Goal: Task Accomplishment & Management: Manage account settings

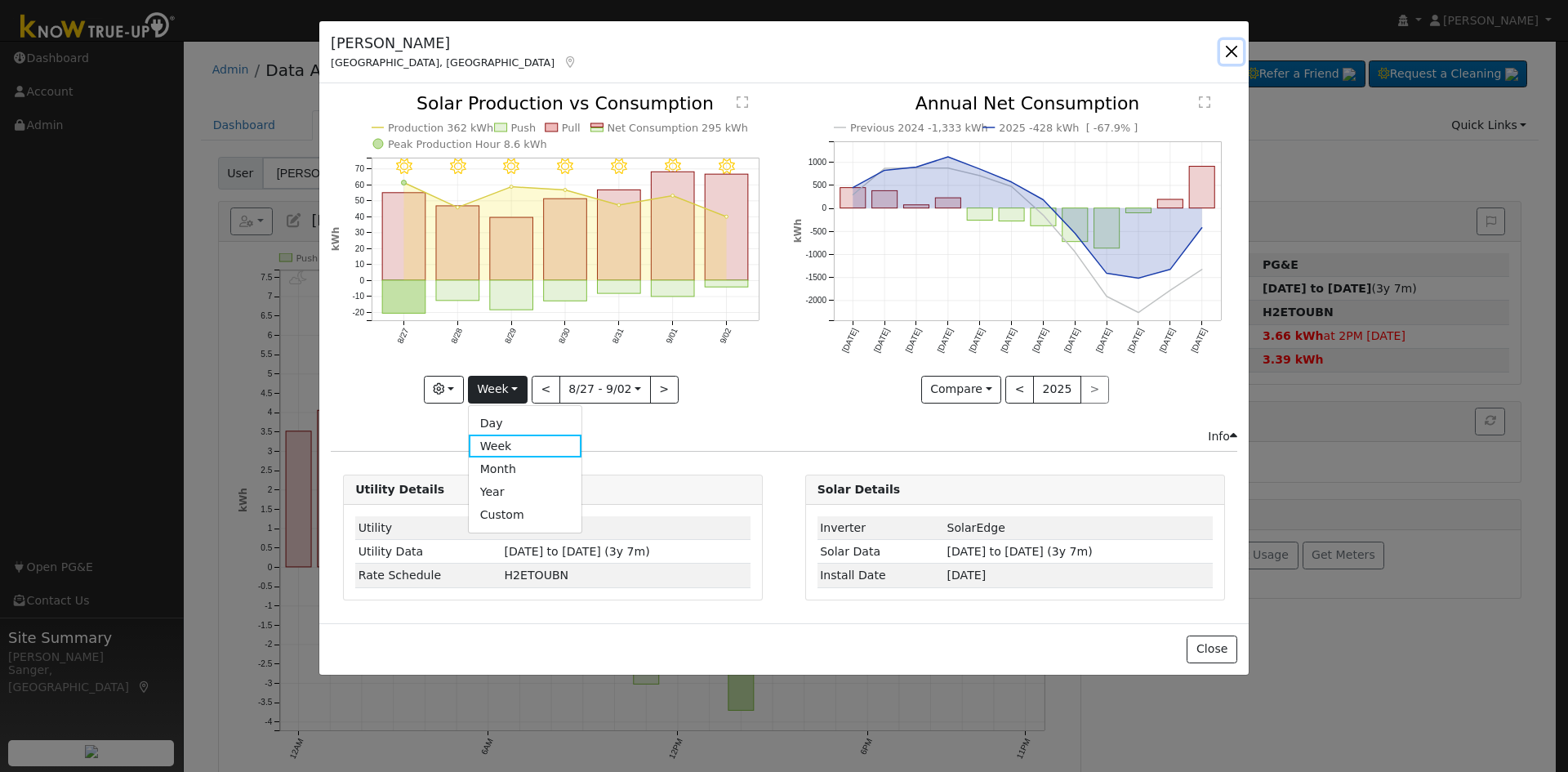
click at [1229, 47] on button "button" at bounding box center [1231, 51] width 23 height 23
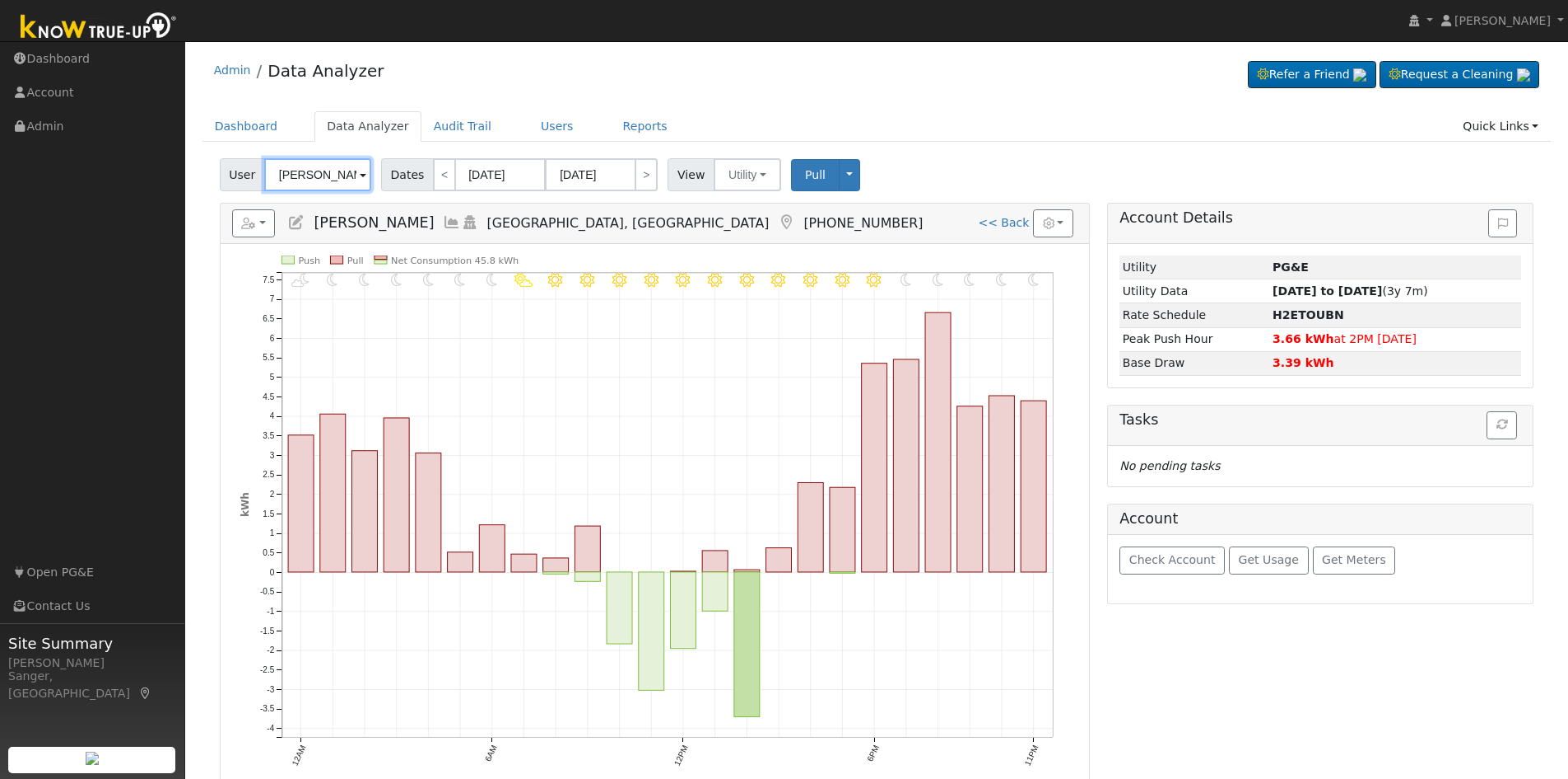
click at [310, 177] on input "Del Shirley" at bounding box center [318, 174] width 107 height 33
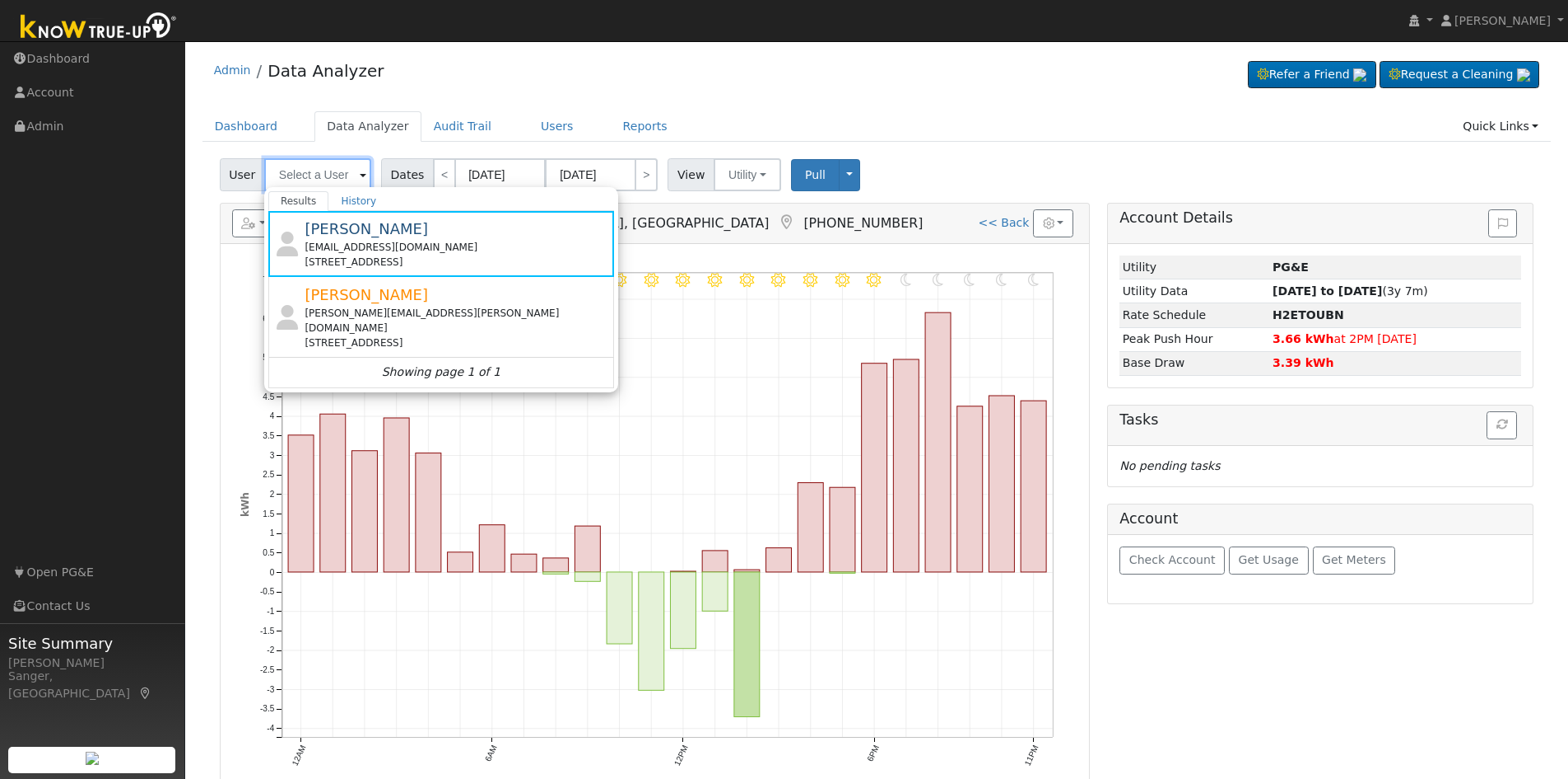
paste input "[PERSON_NAME]"
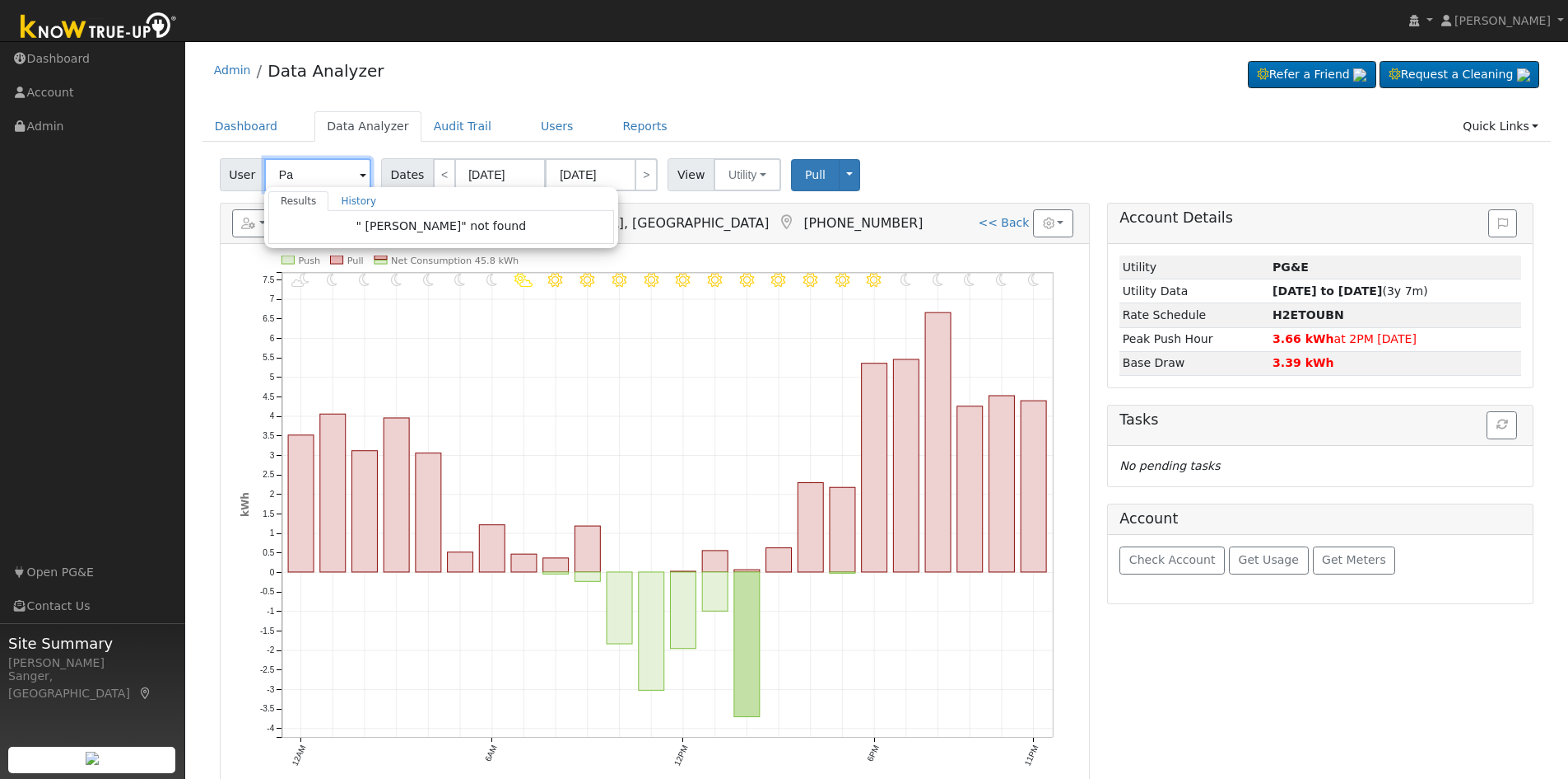
type input "P"
drag, startPoint x: 534, startPoint y: 124, endPoint x: 685, endPoint y: 196, distance: 167.3
click at [535, 124] on link "Users" at bounding box center [558, 126] width 57 height 31
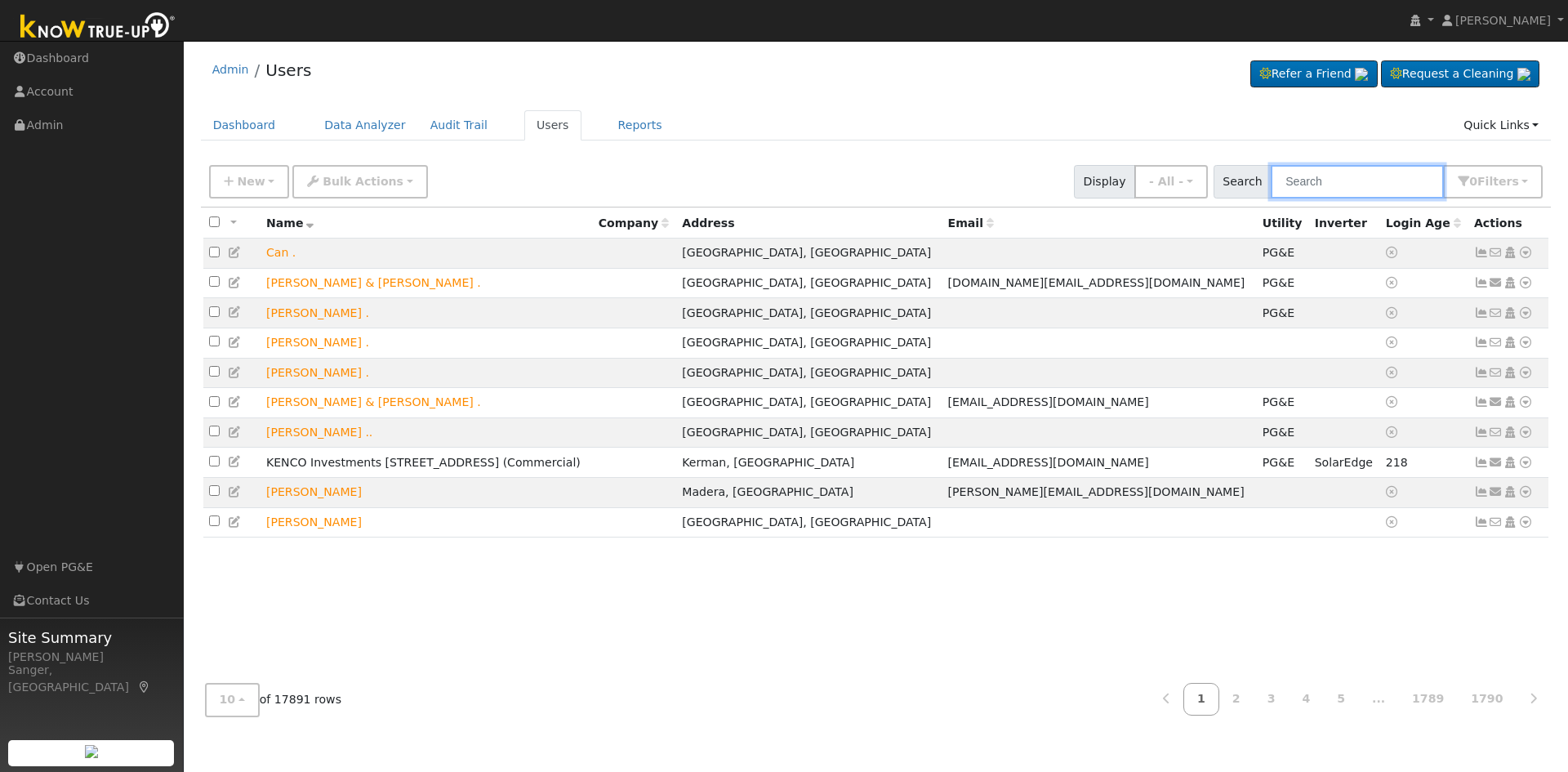
click at [1357, 178] on input "text" at bounding box center [1357, 182] width 173 height 33
paste input "[PERSON_NAME]"
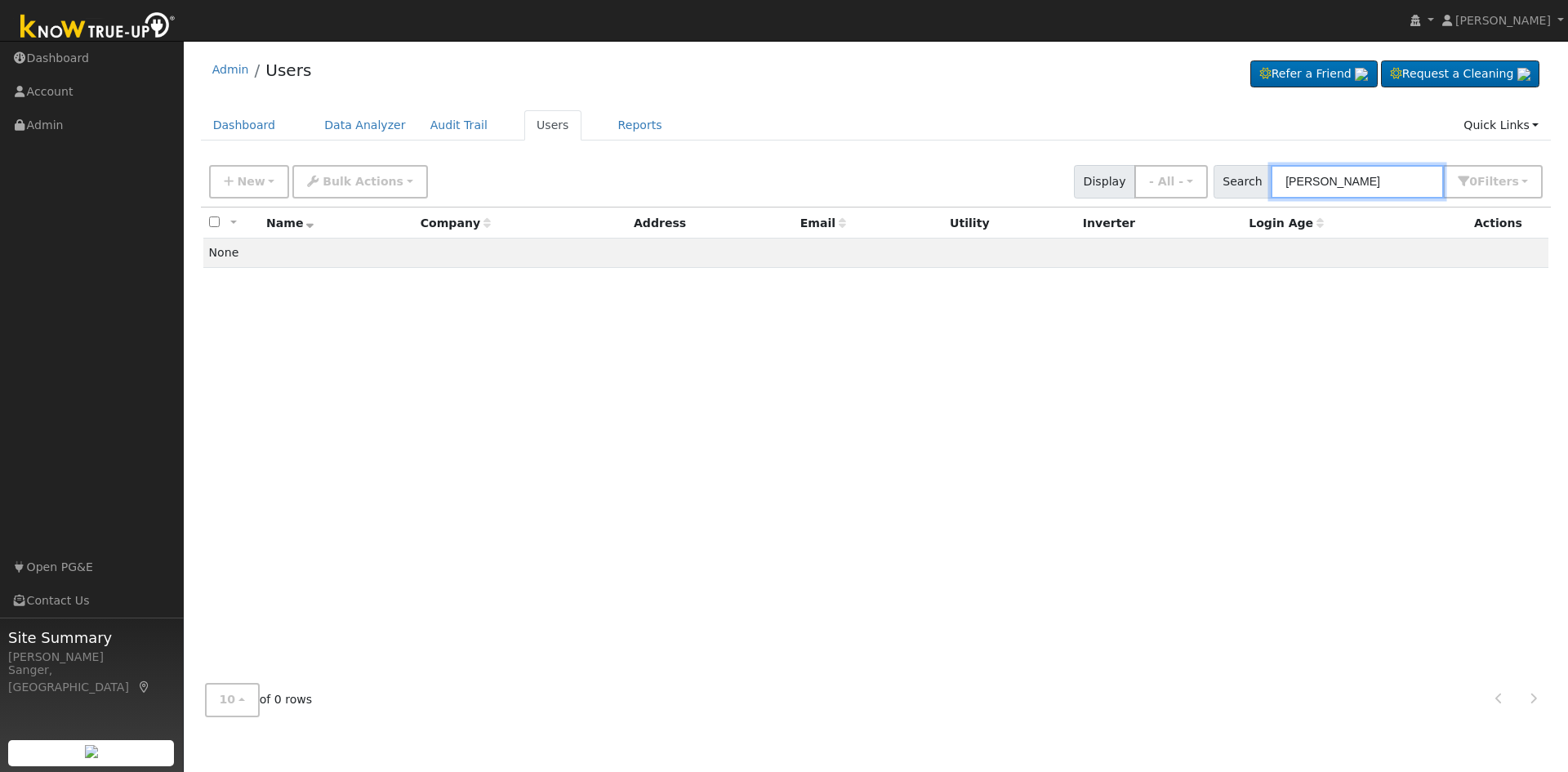
drag, startPoint x: 1340, startPoint y: 184, endPoint x: 1269, endPoint y: 184, distance: 71.0
click at [1270, 184] on div "Search [PERSON_NAME] 0 Filter s My accounts Role Show - All - Show Leads Admin …" at bounding box center [1378, 182] width 330 height 33
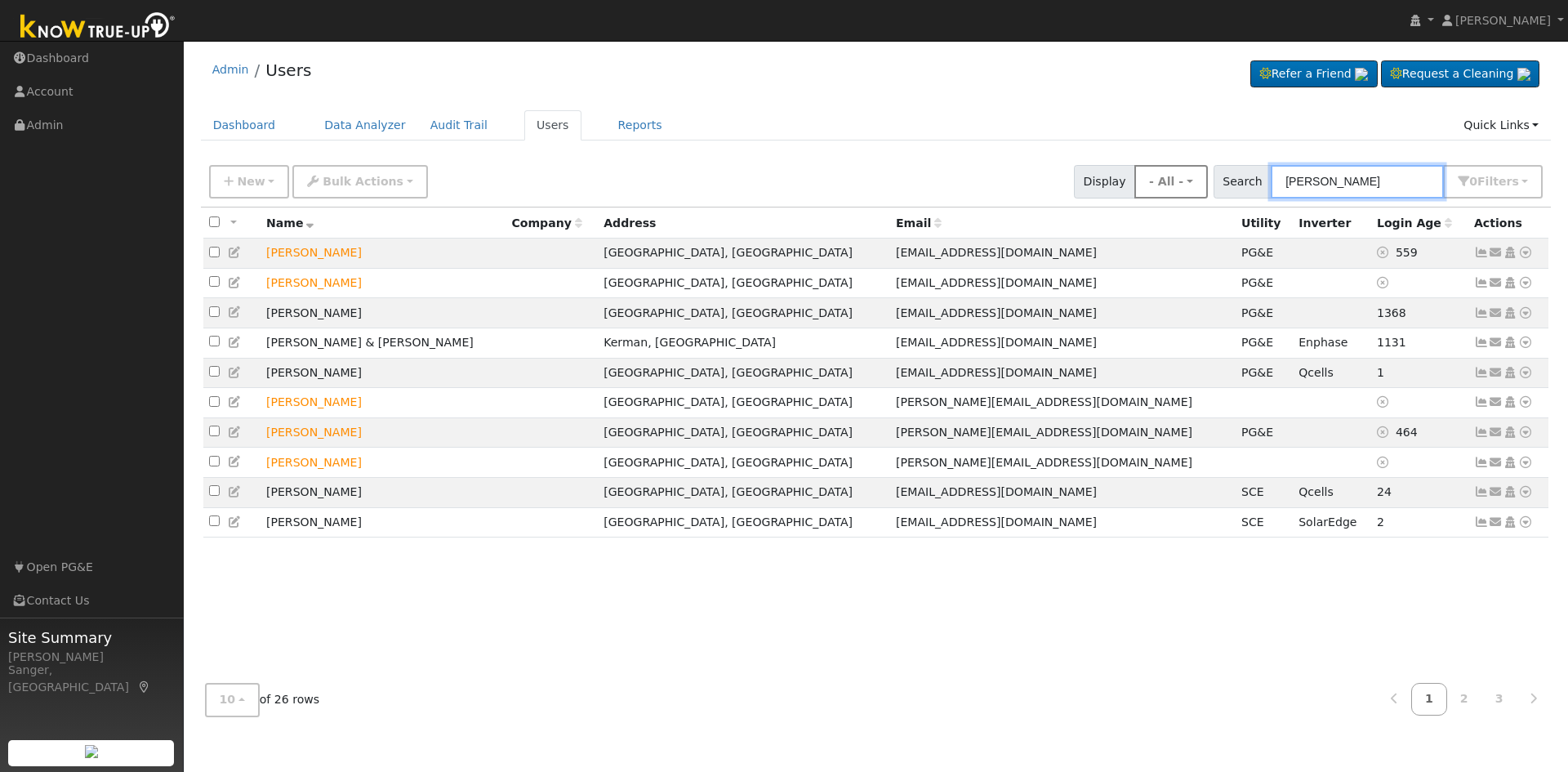
drag, startPoint x: 1348, startPoint y: 180, endPoint x: 1204, endPoint y: 179, distance: 144.0
click at [1204, 179] on div "New Add User Quick Add Quick Connect Quick Convert Lead Bulk Actions Send Email…" at bounding box center [875, 179] width 1340 height 39
paste input "[EMAIL_ADDRESS][DOMAIN_NAME]"
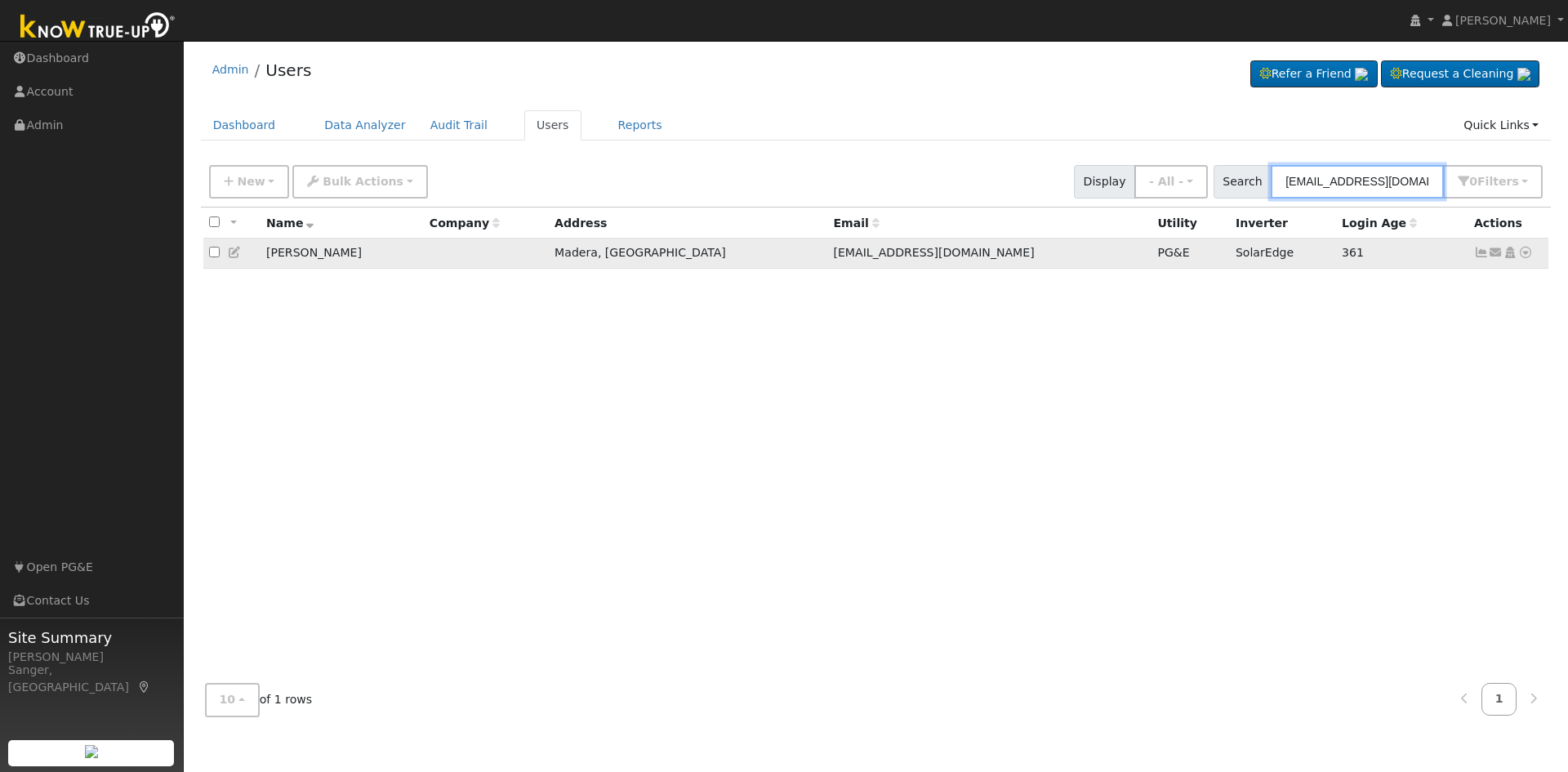
type input "[EMAIL_ADDRESS][DOMAIN_NAME]"
click at [235, 253] on icon at bounding box center [235, 252] width 15 height 12
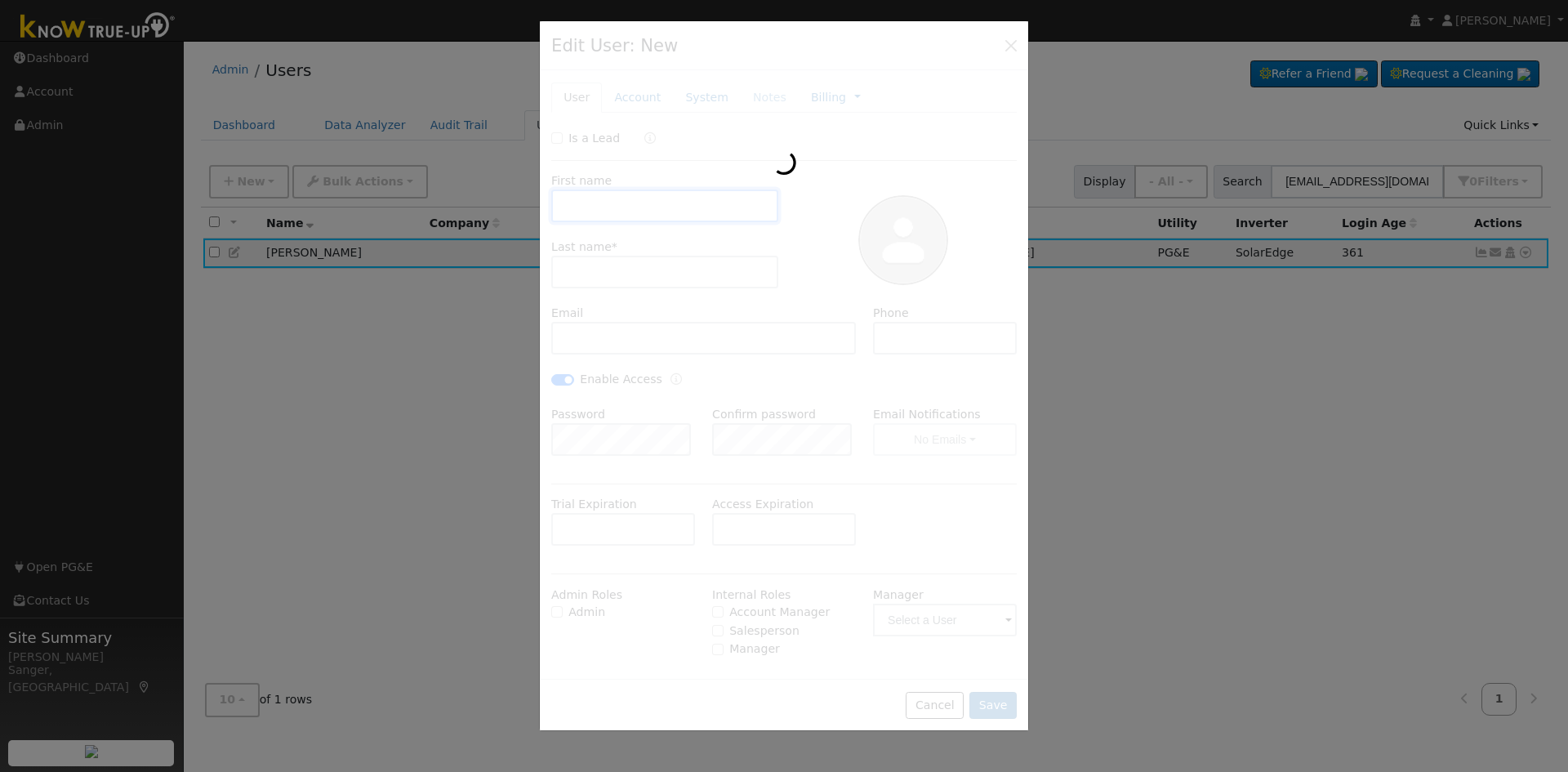
type input "[PERSON_NAME]"
type input "[EMAIL_ADDRESS][DOMAIN_NAME]"
type input "[PHONE_NUMBER]"
checkbox input "true"
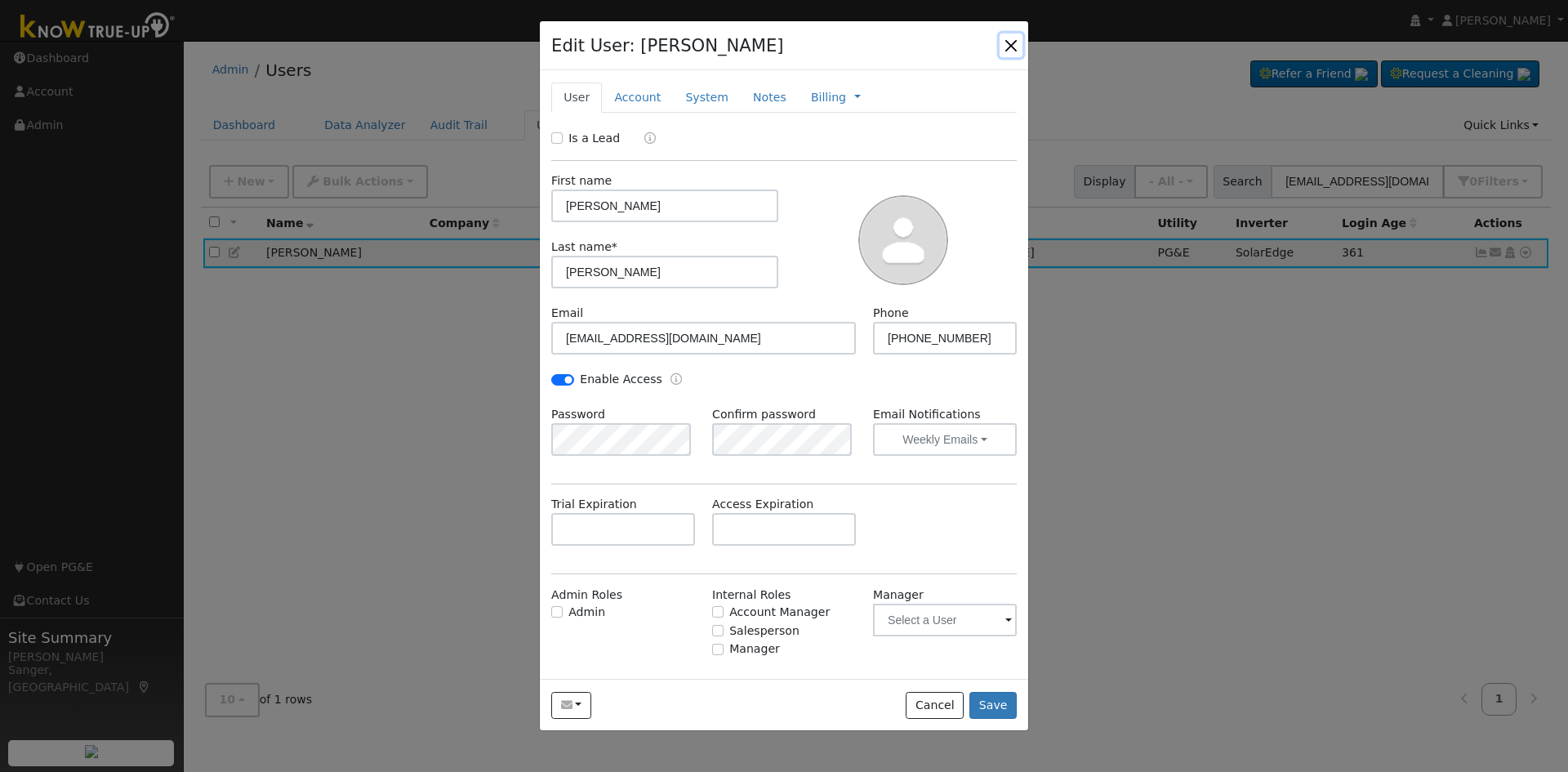
click at [1009, 41] on button "button" at bounding box center [1010, 44] width 23 height 23
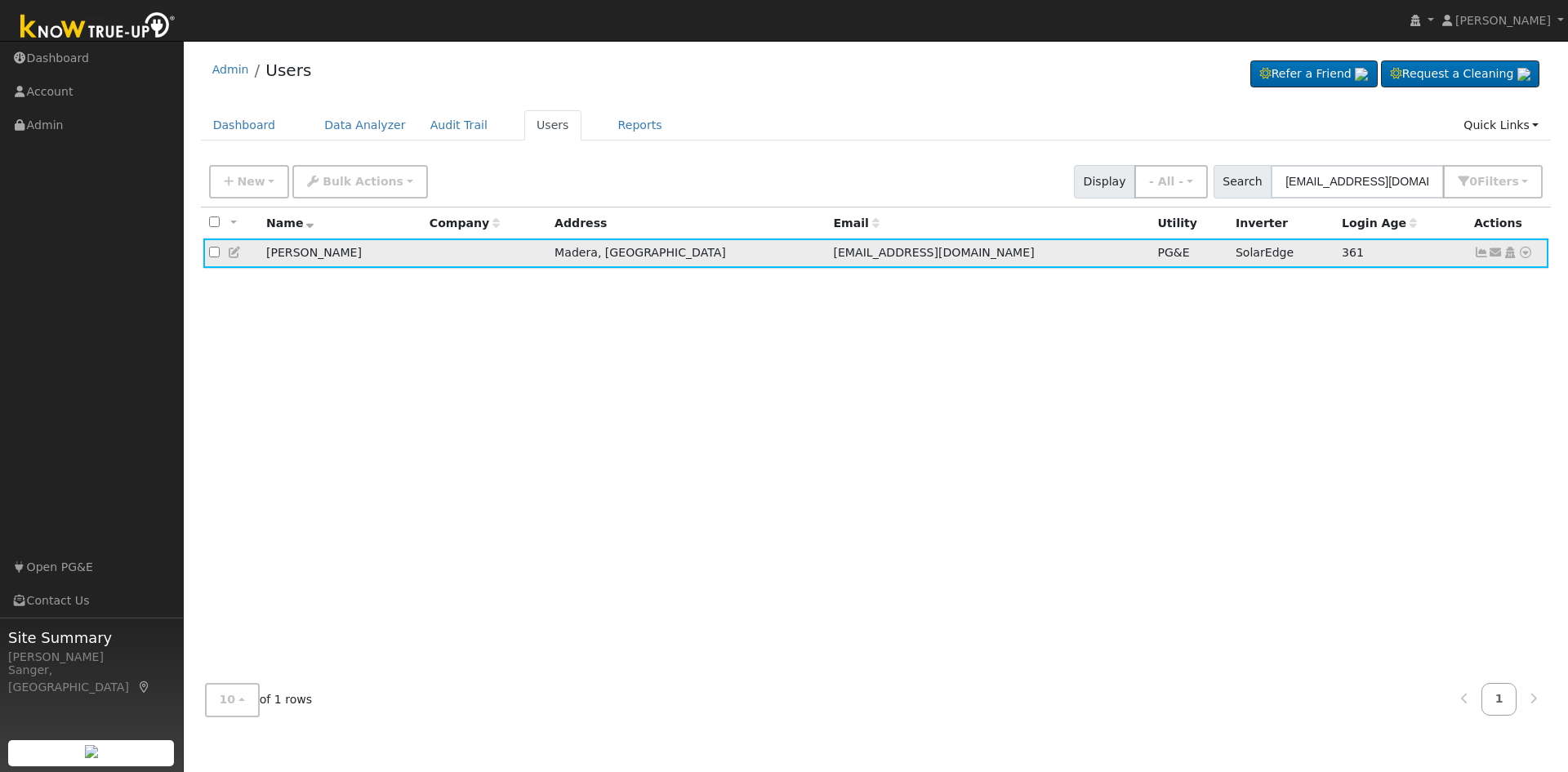
click at [1481, 256] on icon at bounding box center [1481, 252] width 15 height 12
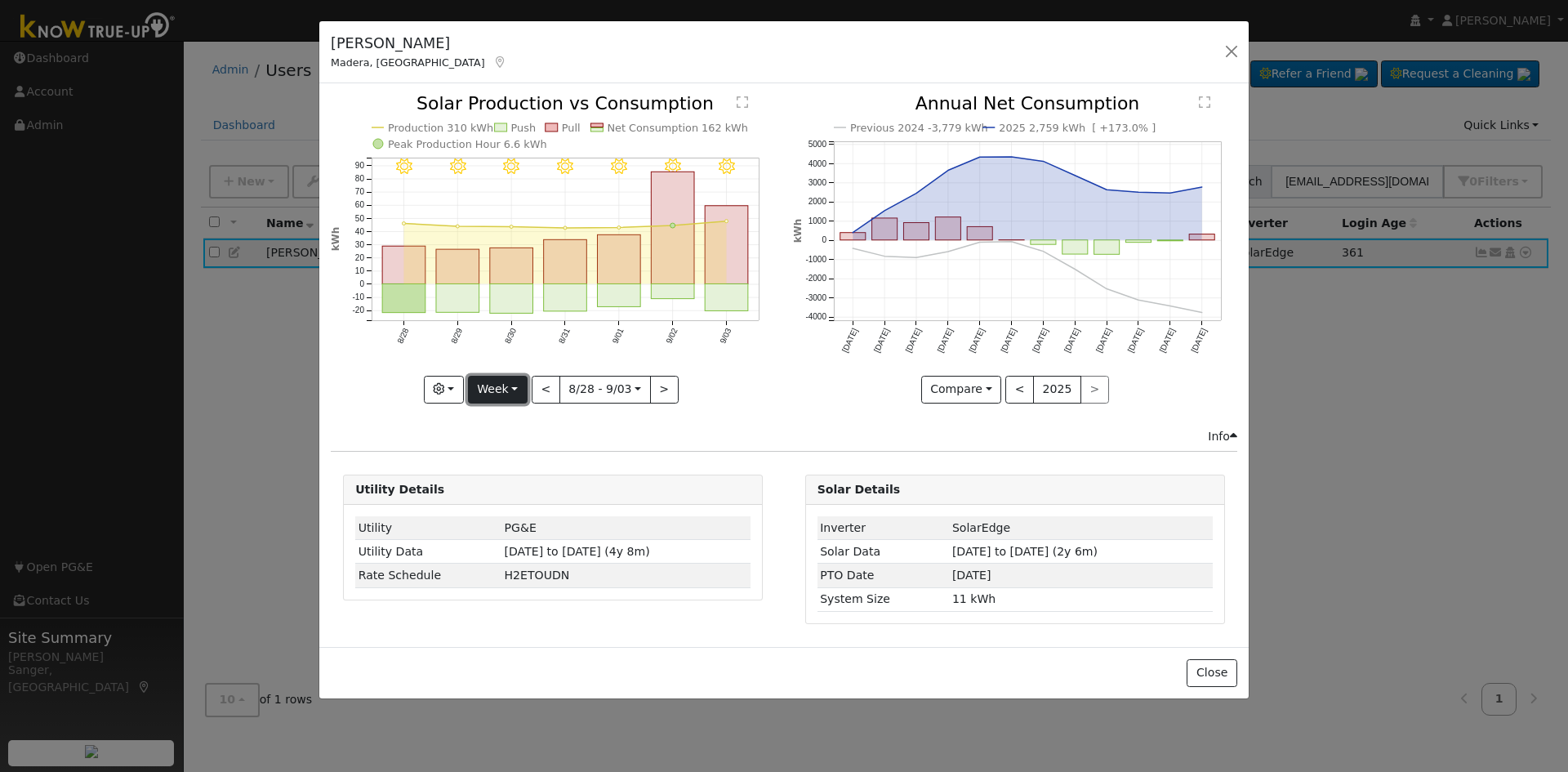
click at [489, 382] on button "Week" at bounding box center [497, 389] width 60 height 28
click at [506, 486] on link "Year" at bounding box center [526, 491] width 114 height 23
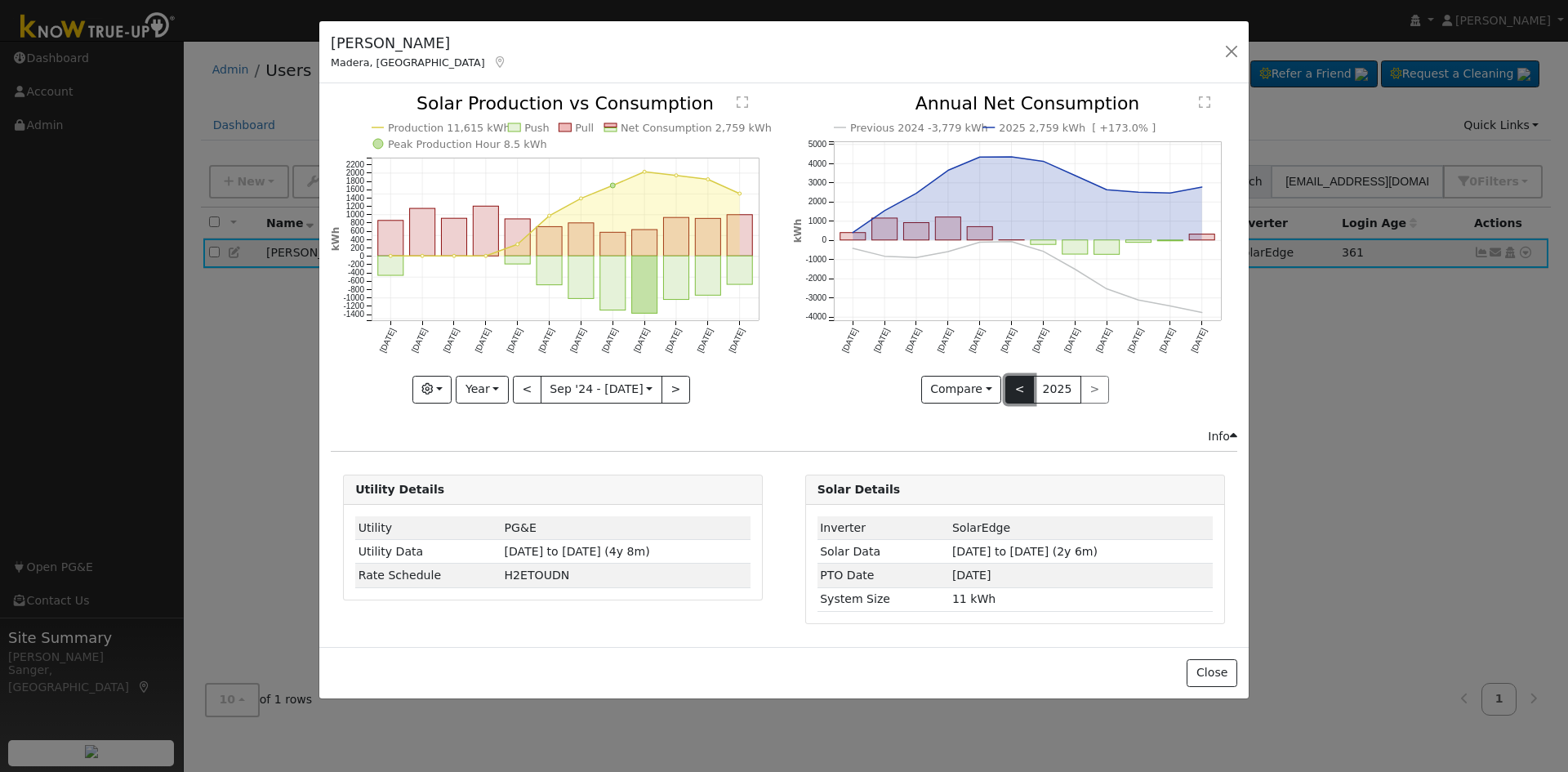
click at [1018, 394] on button "<" at bounding box center [1019, 389] width 28 height 28
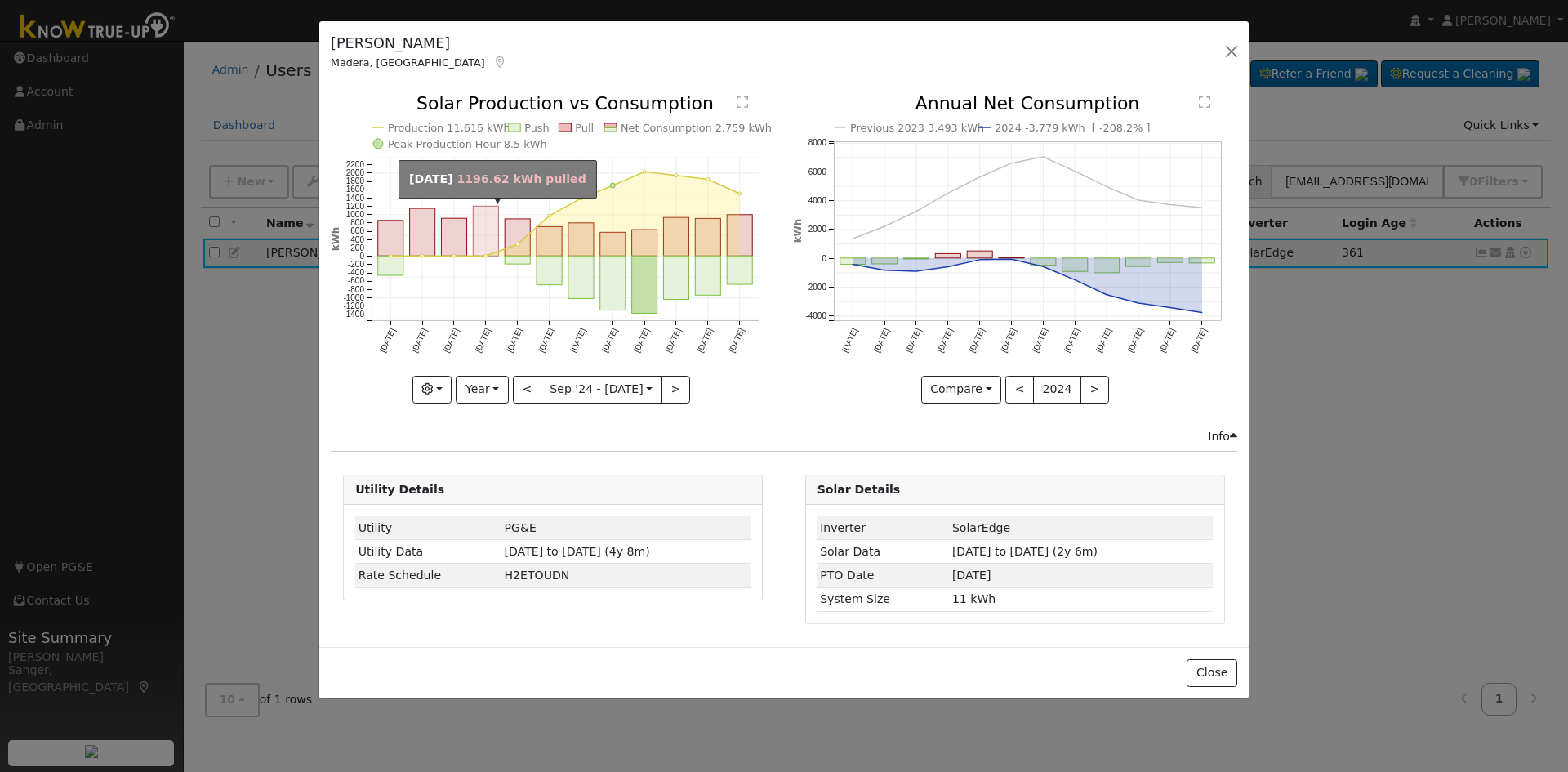
click at [481, 230] on rect "onclick=""" at bounding box center [486, 231] width 26 height 50
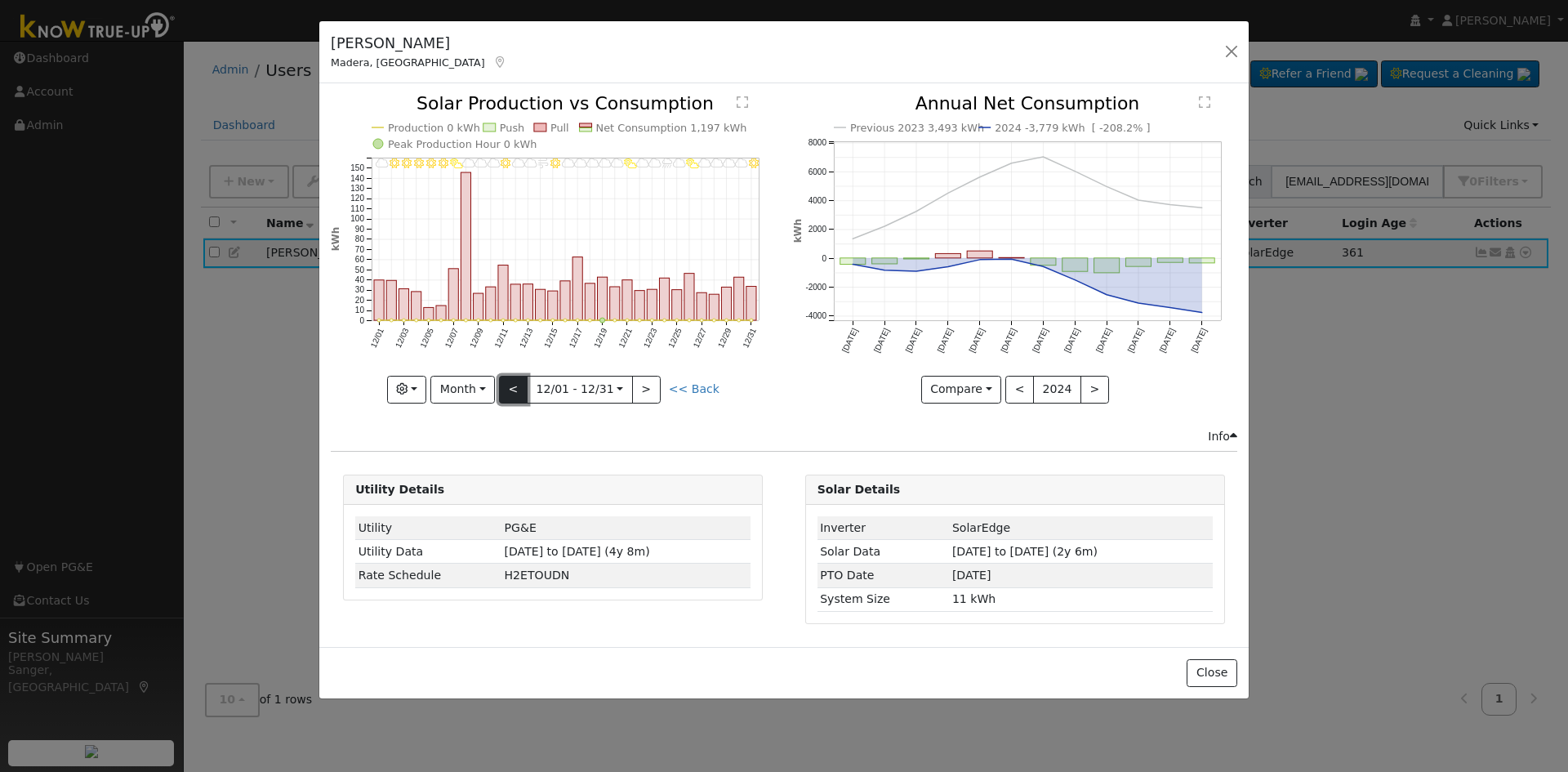
click at [516, 386] on button "<" at bounding box center [513, 389] width 28 height 28
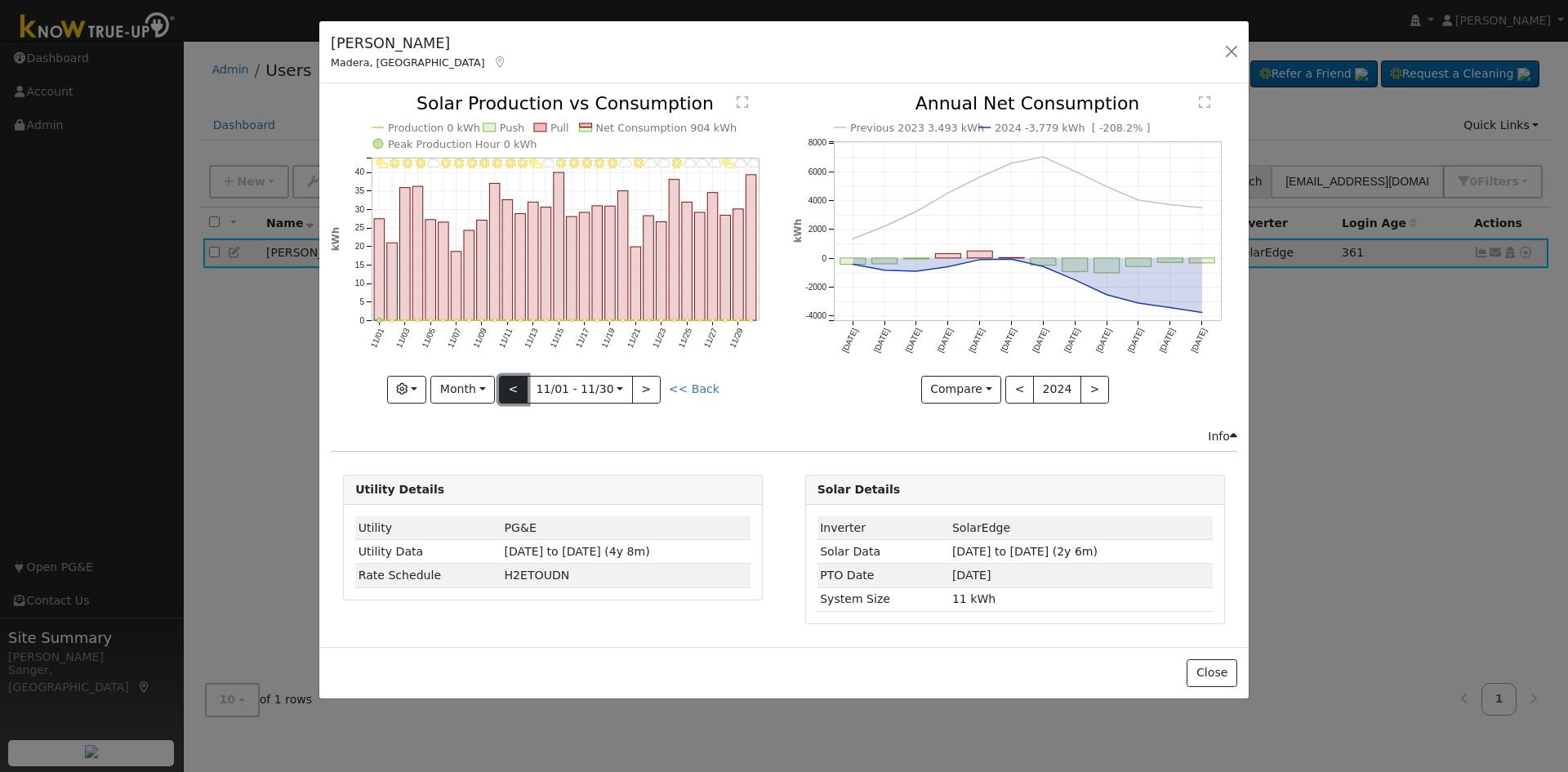
click at [516, 386] on button "<" at bounding box center [513, 389] width 28 height 28
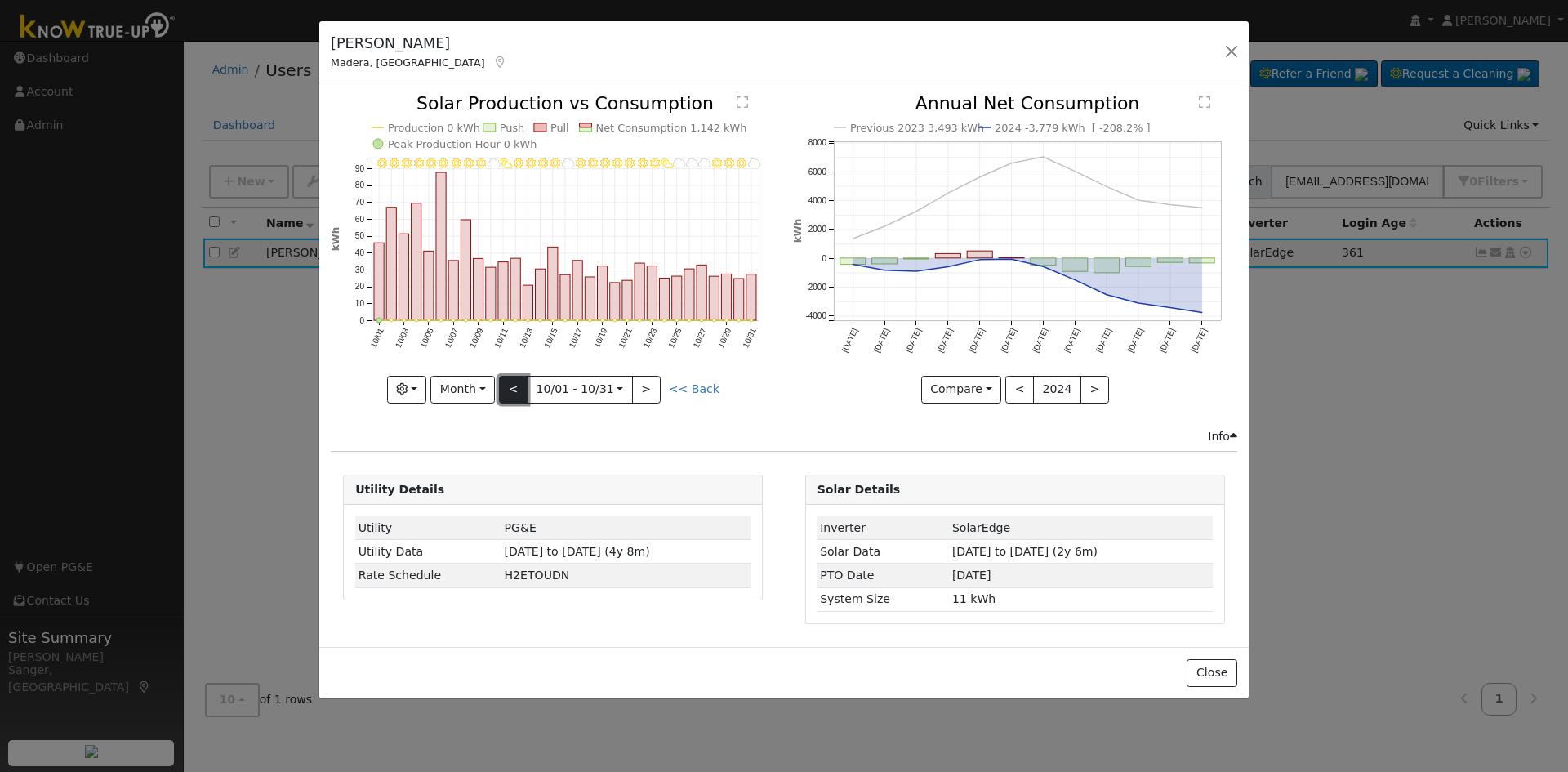
click at [516, 386] on button "<" at bounding box center [513, 389] width 28 height 28
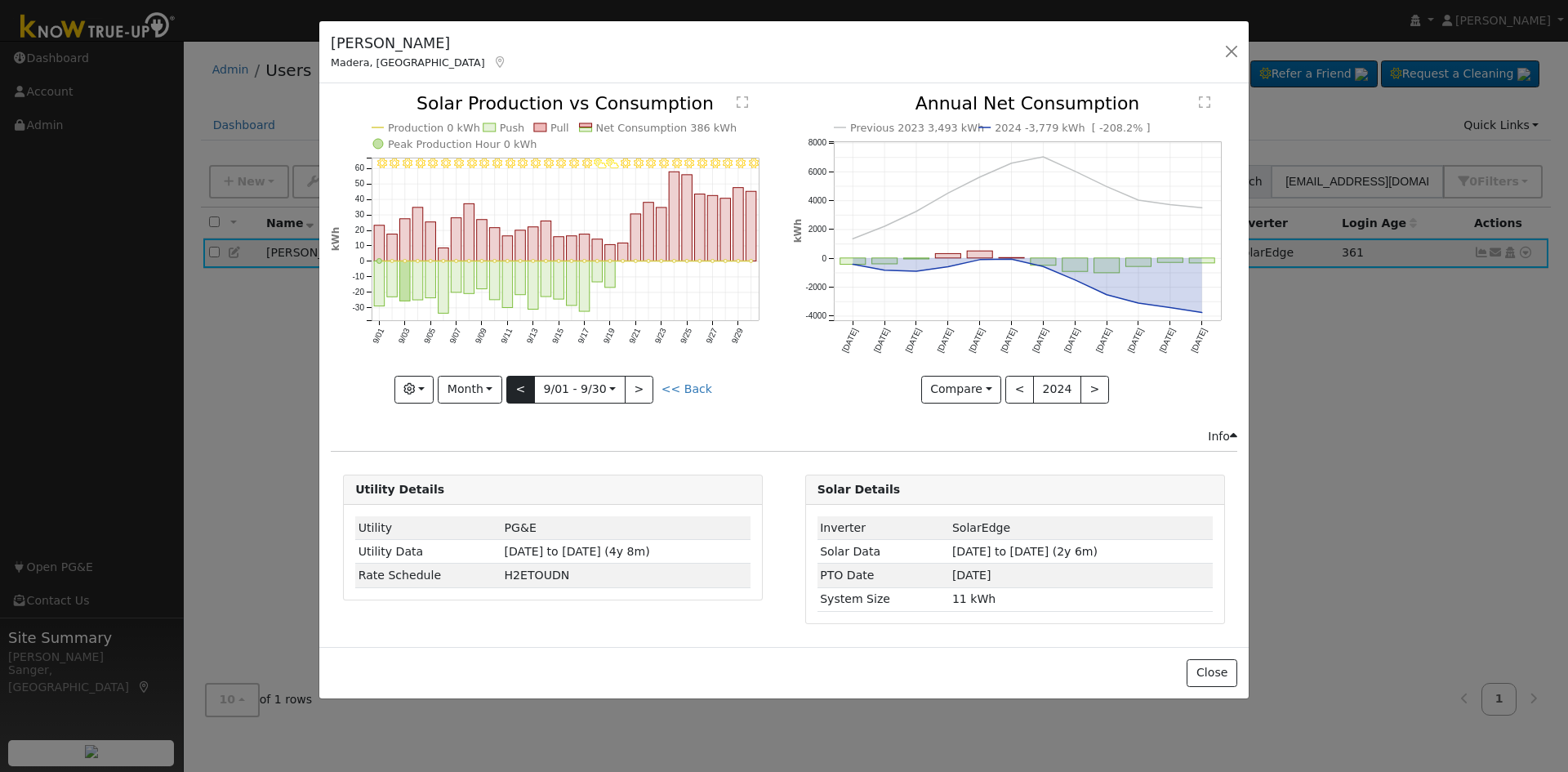
click at [516, 386] on div "9/30 - Clear 9/29 - Clear 9/28 - Clear 9/27 - Clear 9/26 - Clear 9/25 - Clear 9…" at bounding box center [553, 248] width 444 height 307
click at [643, 391] on button ">" at bounding box center [639, 389] width 28 height 28
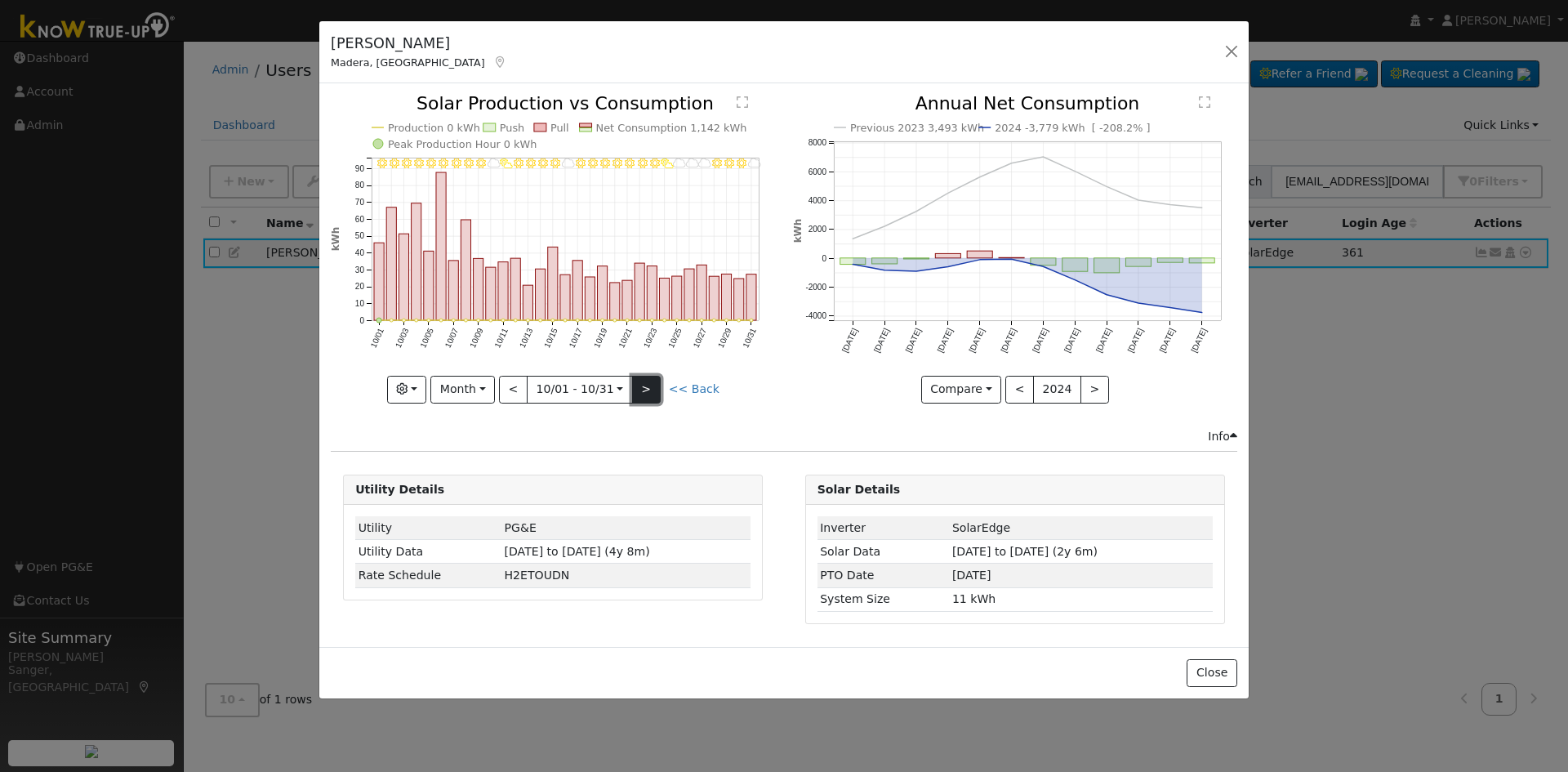
click at [643, 391] on button ">" at bounding box center [645, 389] width 28 height 28
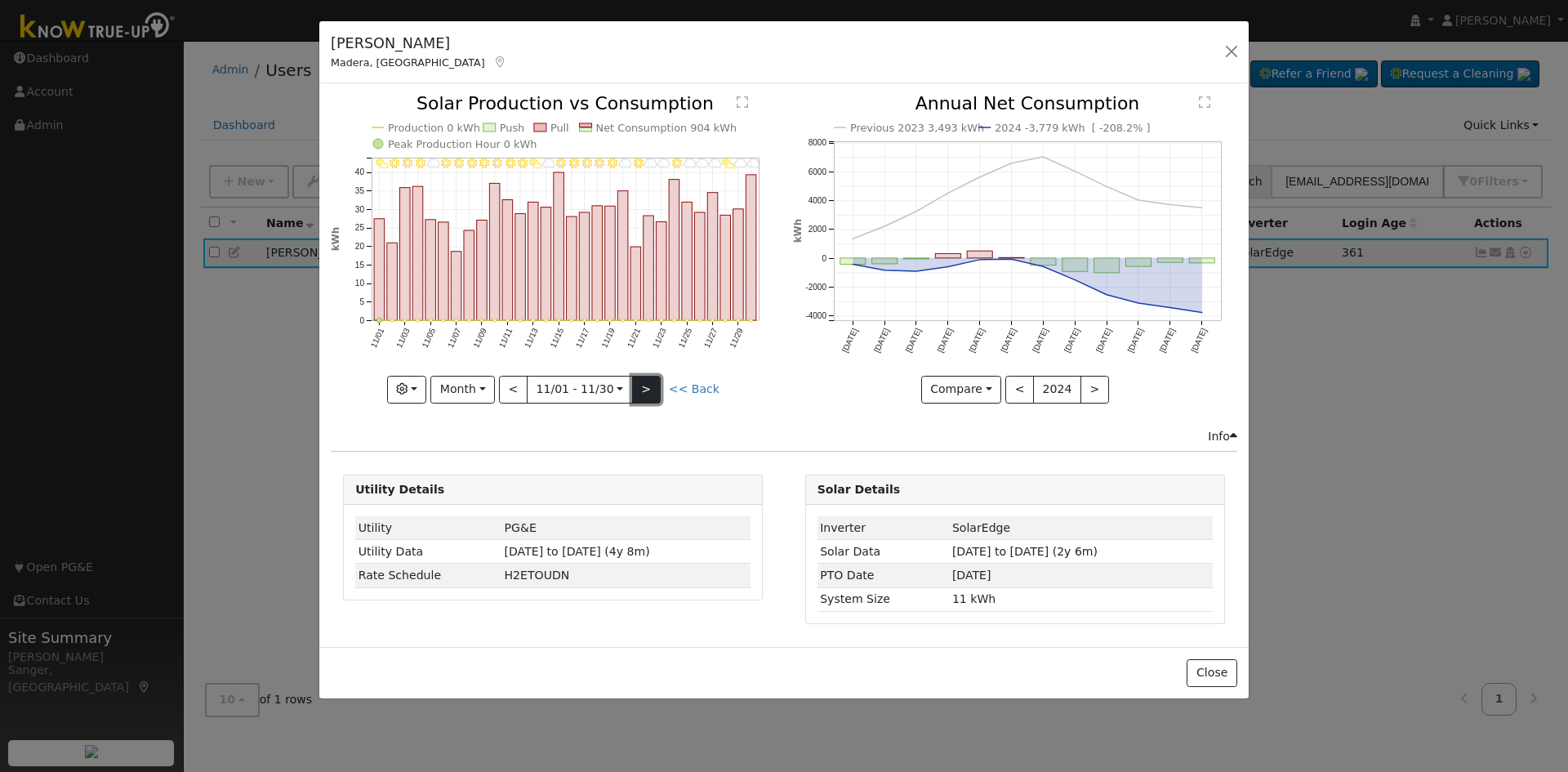
click at [643, 391] on button ">" at bounding box center [645, 389] width 28 height 28
type input "[DATE]"
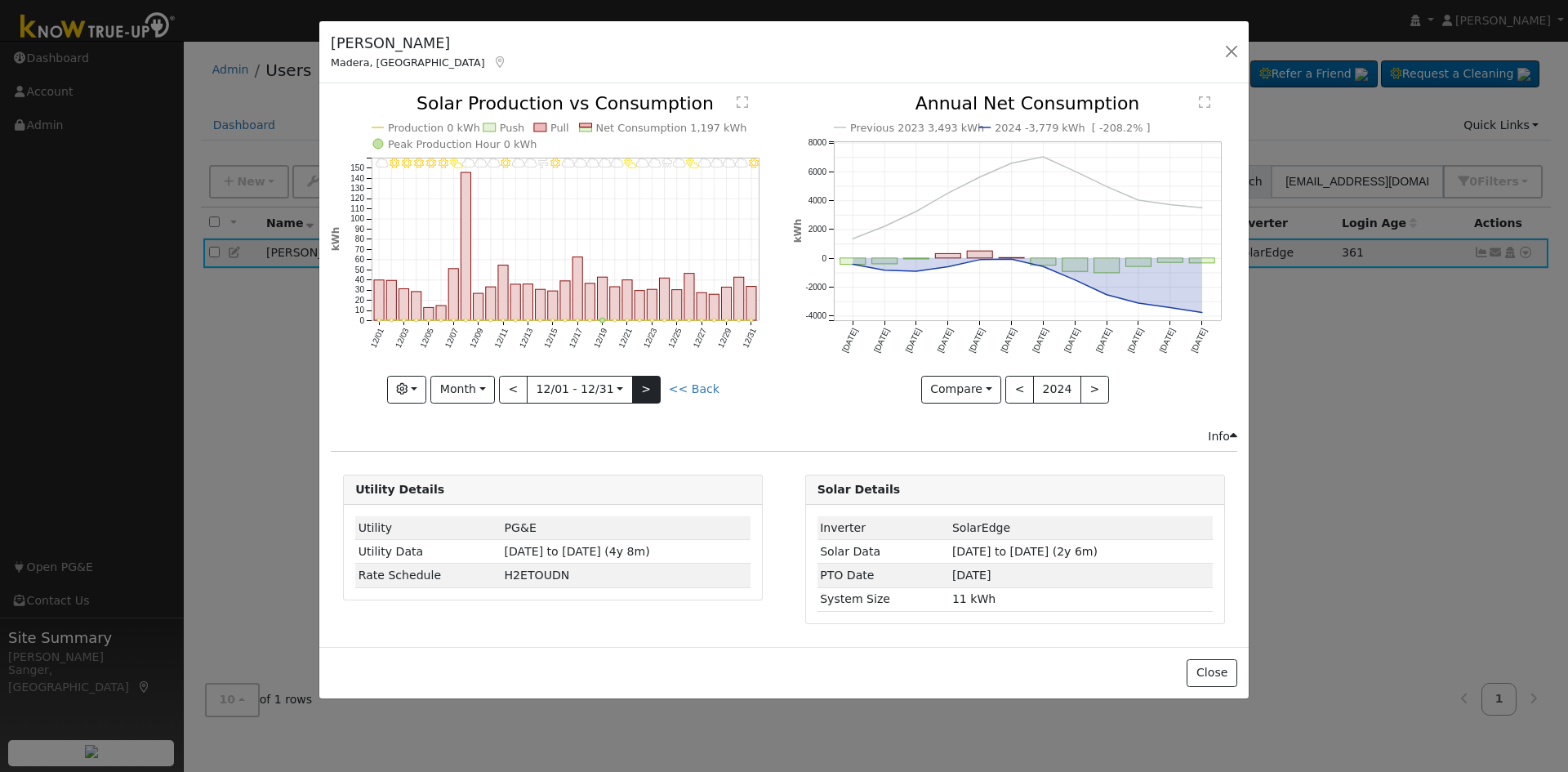
click at [643, 391] on div "12/31 - MostlyClear 12/30 - MostlyCloudy 12/29 - MostlyCloudy 12/28 - MostlyClo…" at bounding box center [553, 248] width 444 height 307
click at [1229, 56] on button "button" at bounding box center [1231, 51] width 23 height 23
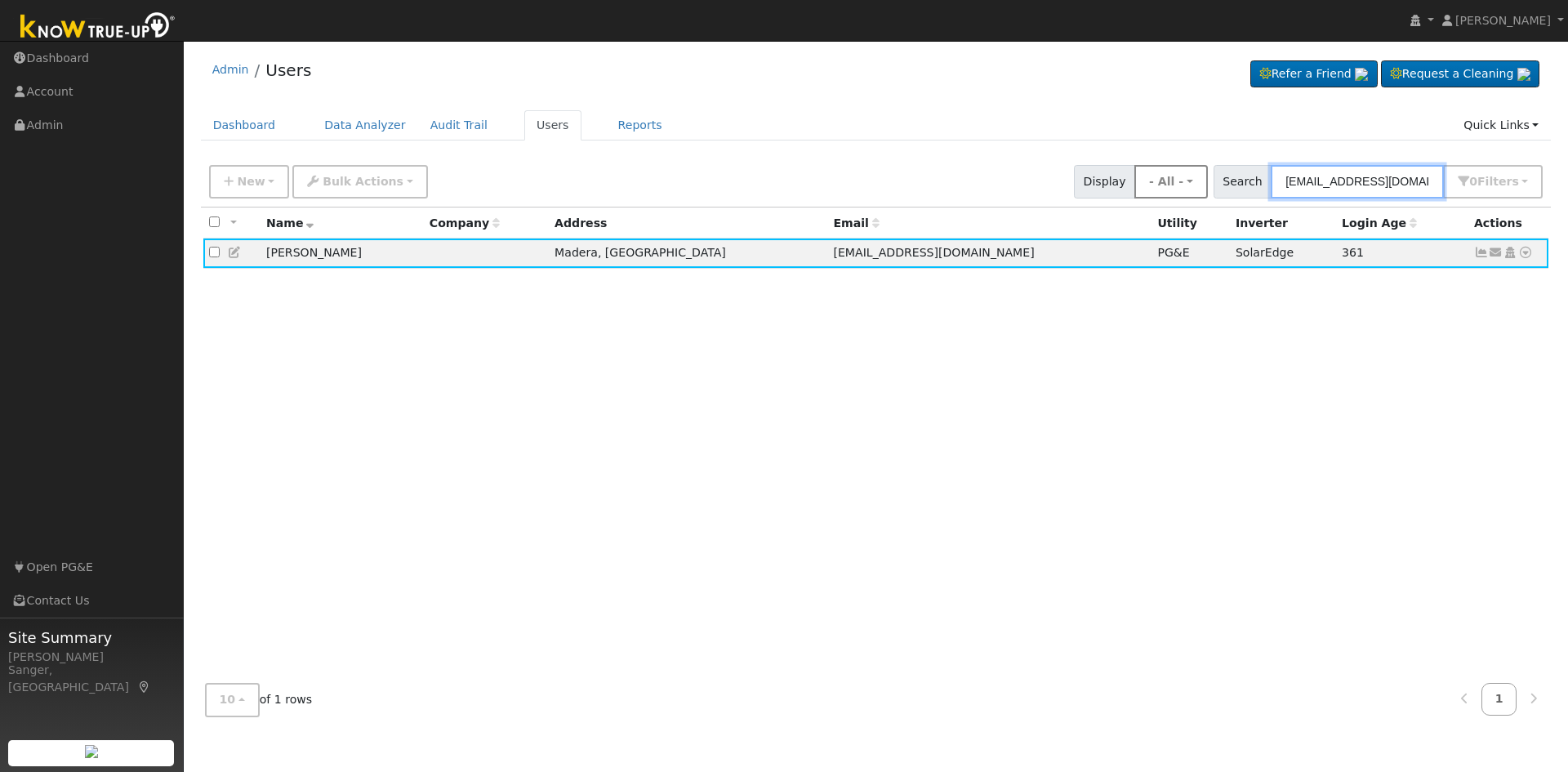
drag, startPoint x: 1425, startPoint y: 183, endPoint x: 1176, endPoint y: 196, distance: 249.3
click at [1176, 196] on div "New Add User Quick Add Quick Connect Quick Convert Lead Bulk Actions Send Email…" at bounding box center [875, 179] width 1340 height 39
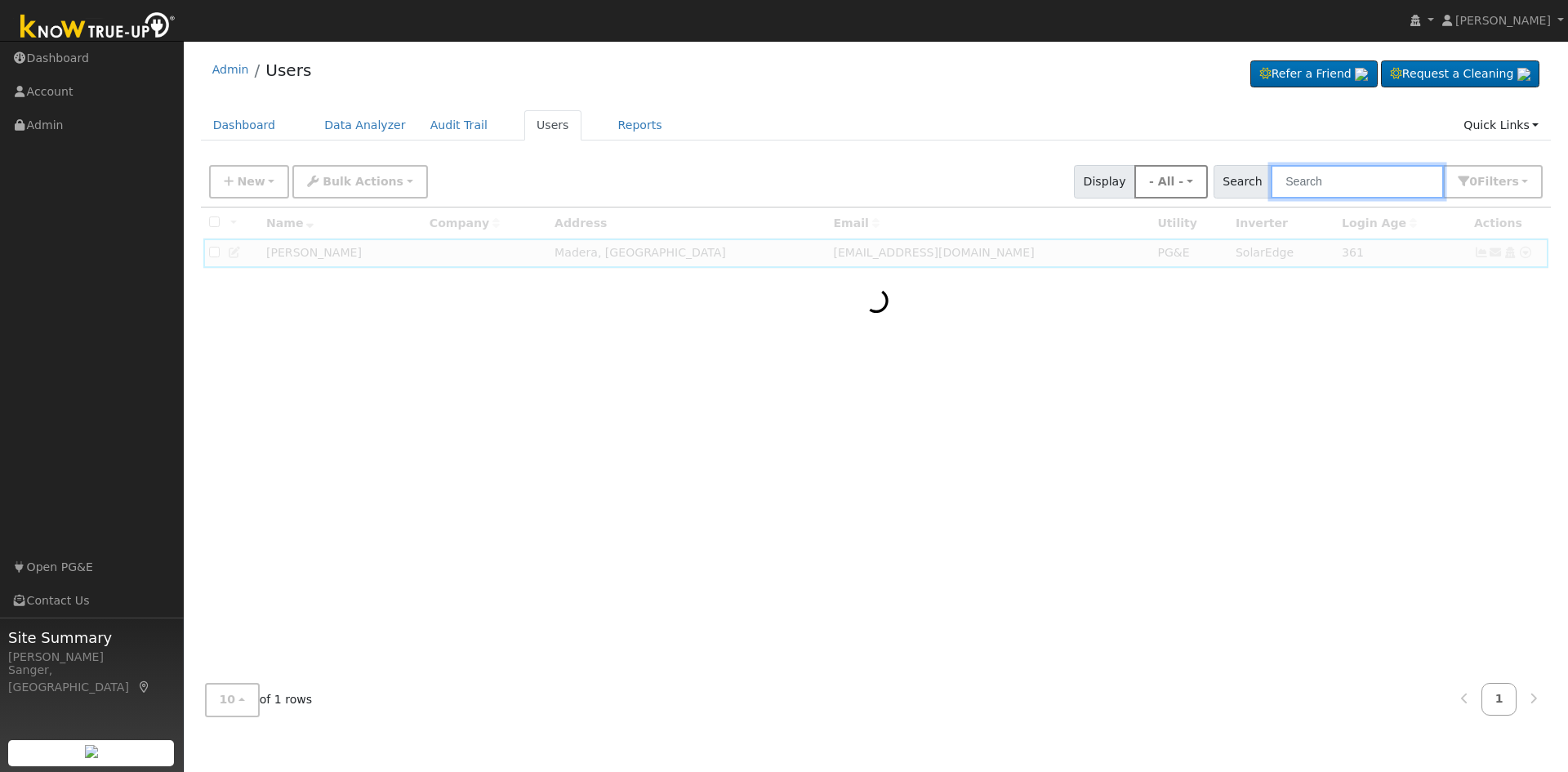
paste input "[PERSON_NAME] & [PERSON_NAME]"
type input "[PERSON_NAME] & [PERSON_NAME]"
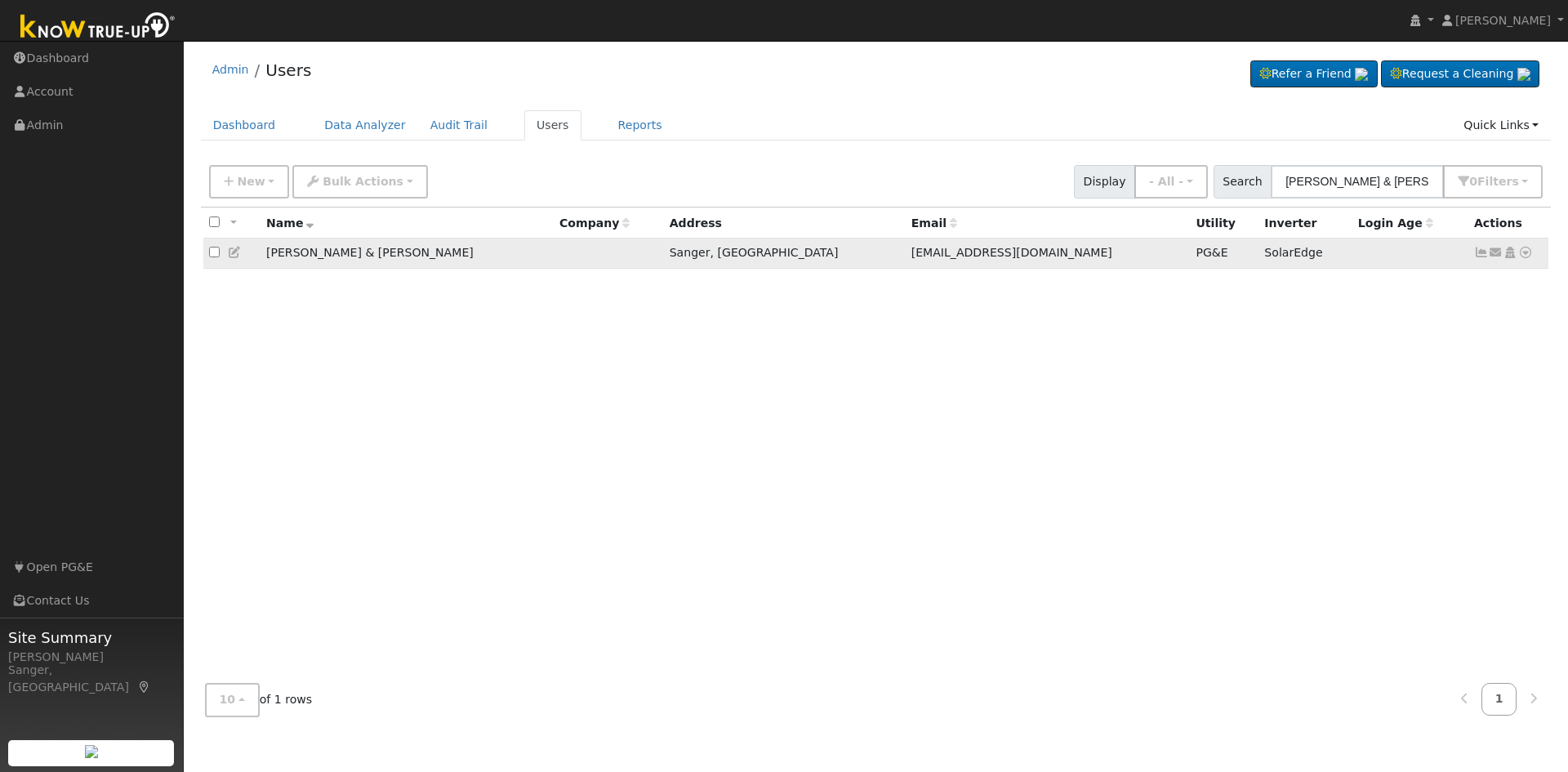
click at [1482, 255] on icon at bounding box center [1481, 252] width 15 height 12
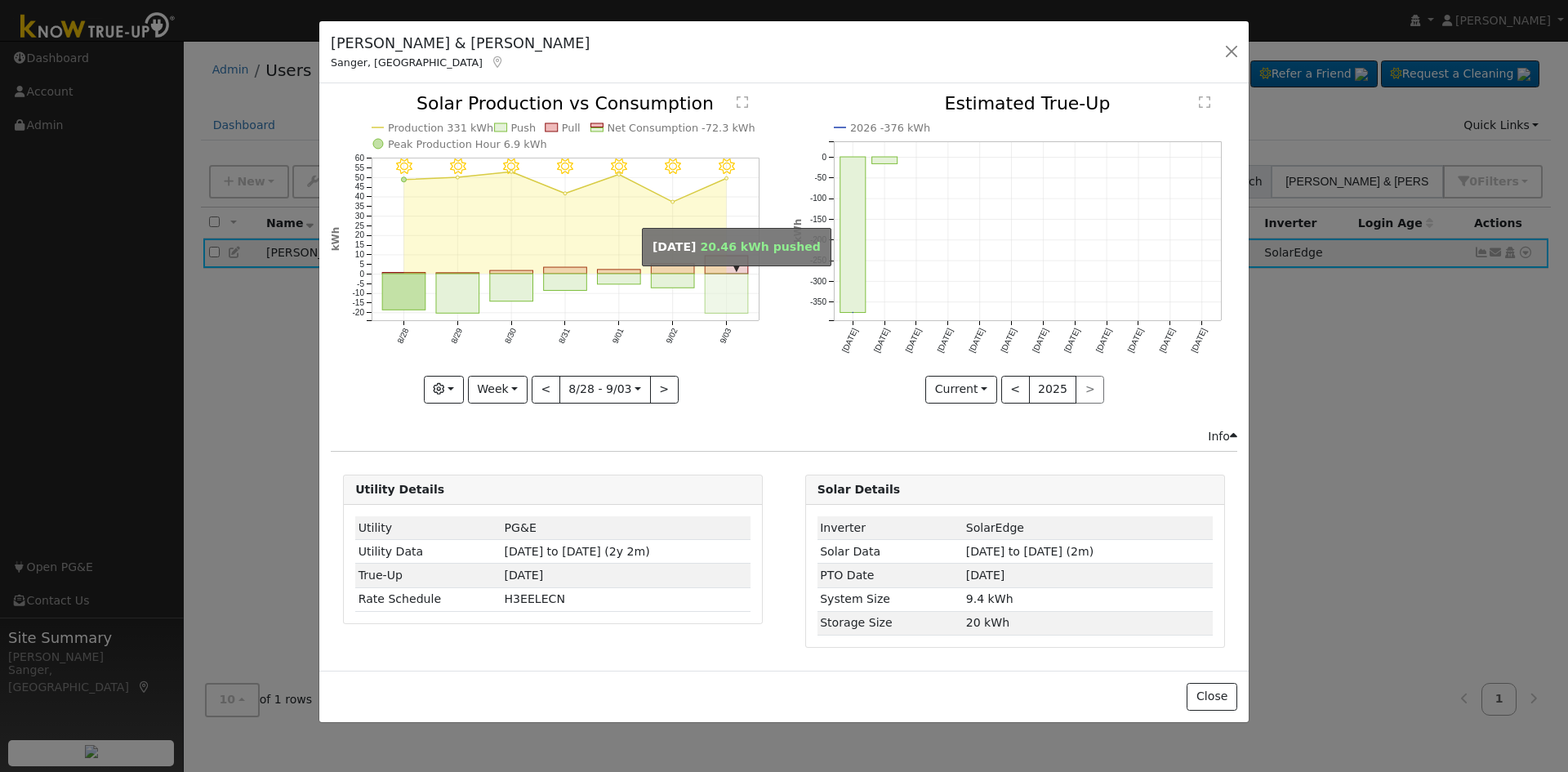
click at [722, 298] on rect "onclick=""" at bounding box center [727, 294] width 43 height 39
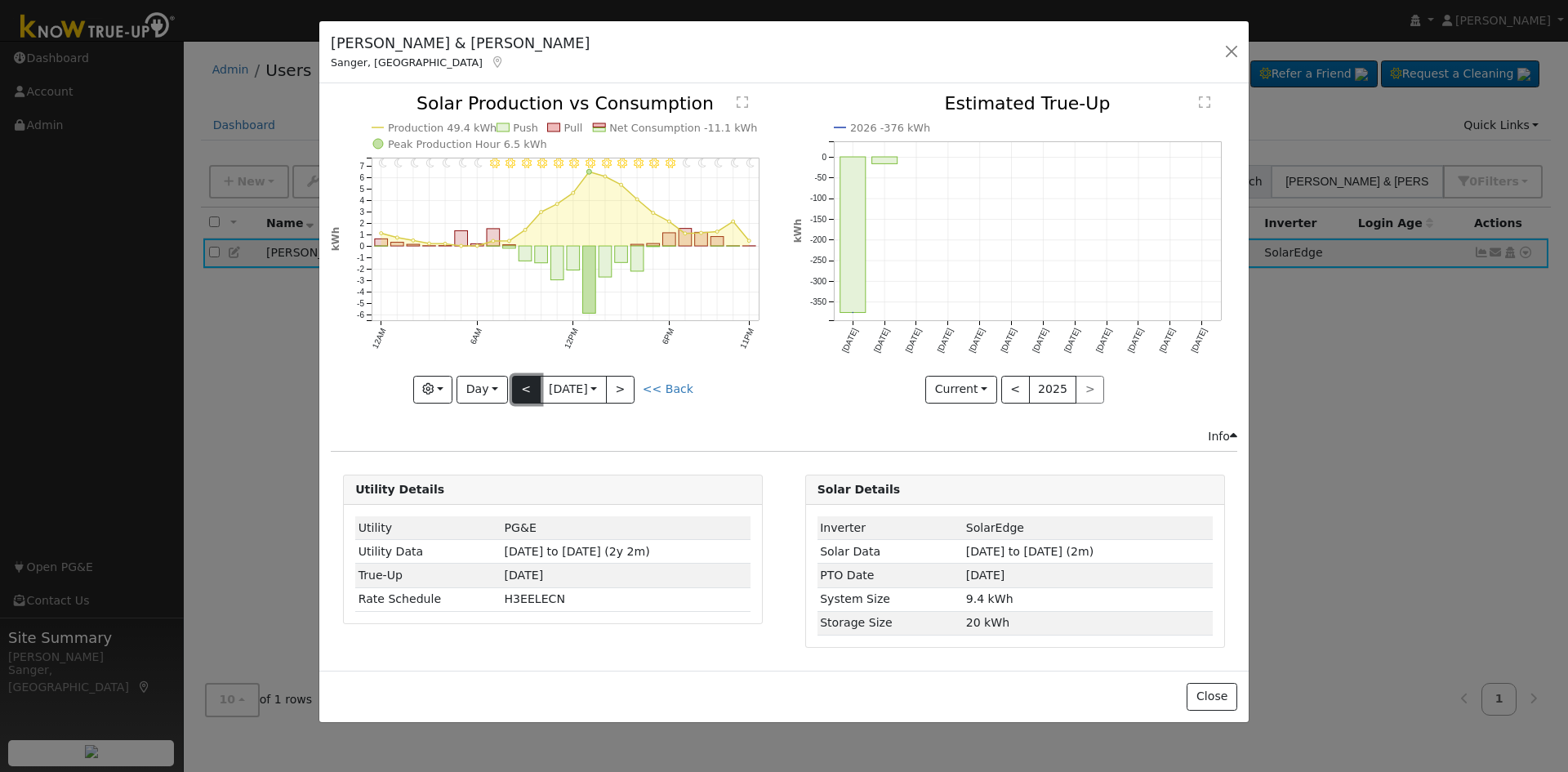
click at [518, 395] on button "<" at bounding box center [526, 389] width 28 height 28
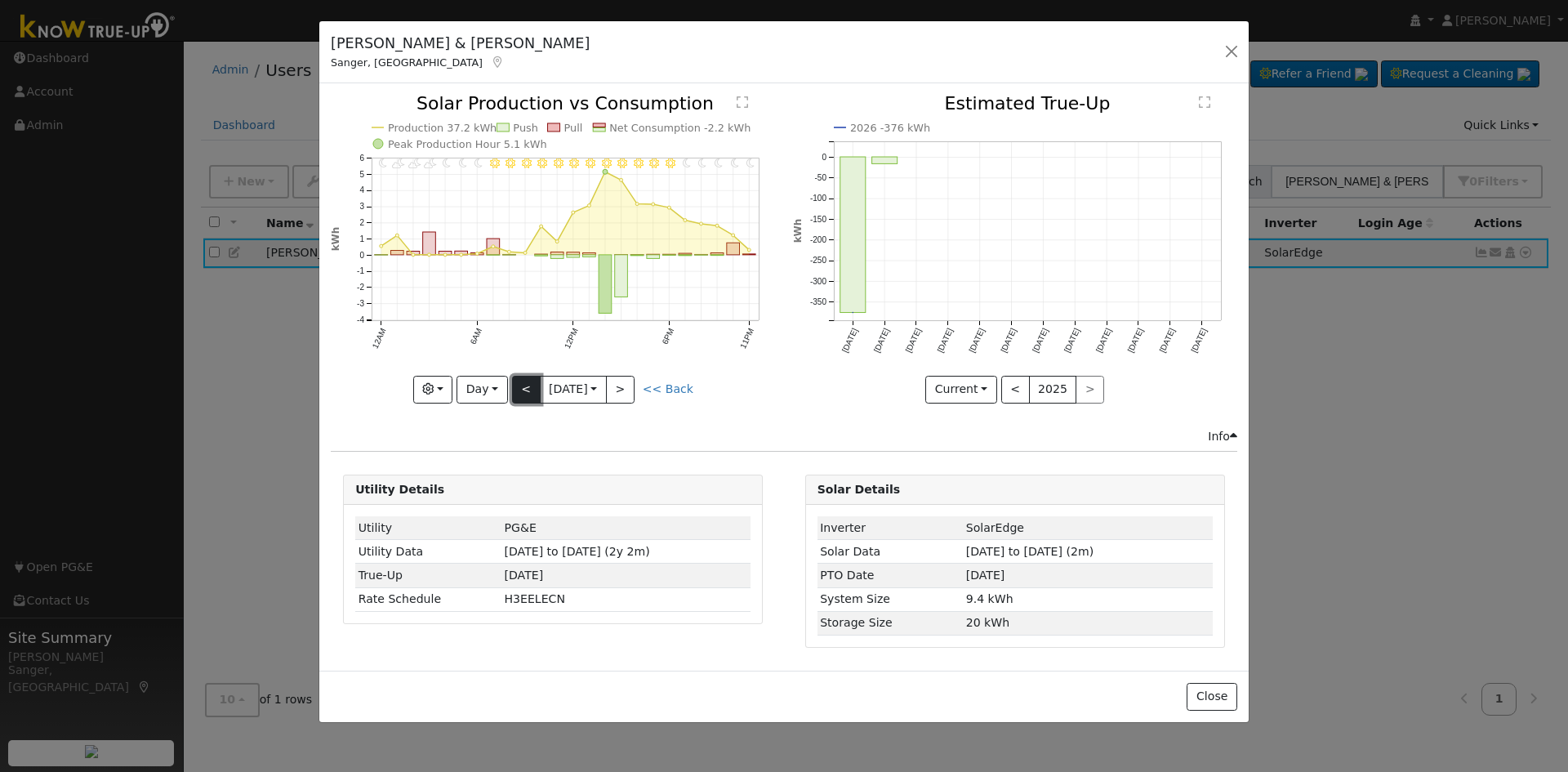
click at [518, 395] on button "<" at bounding box center [526, 389] width 28 height 28
click at [521, 389] on button "<" at bounding box center [526, 389] width 28 height 28
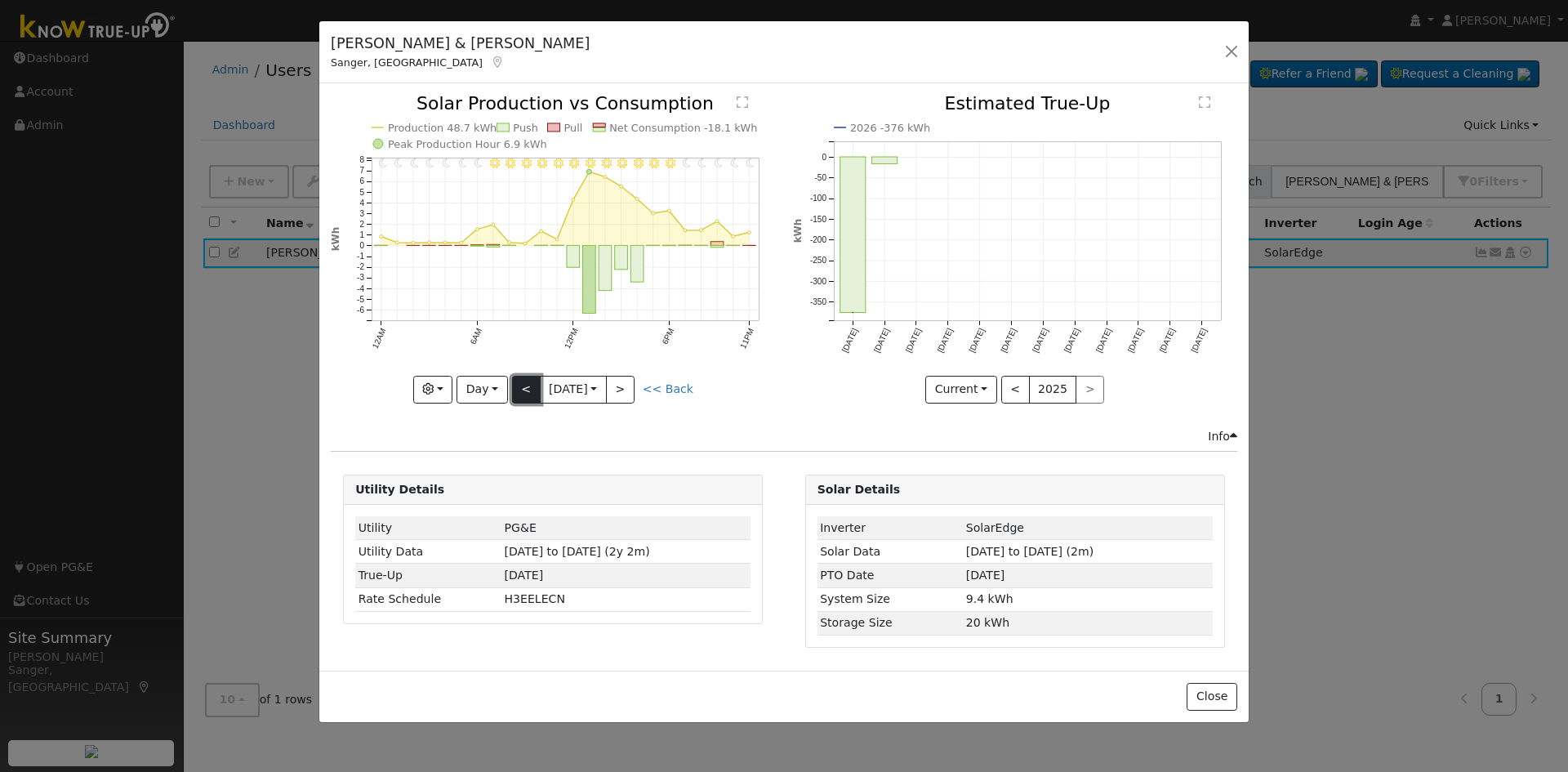
click at [521, 389] on button "<" at bounding box center [526, 389] width 28 height 28
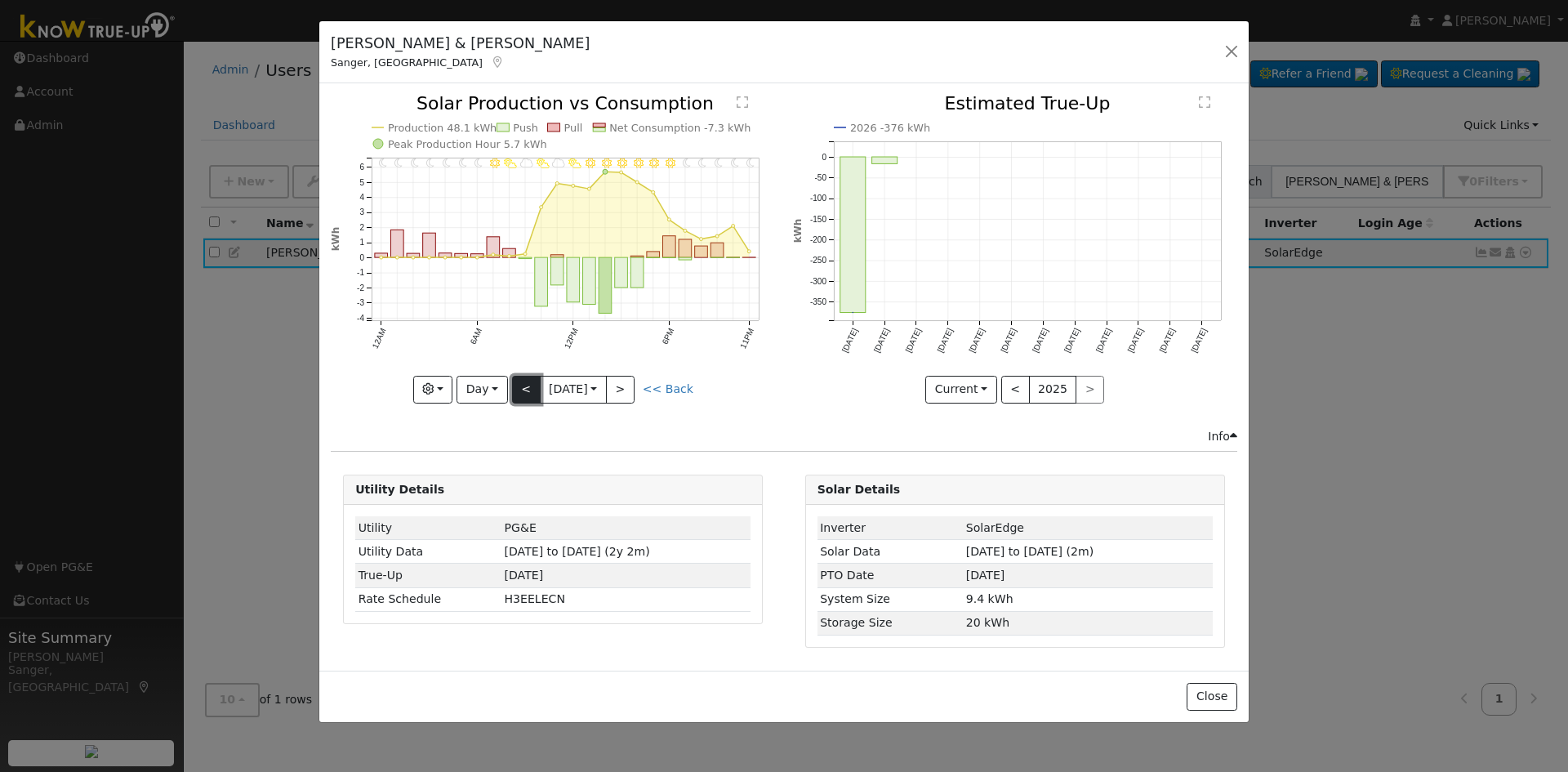
click at [521, 389] on button "<" at bounding box center [526, 389] width 28 height 28
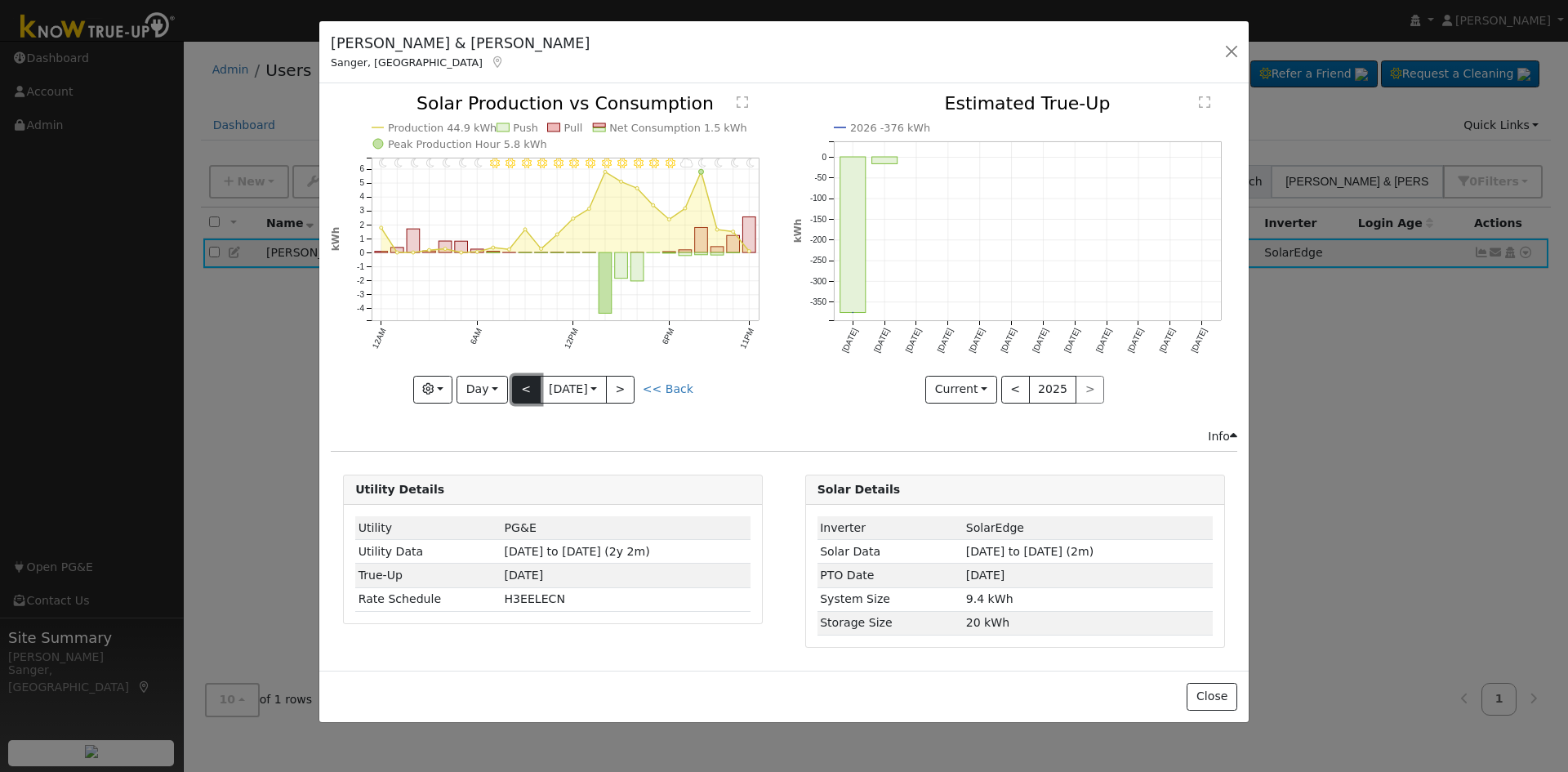
click at [521, 389] on button "<" at bounding box center [526, 389] width 28 height 28
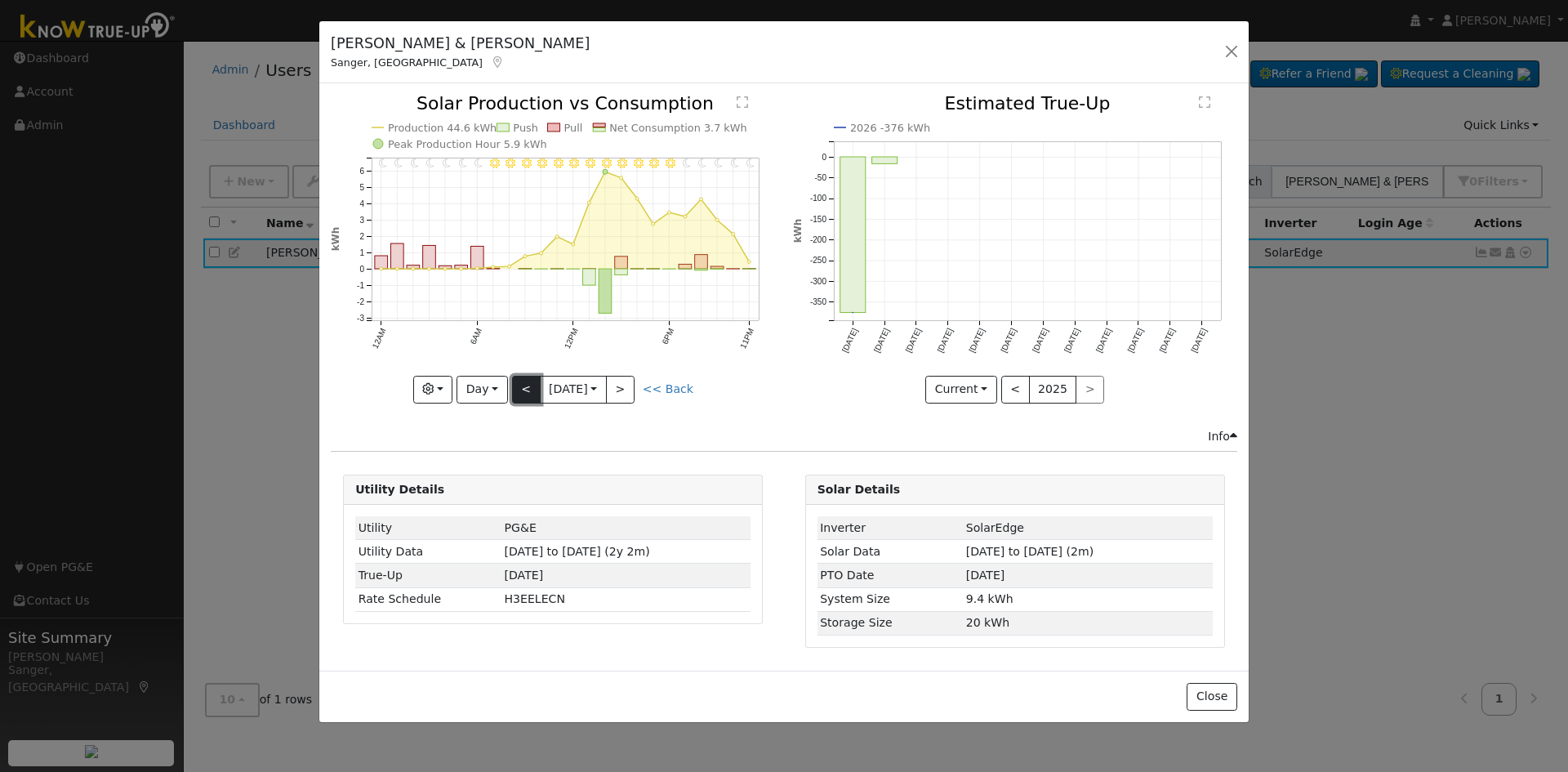
click at [521, 389] on button "<" at bounding box center [526, 389] width 28 height 28
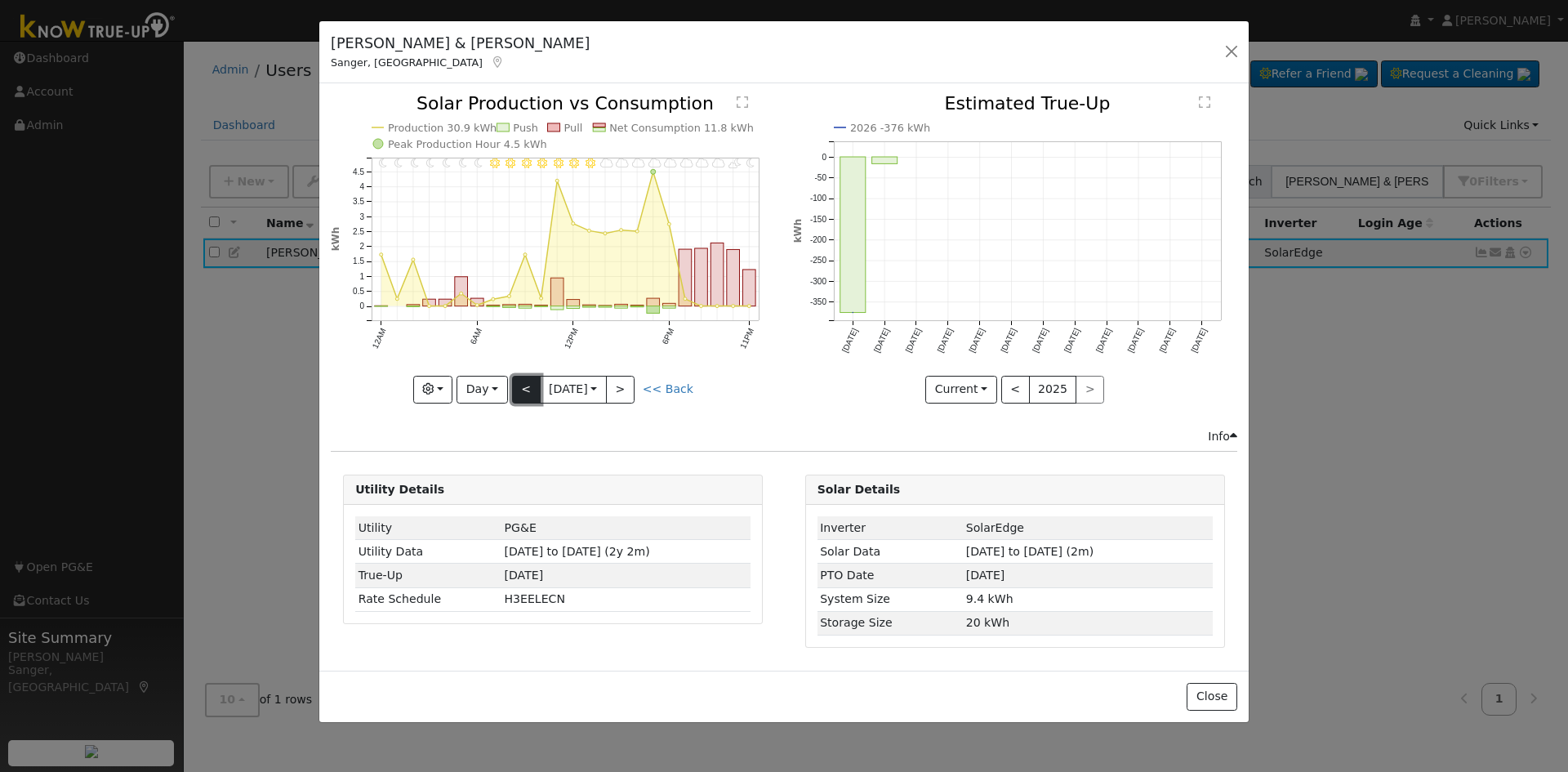
click at [521, 389] on button "<" at bounding box center [526, 389] width 28 height 28
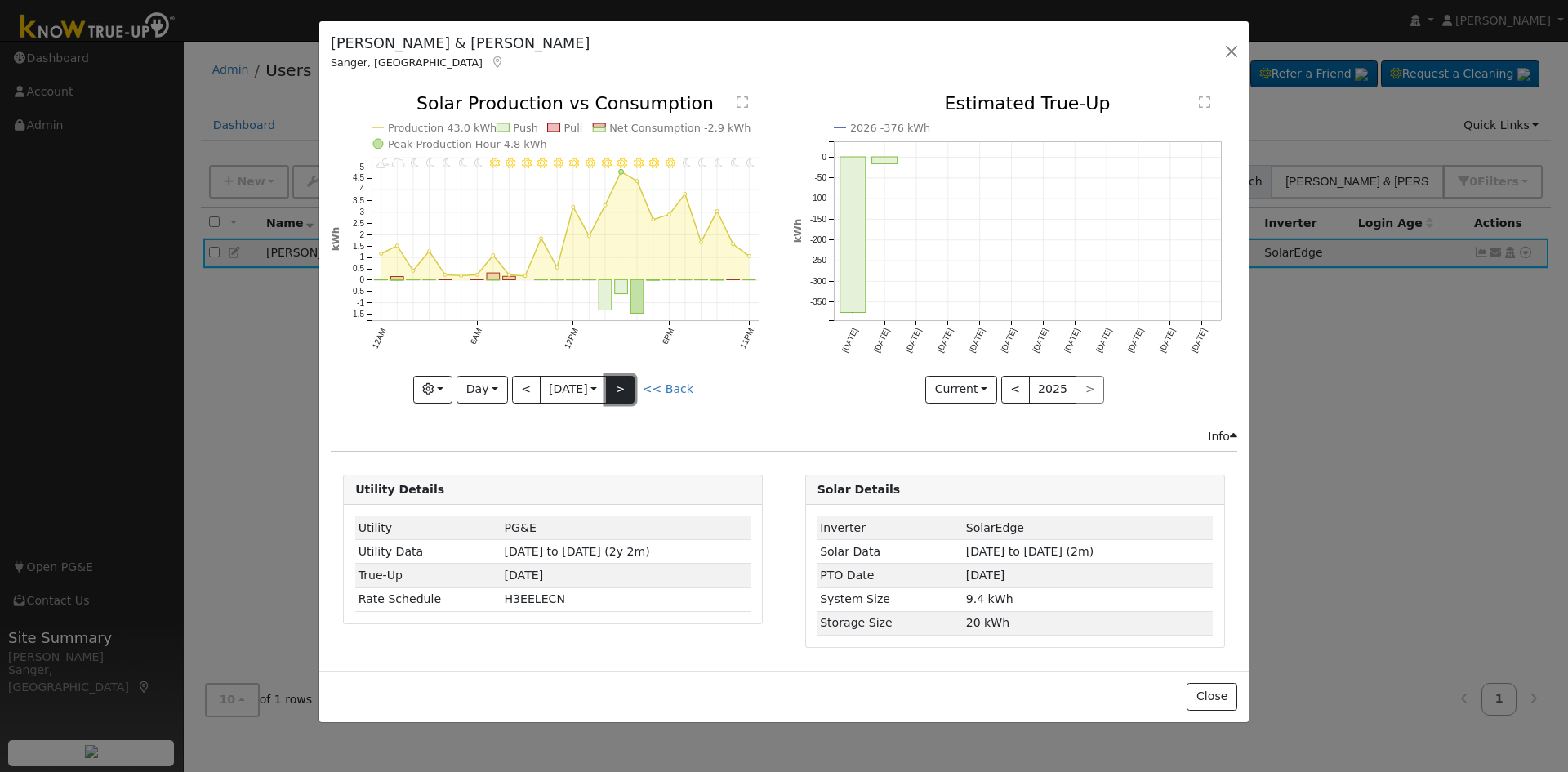
click at [625, 394] on button ">" at bounding box center [620, 389] width 28 height 28
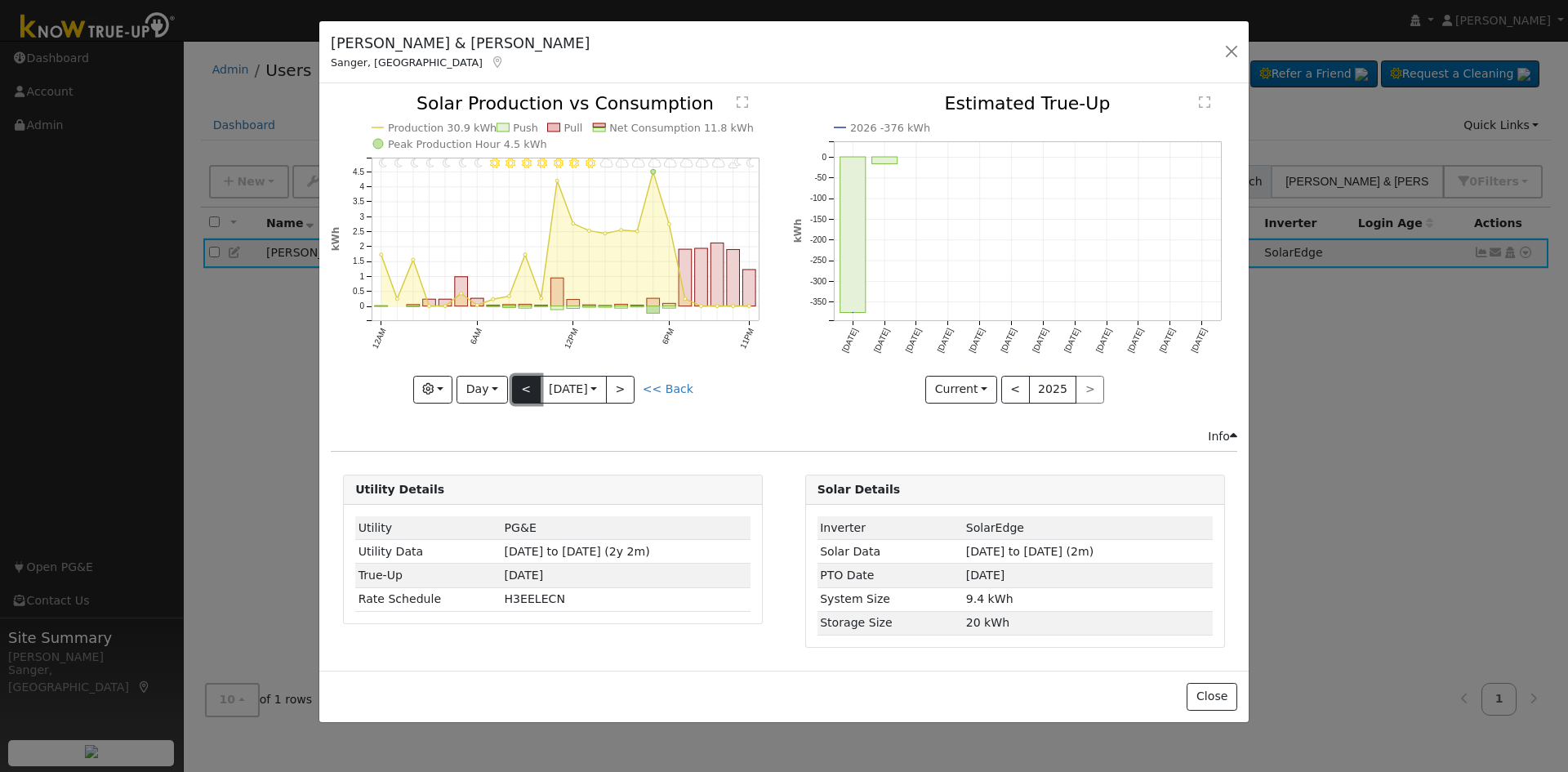
click at [527, 385] on button "<" at bounding box center [526, 389] width 28 height 28
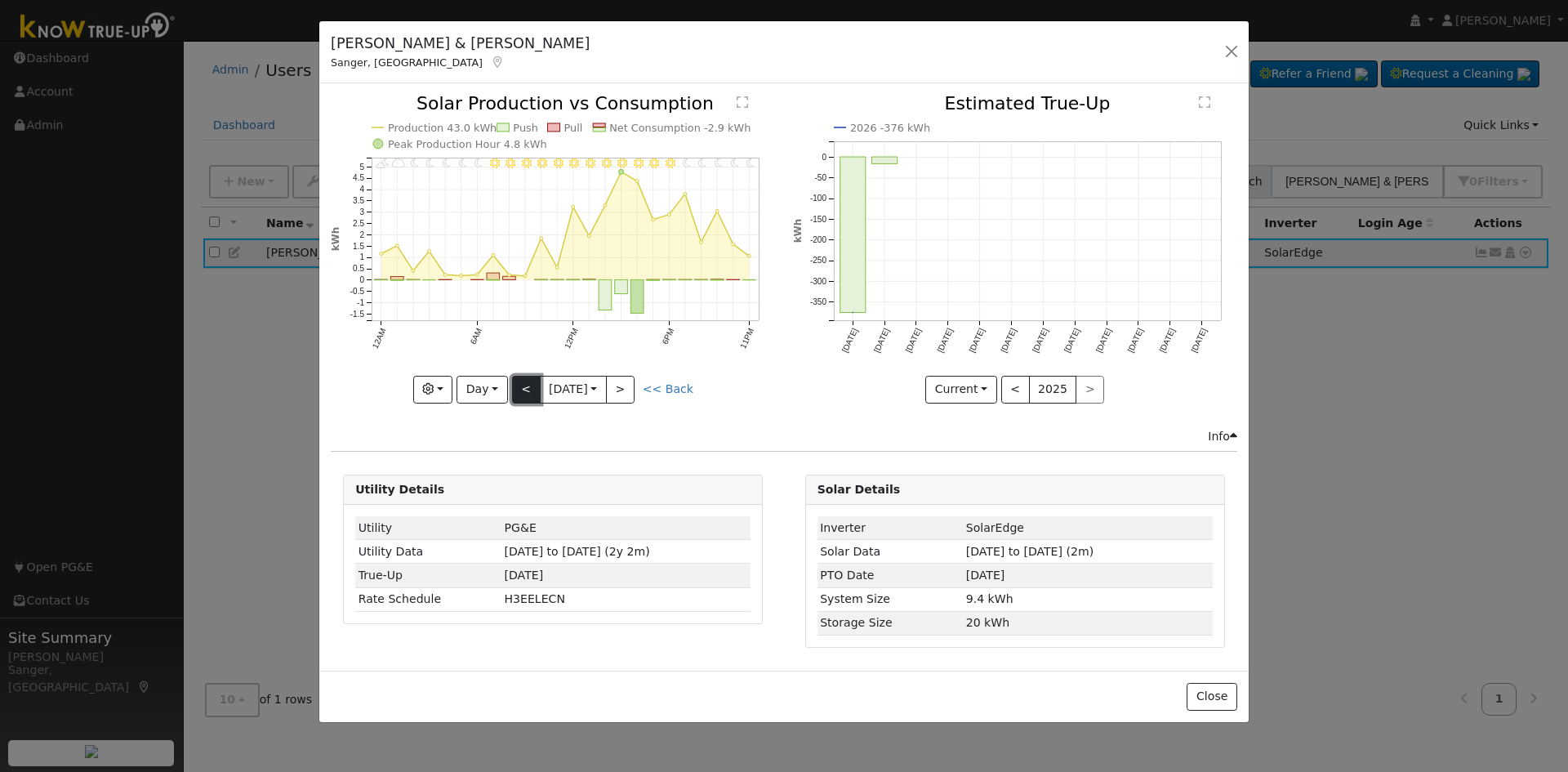
click at [527, 385] on button "<" at bounding box center [526, 389] width 28 height 28
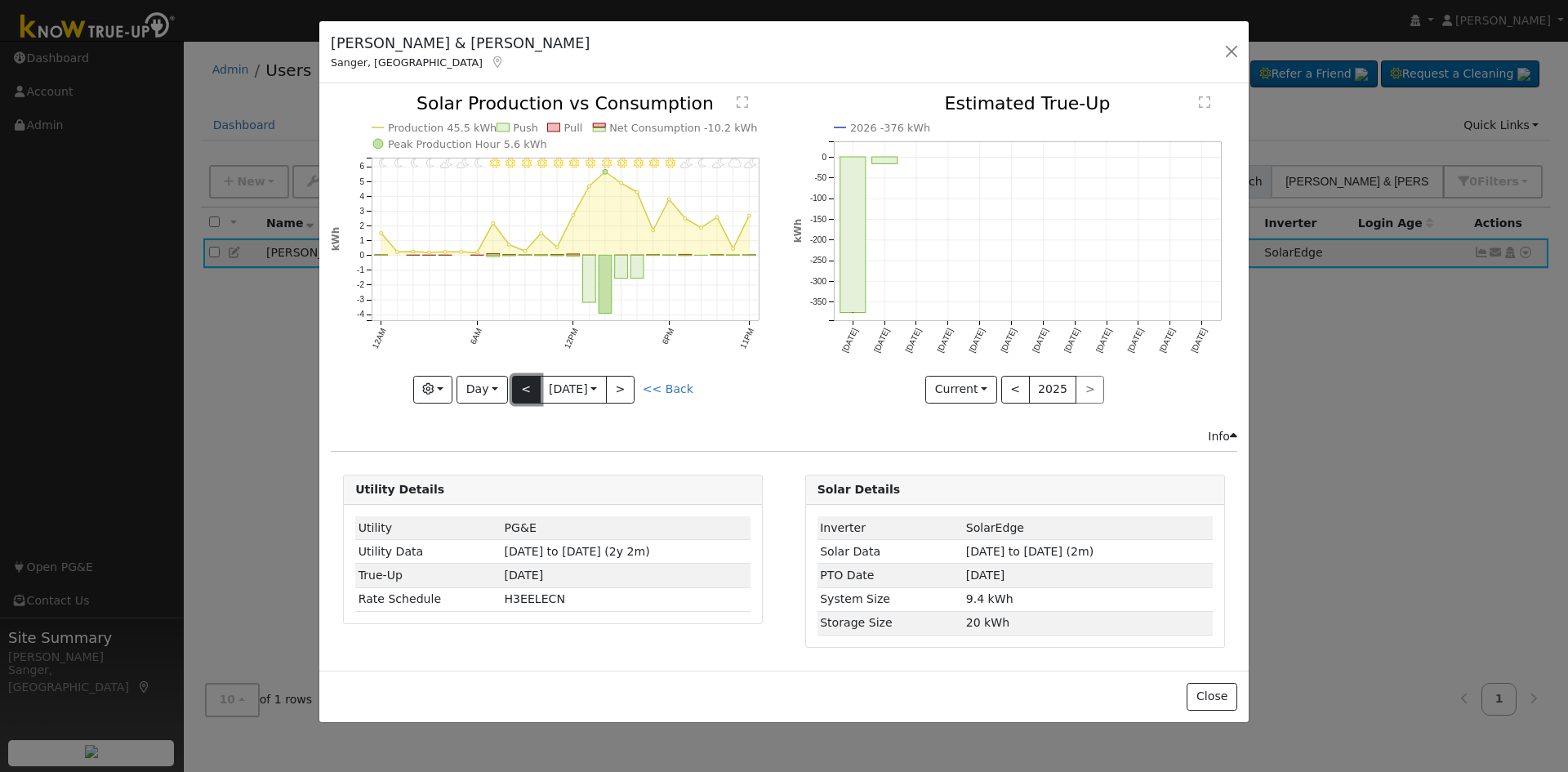
click at [525, 389] on button "<" at bounding box center [526, 389] width 28 height 28
click at [525, 388] on button "<" at bounding box center [526, 389] width 28 height 28
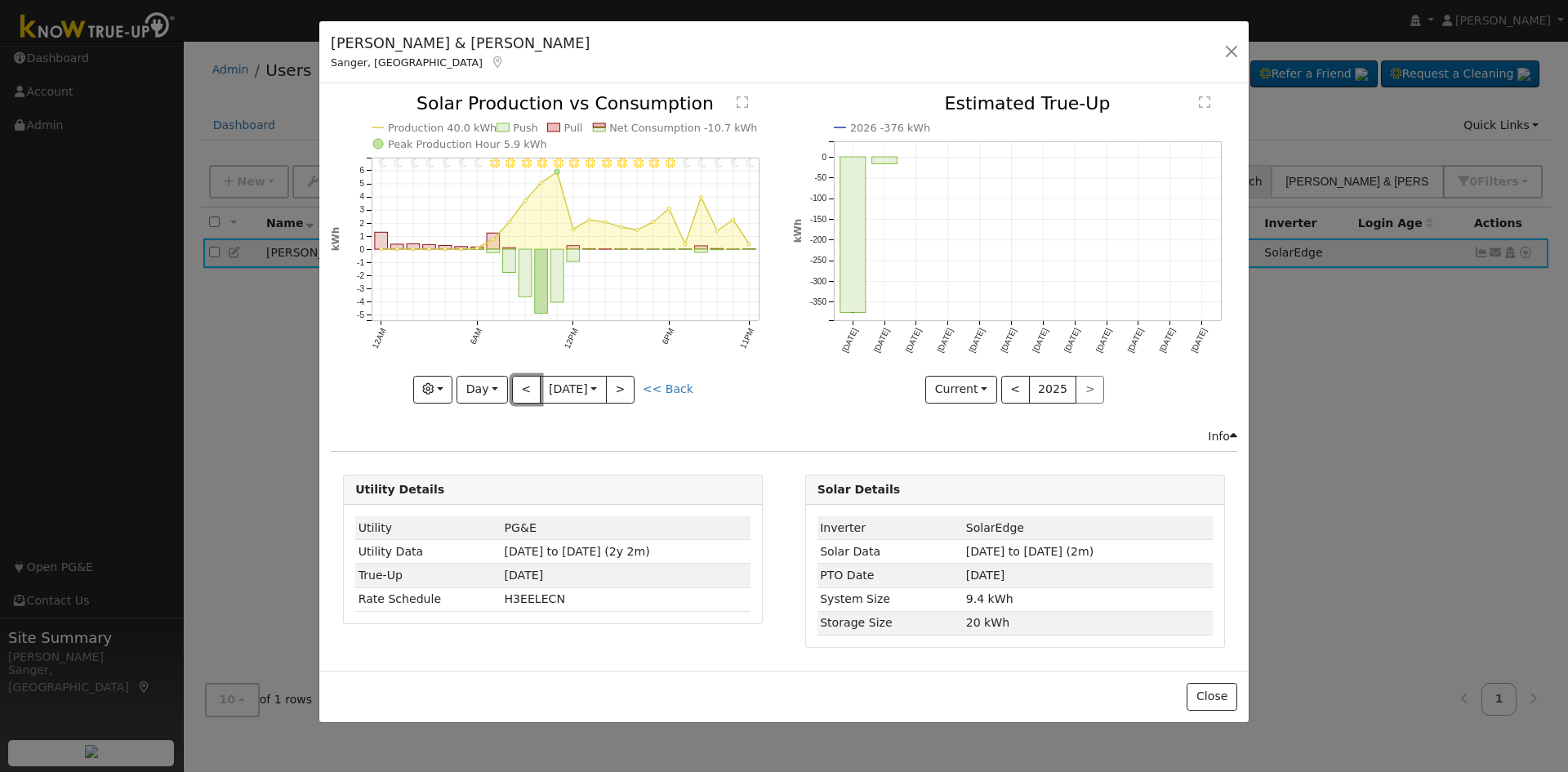
click at [525, 388] on button "<" at bounding box center [526, 389] width 28 height 28
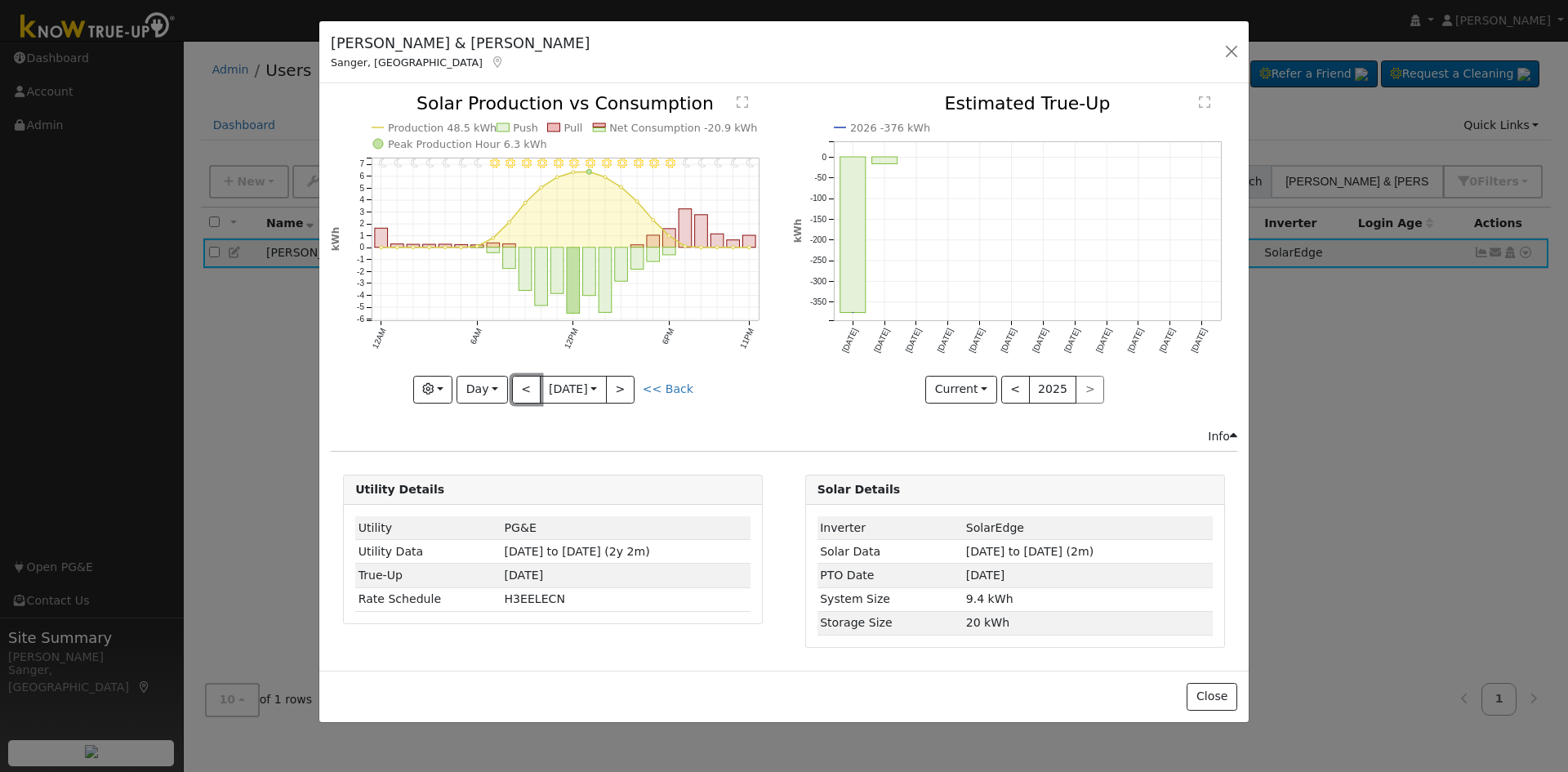
click at [525, 388] on button "<" at bounding box center [526, 389] width 28 height 28
click at [632, 381] on button ">" at bounding box center [620, 389] width 28 height 28
click at [631, 382] on button ">" at bounding box center [620, 389] width 28 height 28
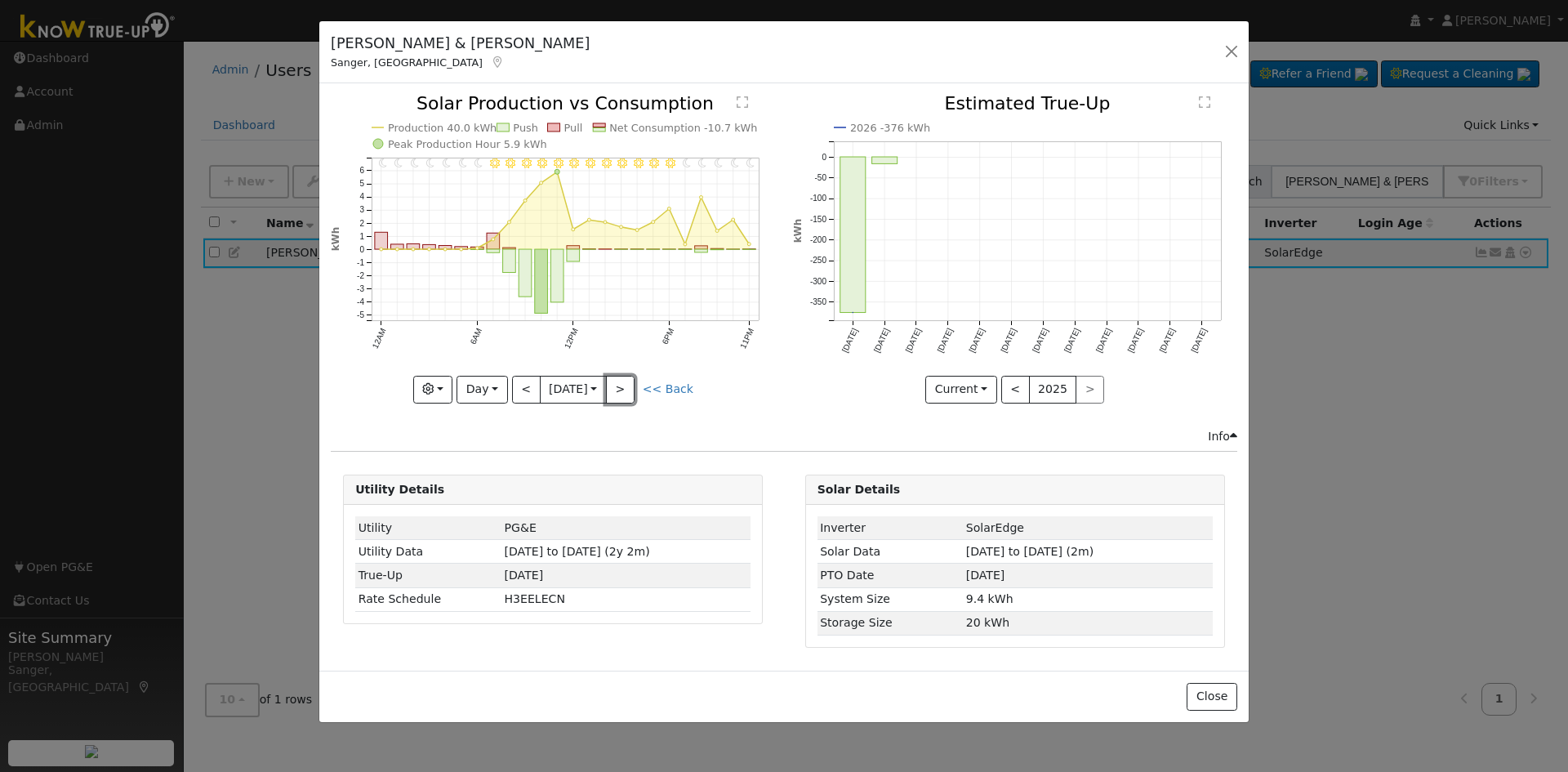
click at [631, 382] on button ">" at bounding box center [620, 389] width 28 height 28
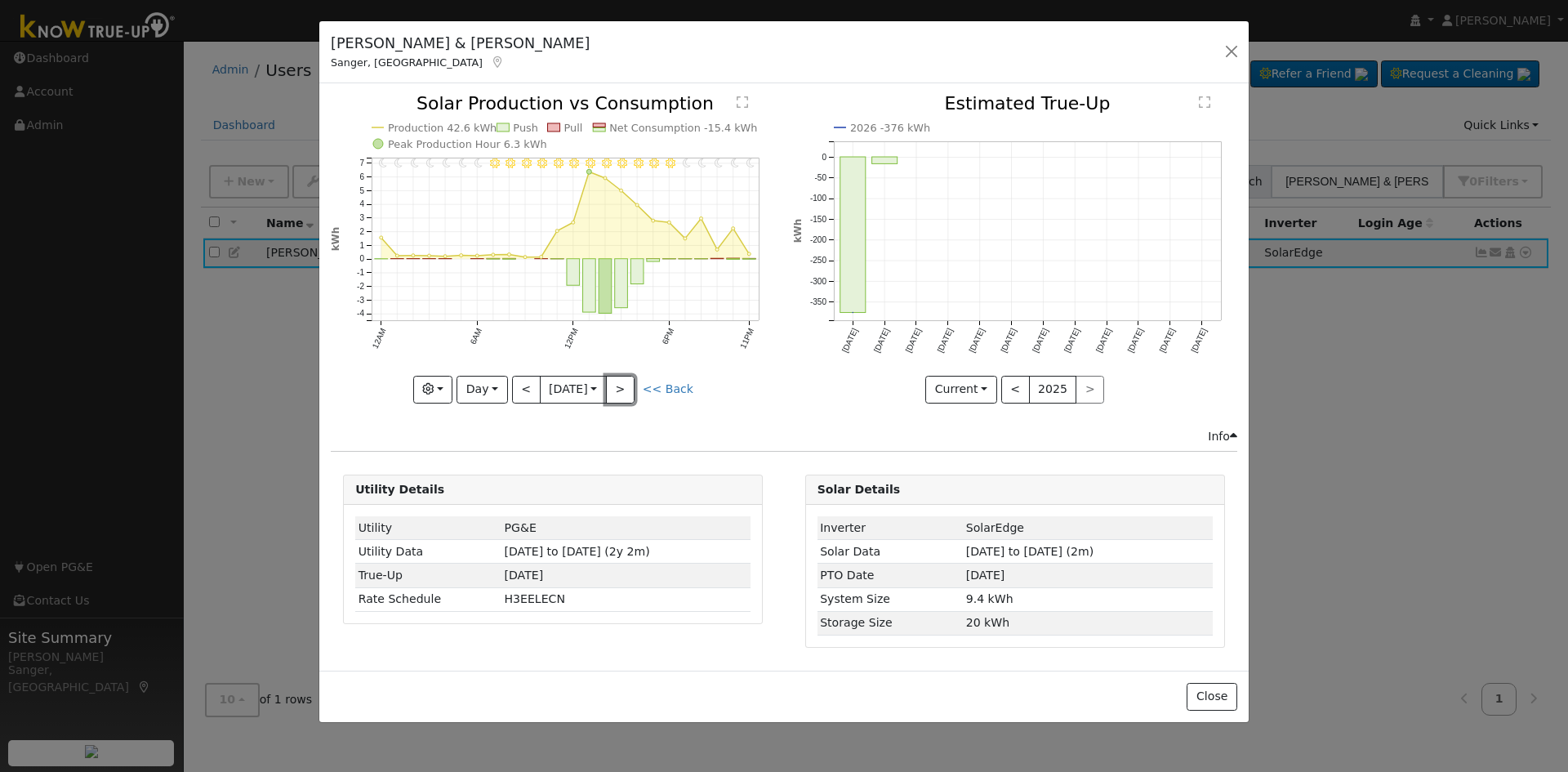
click at [631, 382] on button ">" at bounding box center [620, 389] width 28 height 28
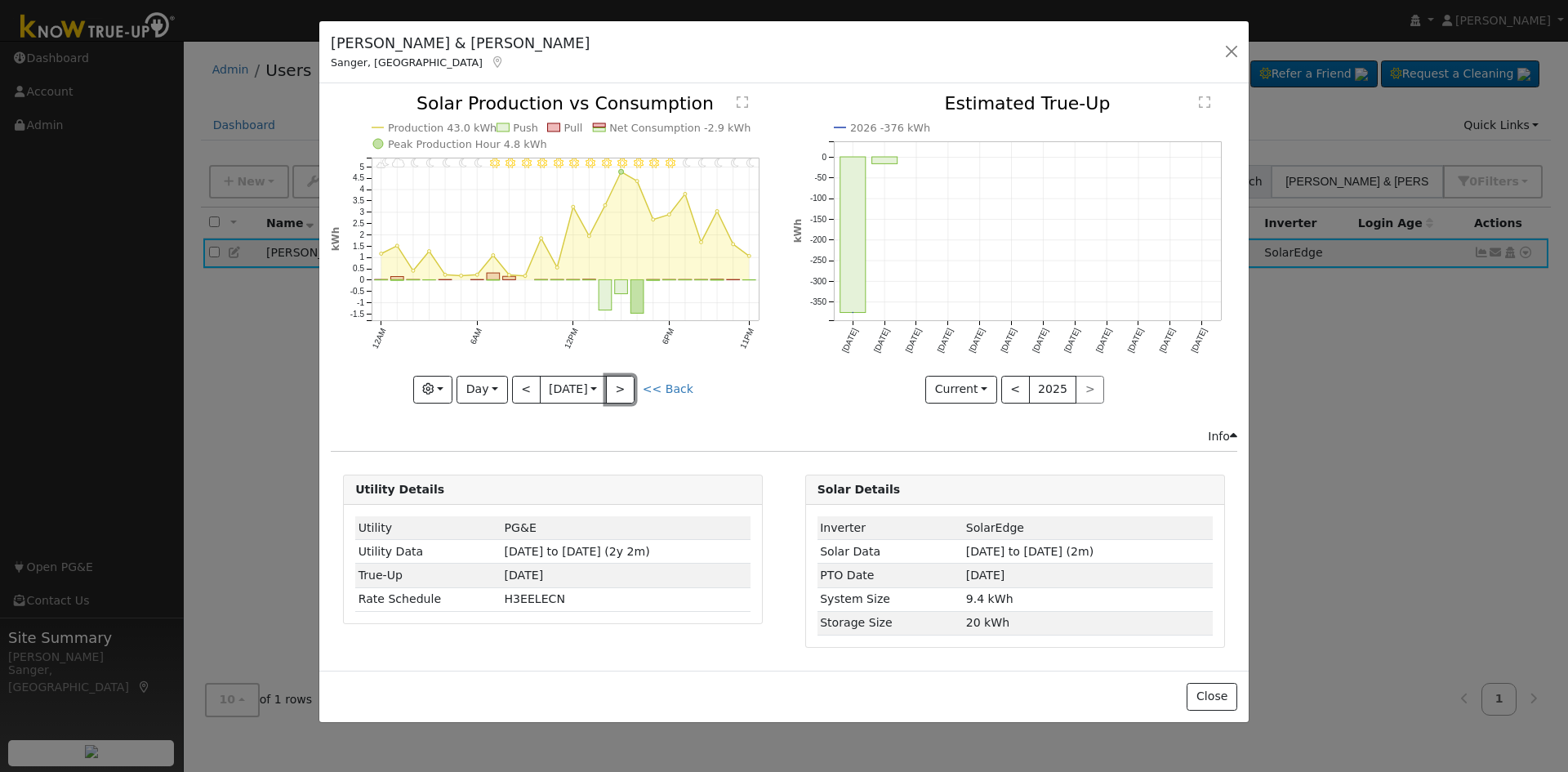
click at [631, 382] on button ">" at bounding box center [620, 389] width 28 height 28
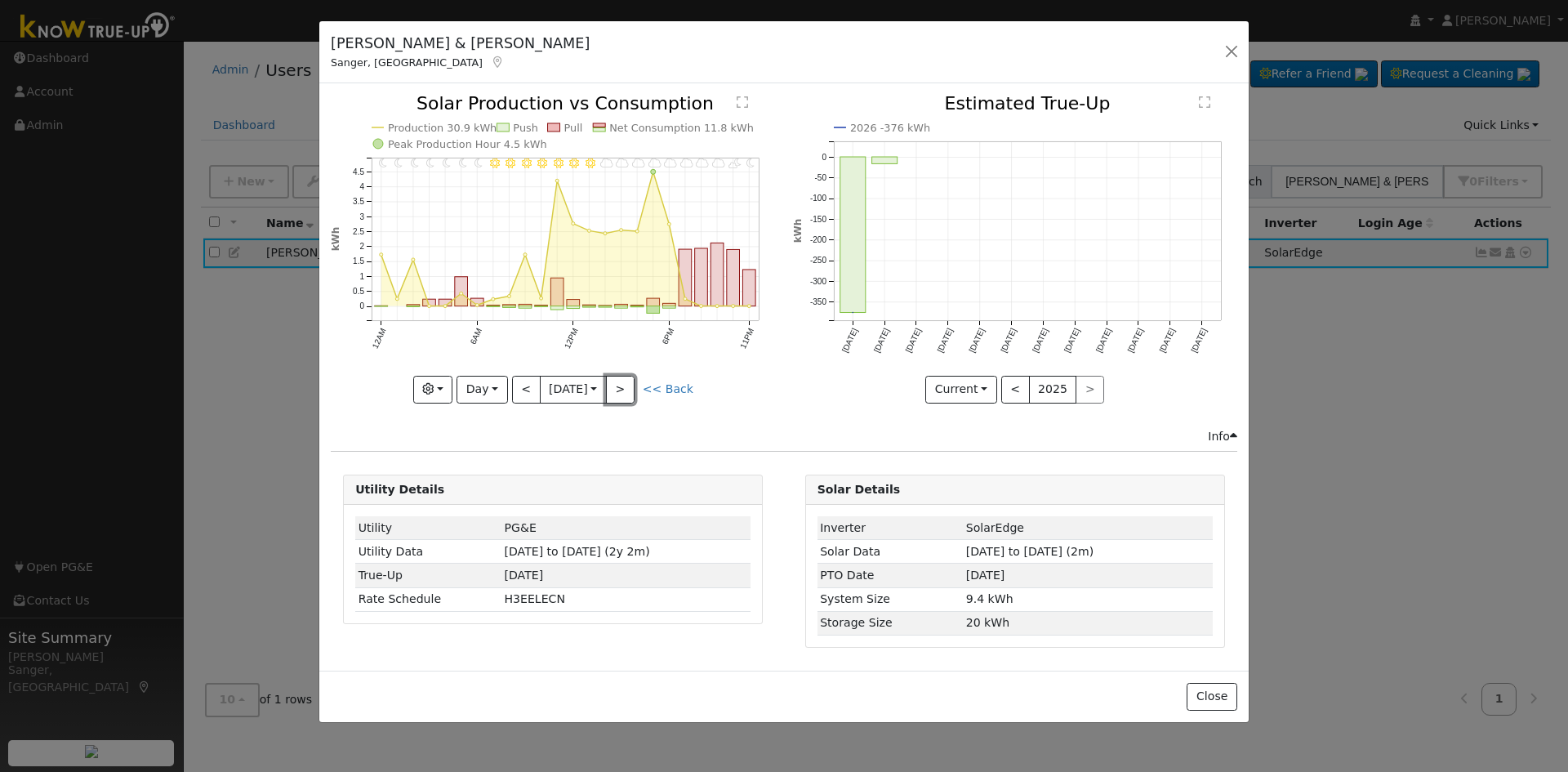
click at [631, 382] on button ">" at bounding box center [620, 389] width 28 height 28
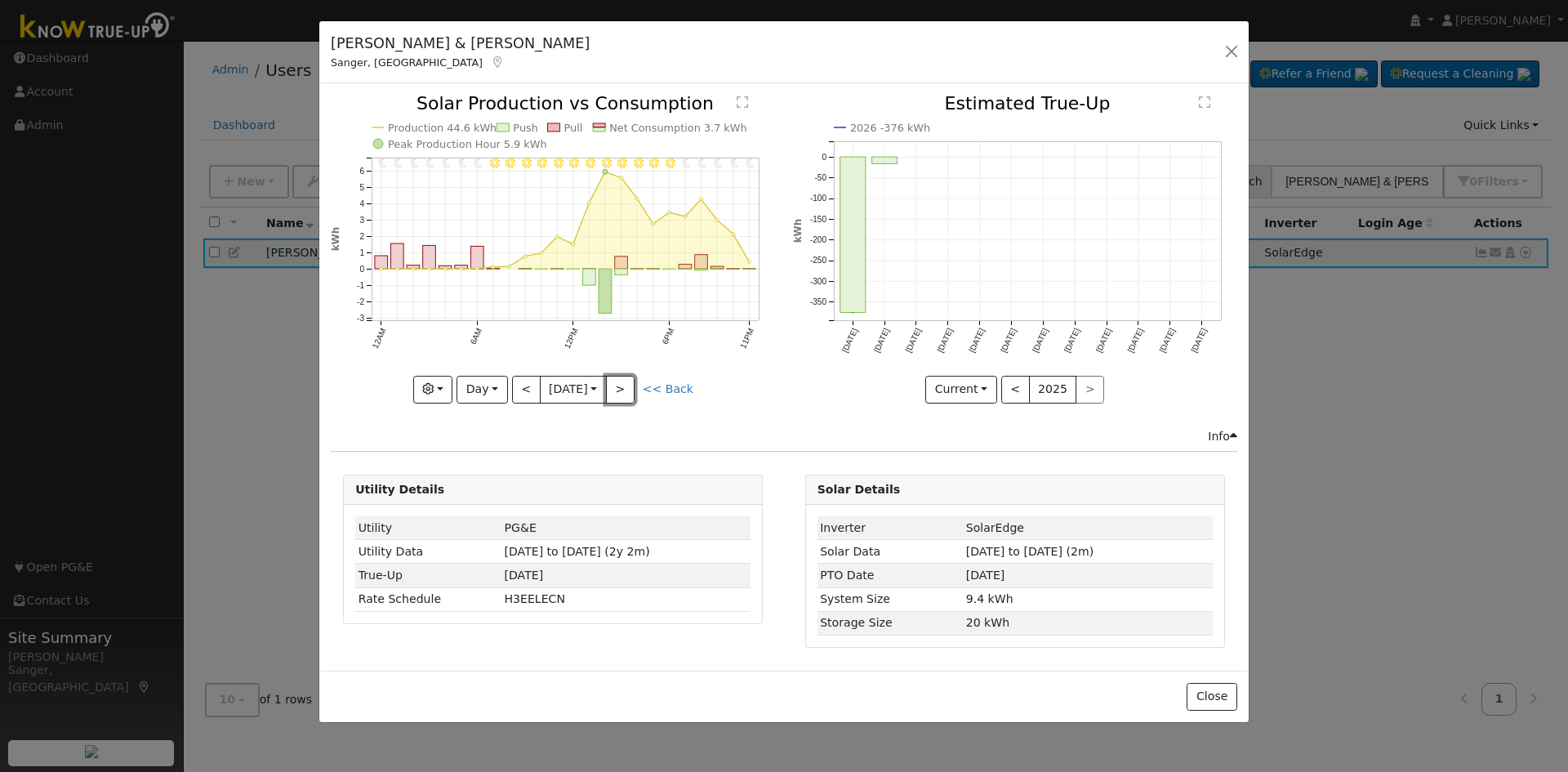
click at [631, 382] on button ">" at bounding box center [620, 389] width 28 height 28
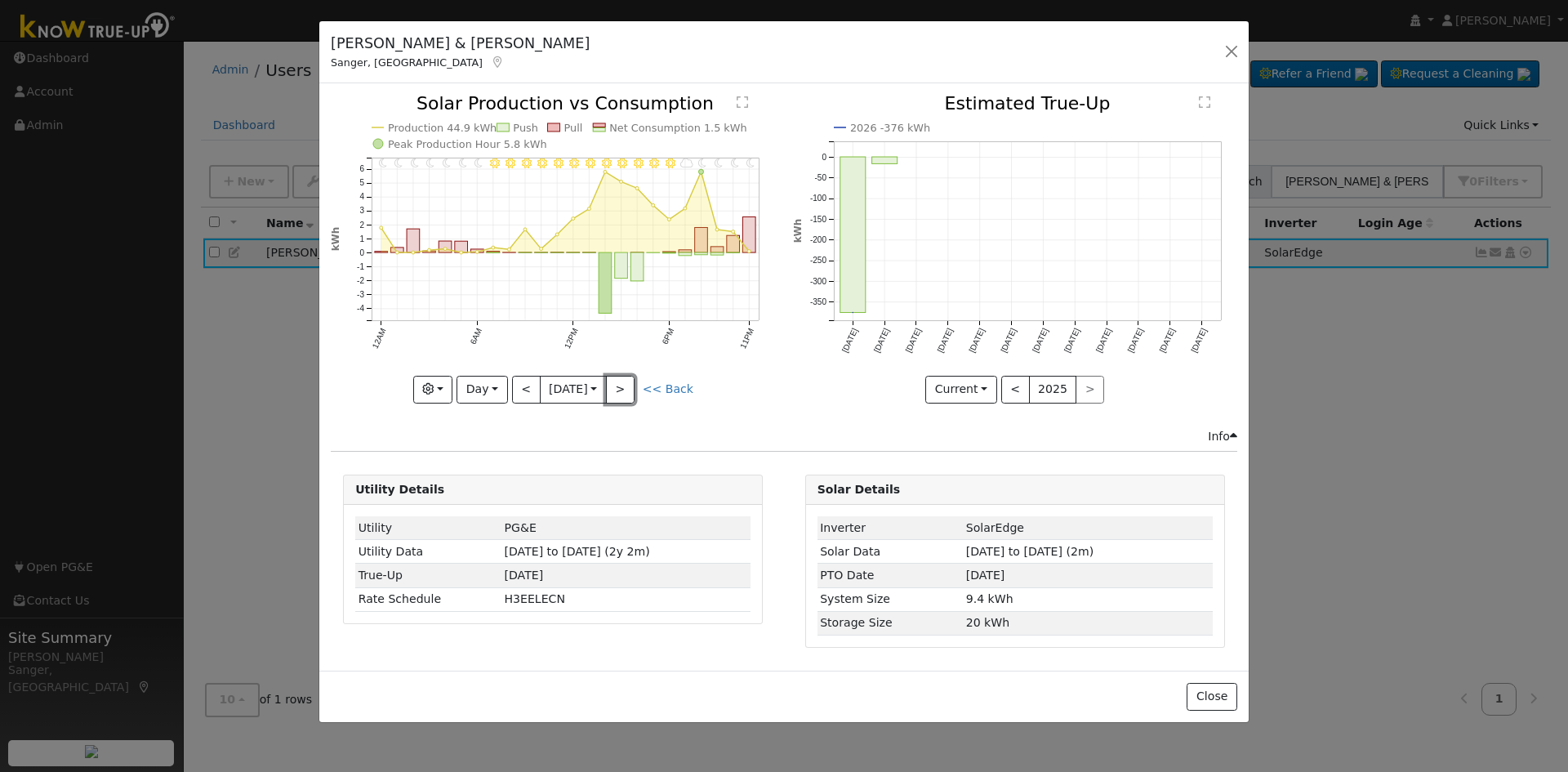
click at [631, 382] on button ">" at bounding box center [620, 389] width 28 height 28
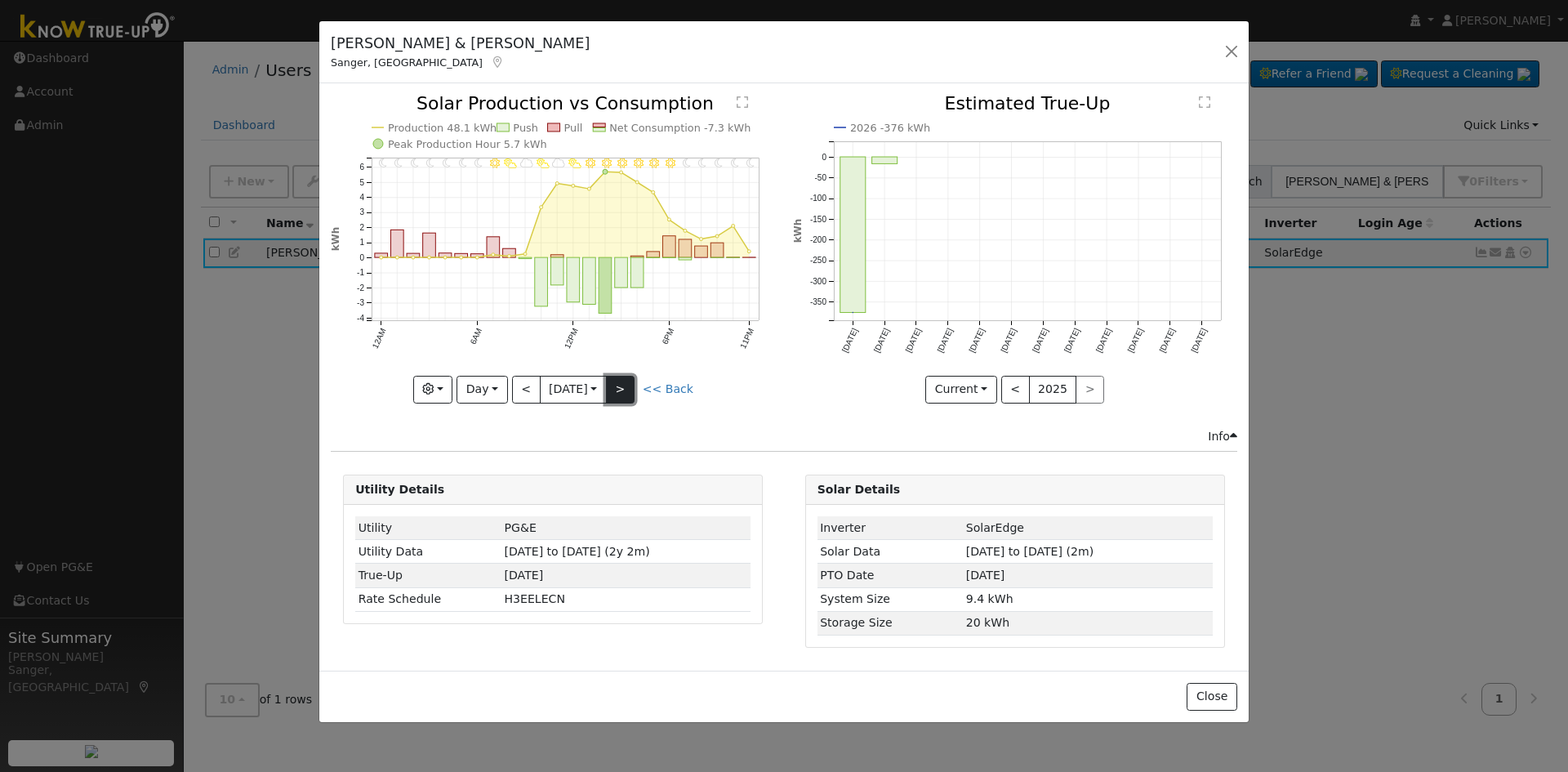
click at [624, 380] on button ">" at bounding box center [620, 389] width 28 height 28
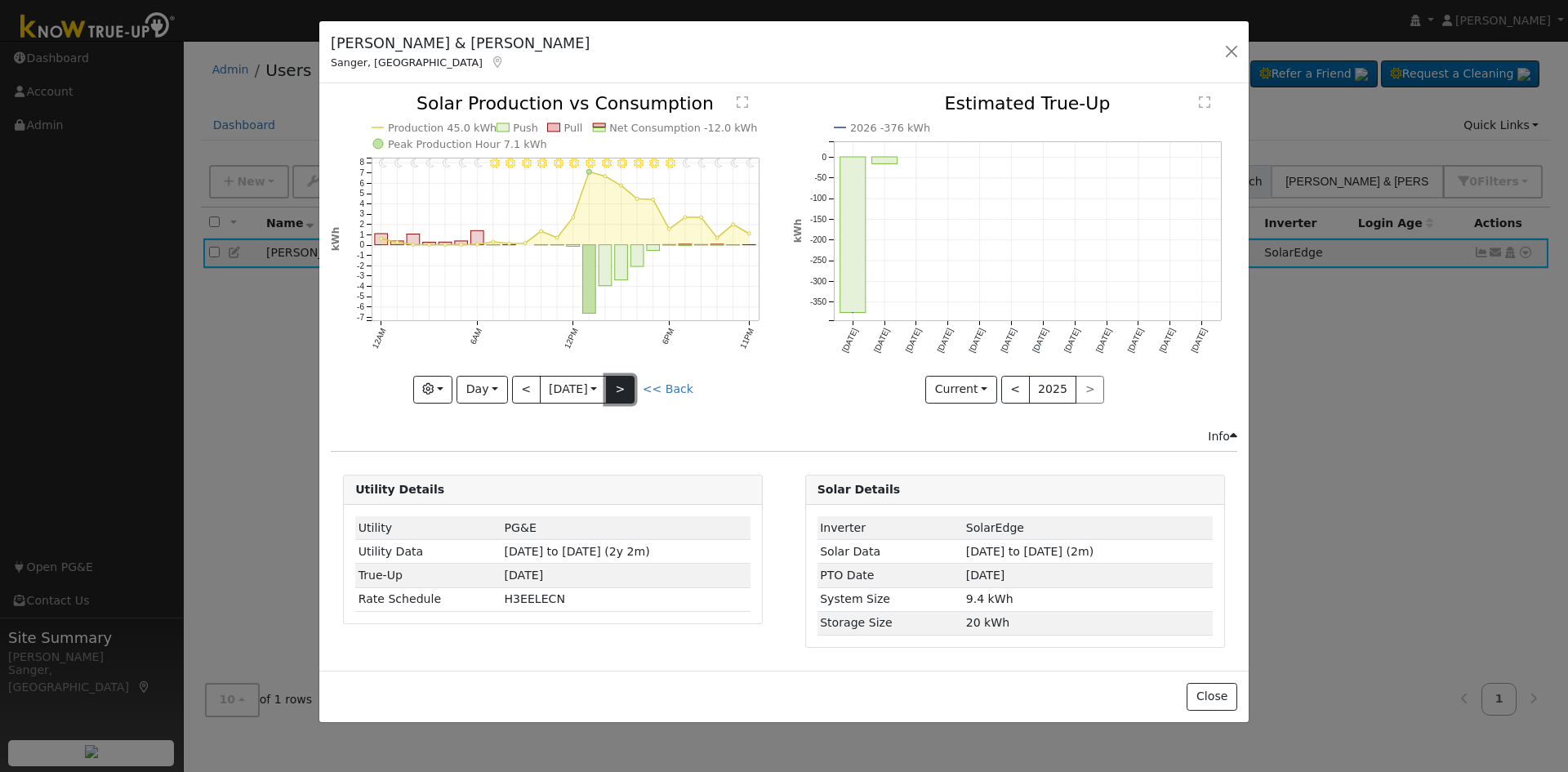
click at [624, 380] on button ">" at bounding box center [620, 389] width 28 height 28
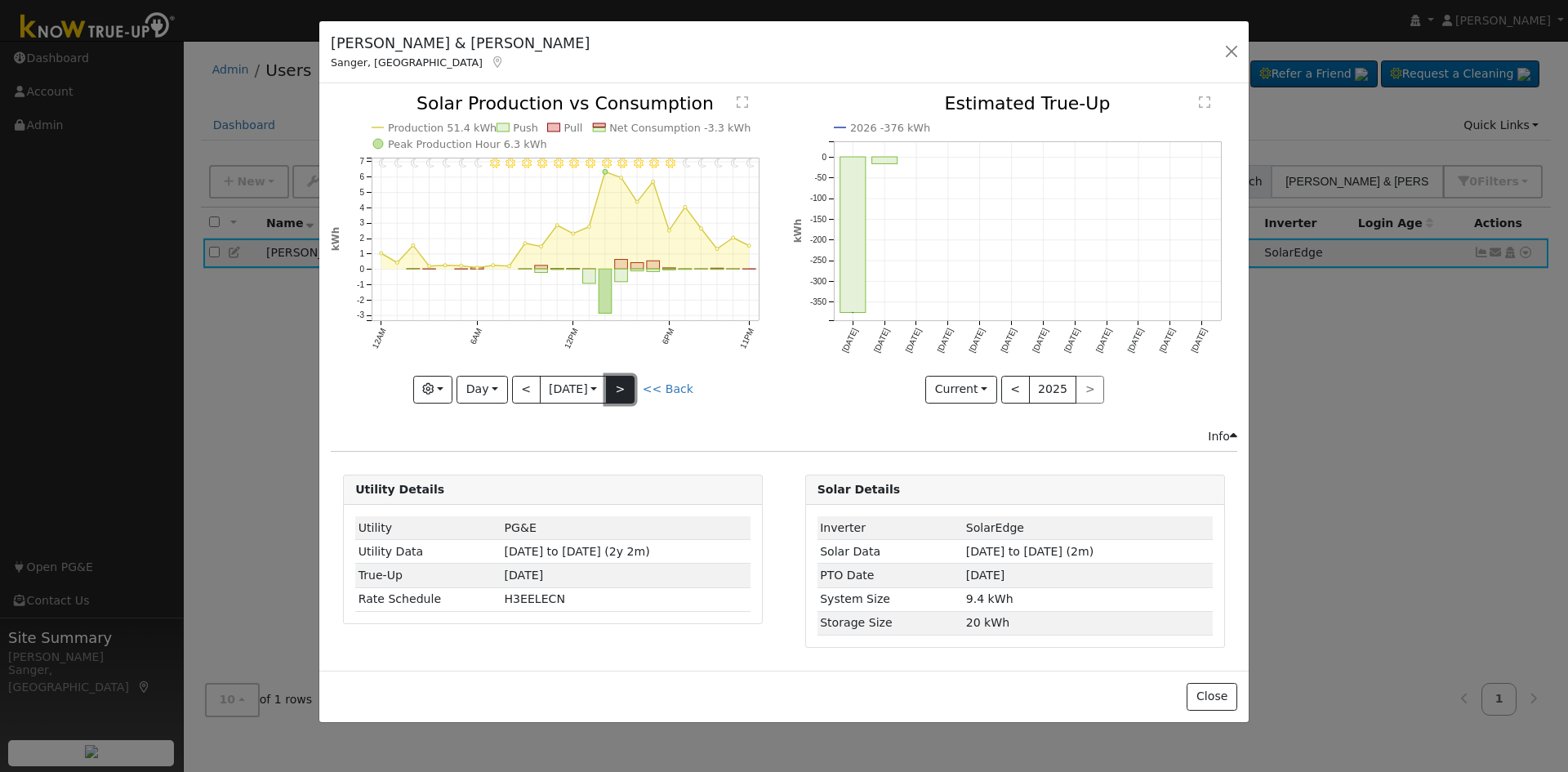
click at [624, 380] on button ">" at bounding box center [620, 389] width 28 height 28
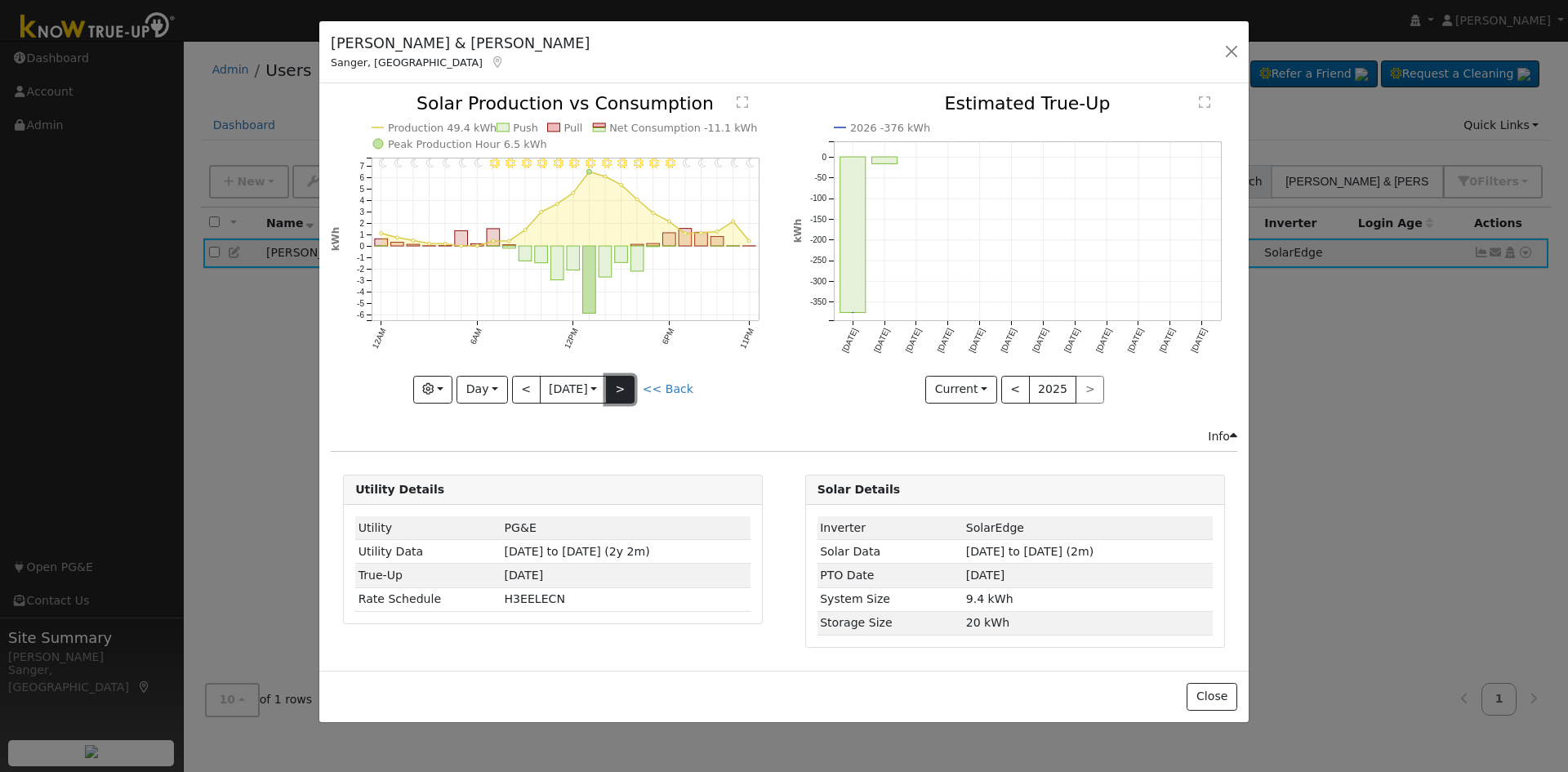
click at [632, 391] on button ">" at bounding box center [620, 389] width 28 height 28
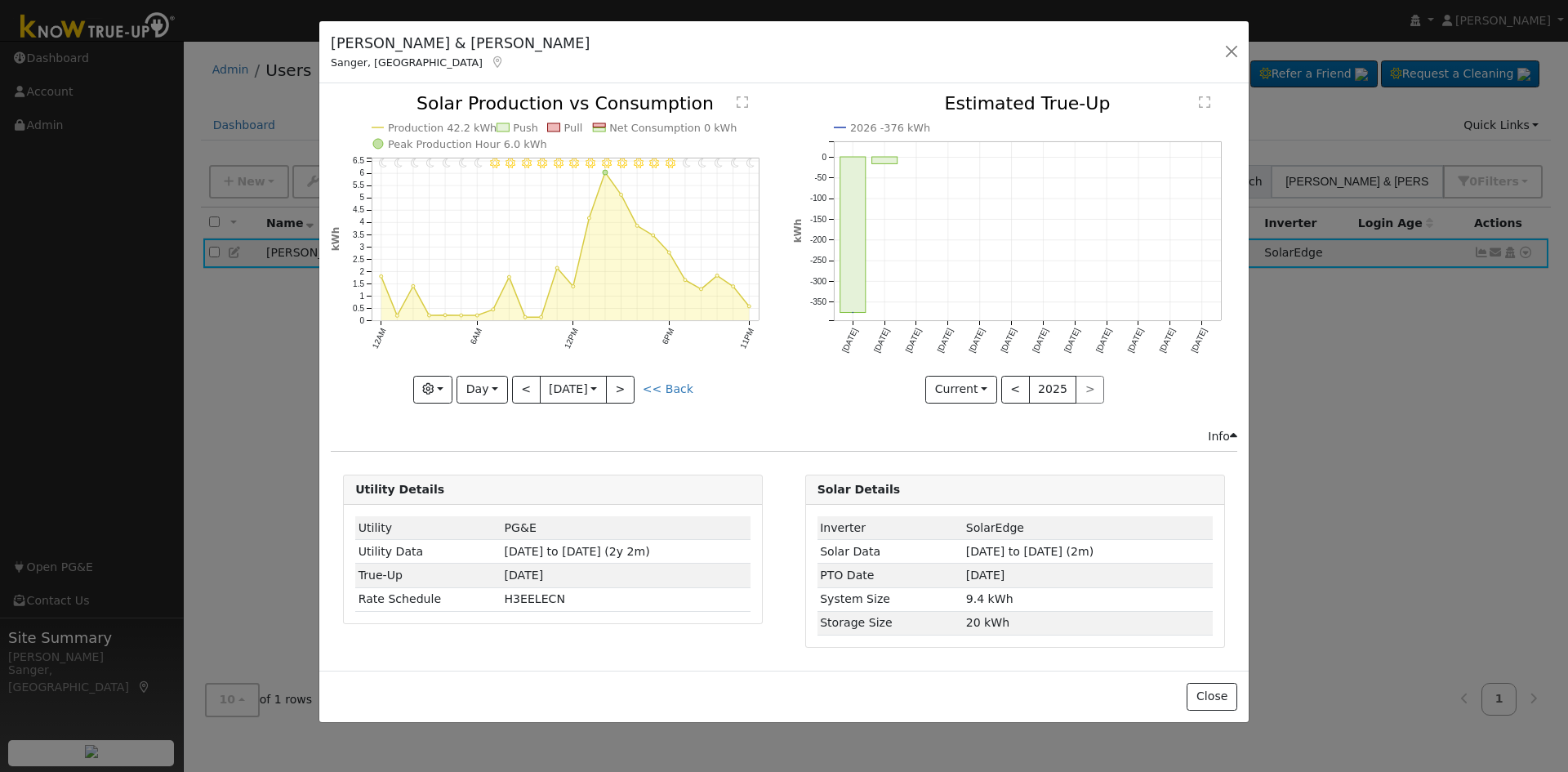
click at [514, 370] on icon "11PM - Clear 10PM - Clear 9PM - Clear 8PM - Clear 7PM - Clear 6PM - MostlyClear…" at bounding box center [553, 248] width 444 height 306
click at [516, 378] on button "<" at bounding box center [526, 389] width 28 height 28
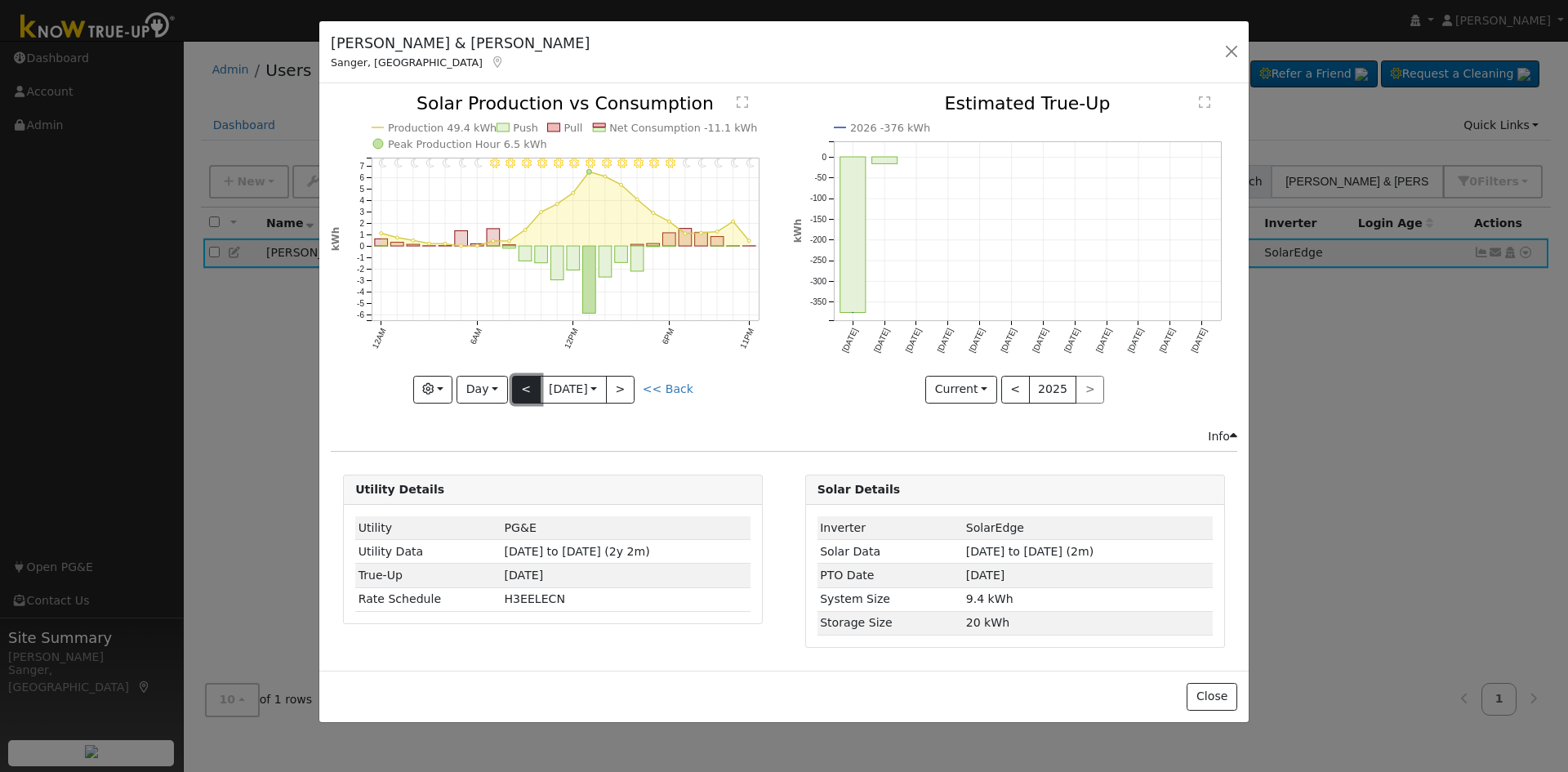
click at [525, 386] on button "<" at bounding box center [526, 389] width 28 height 28
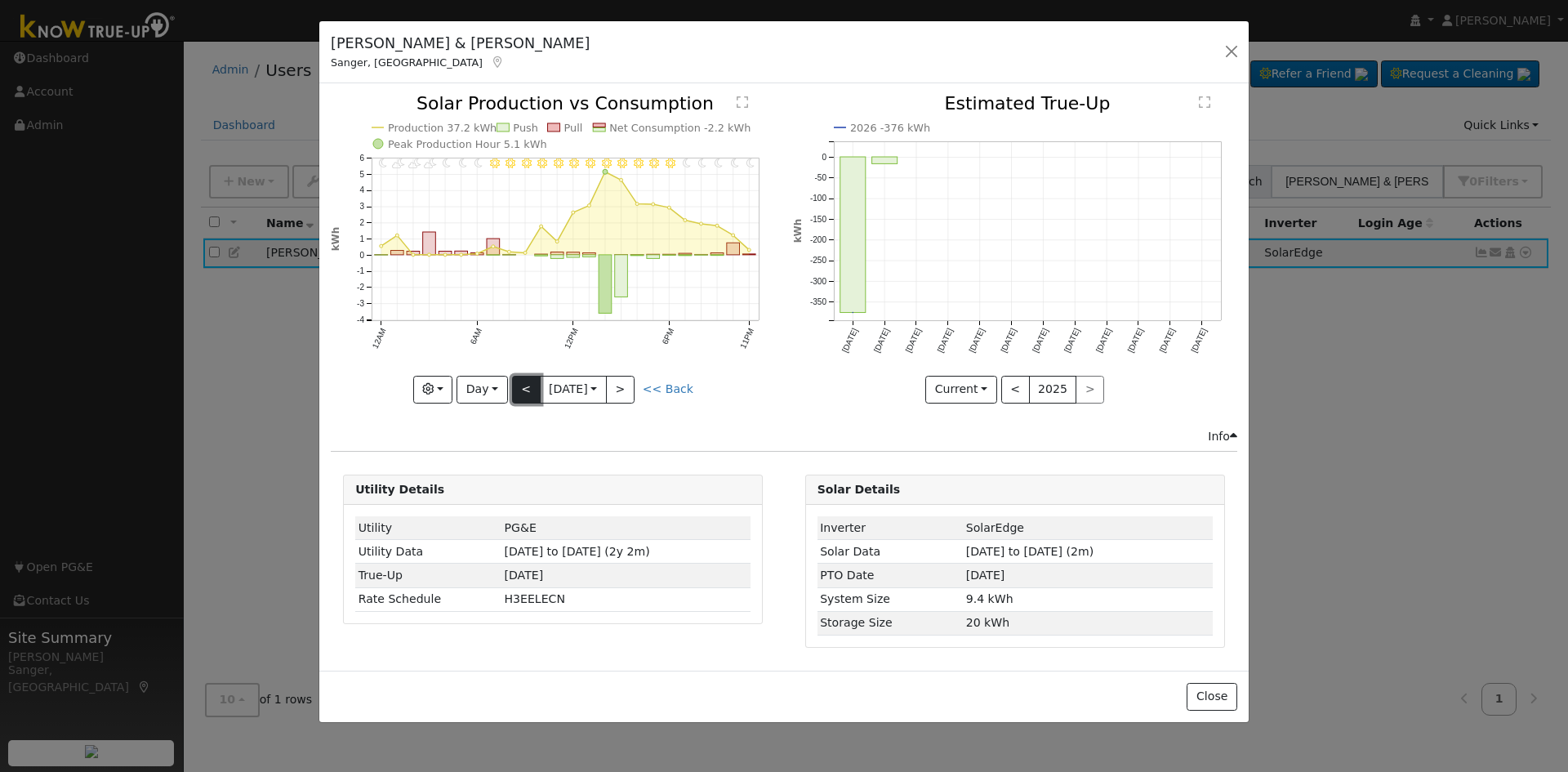
click at [520, 390] on button "<" at bounding box center [526, 389] width 28 height 28
click at [518, 388] on button "<" at bounding box center [526, 389] width 28 height 28
click at [522, 387] on button "<" at bounding box center [526, 389] width 28 height 28
click at [529, 387] on button "<" at bounding box center [526, 389] width 28 height 28
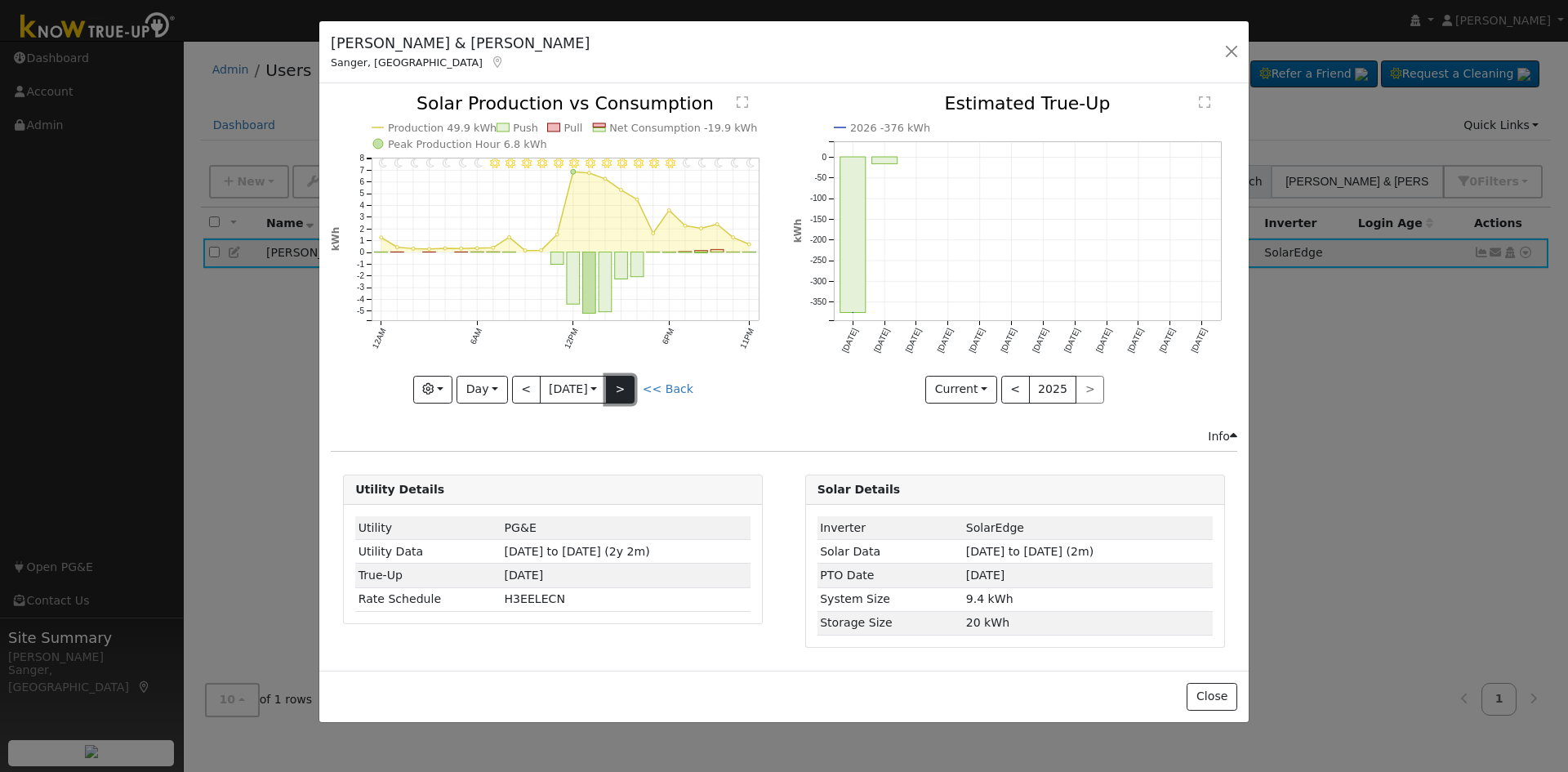
click at [628, 389] on button ">" at bounding box center [620, 389] width 28 height 28
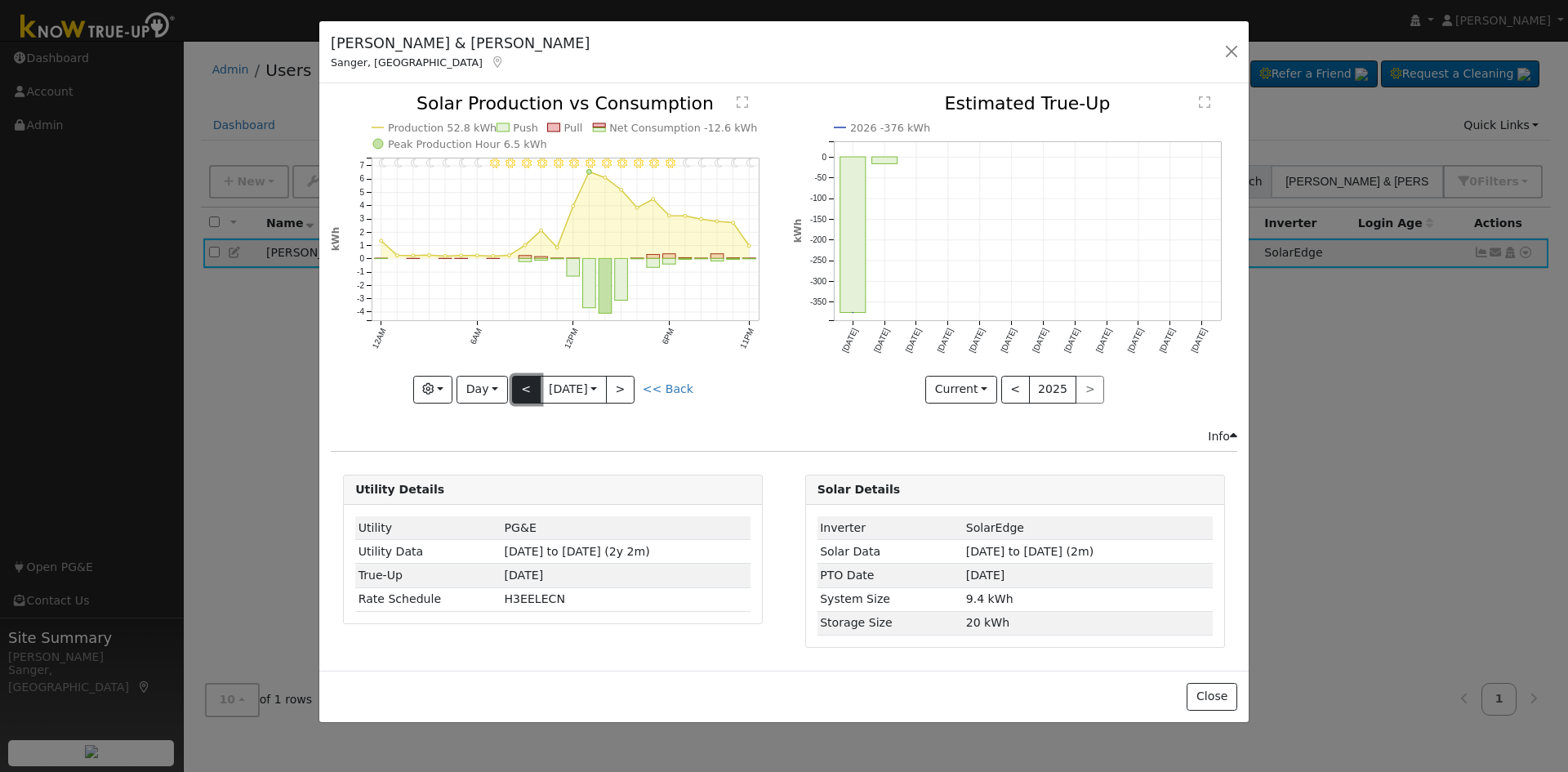
click at [522, 388] on button "<" at bounding box center [526, 389] width 28 height 28
click at [521, 389] on button "<" at bounding box center [526, 389] width 28 height 28
click at [521, 385] on button "<" at bounding box center [526, 389] width 28 height 28
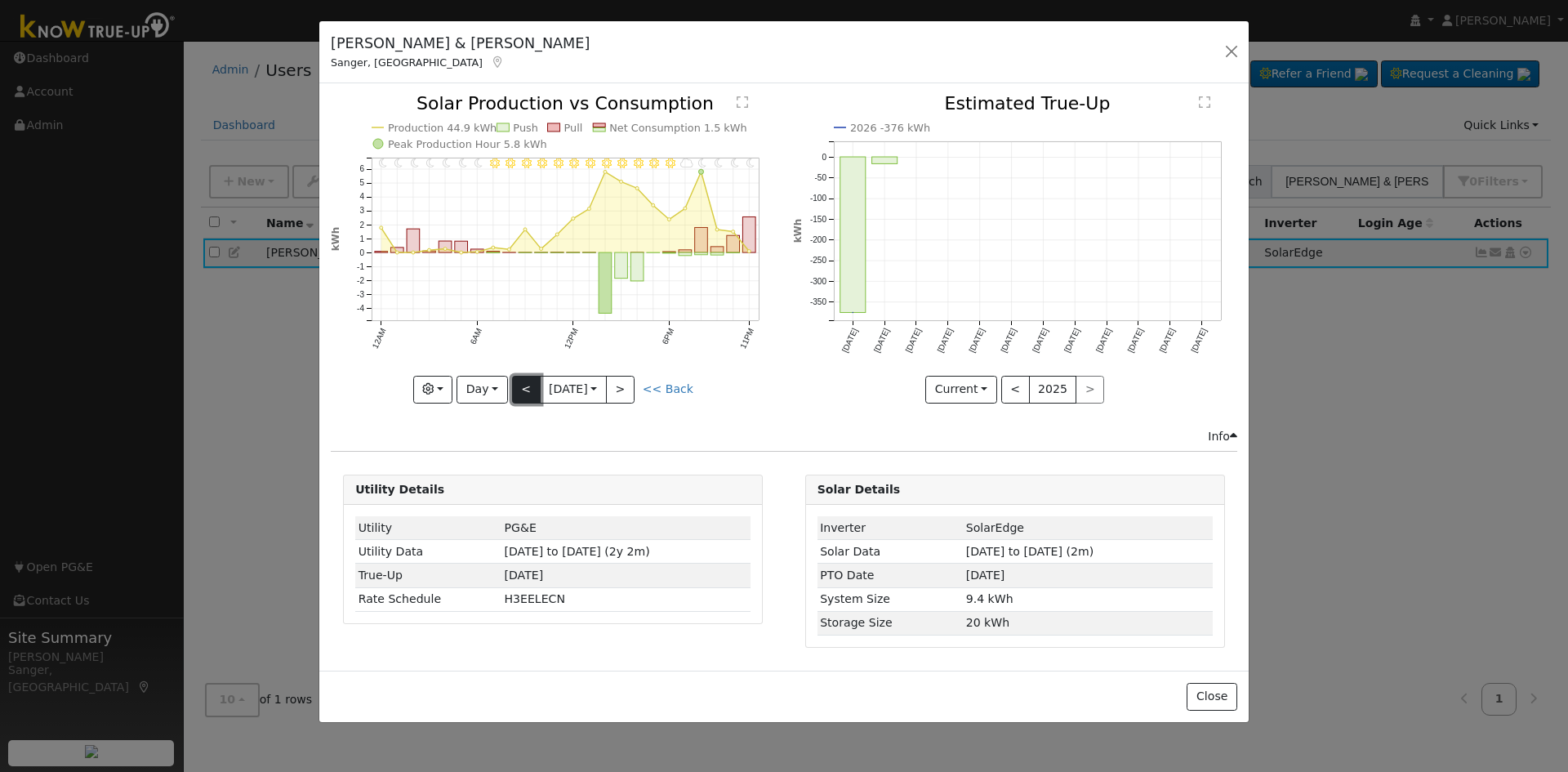
click at [520, 393] on button "<" at bounding box center [526, 389] width 28 height 28
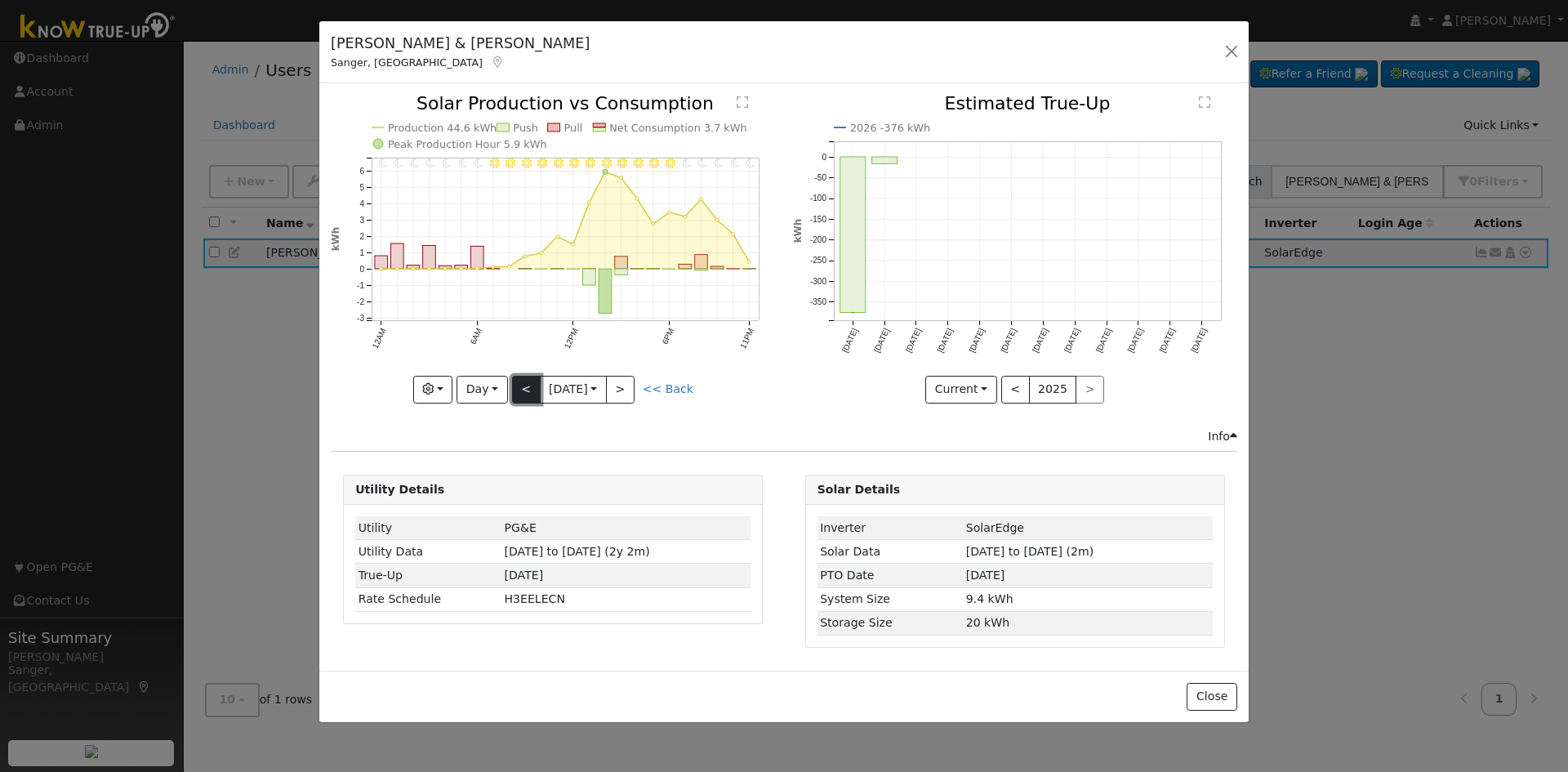
click at [520, 393] on button "<" at bounding box center [526, 389] width 28 height 28
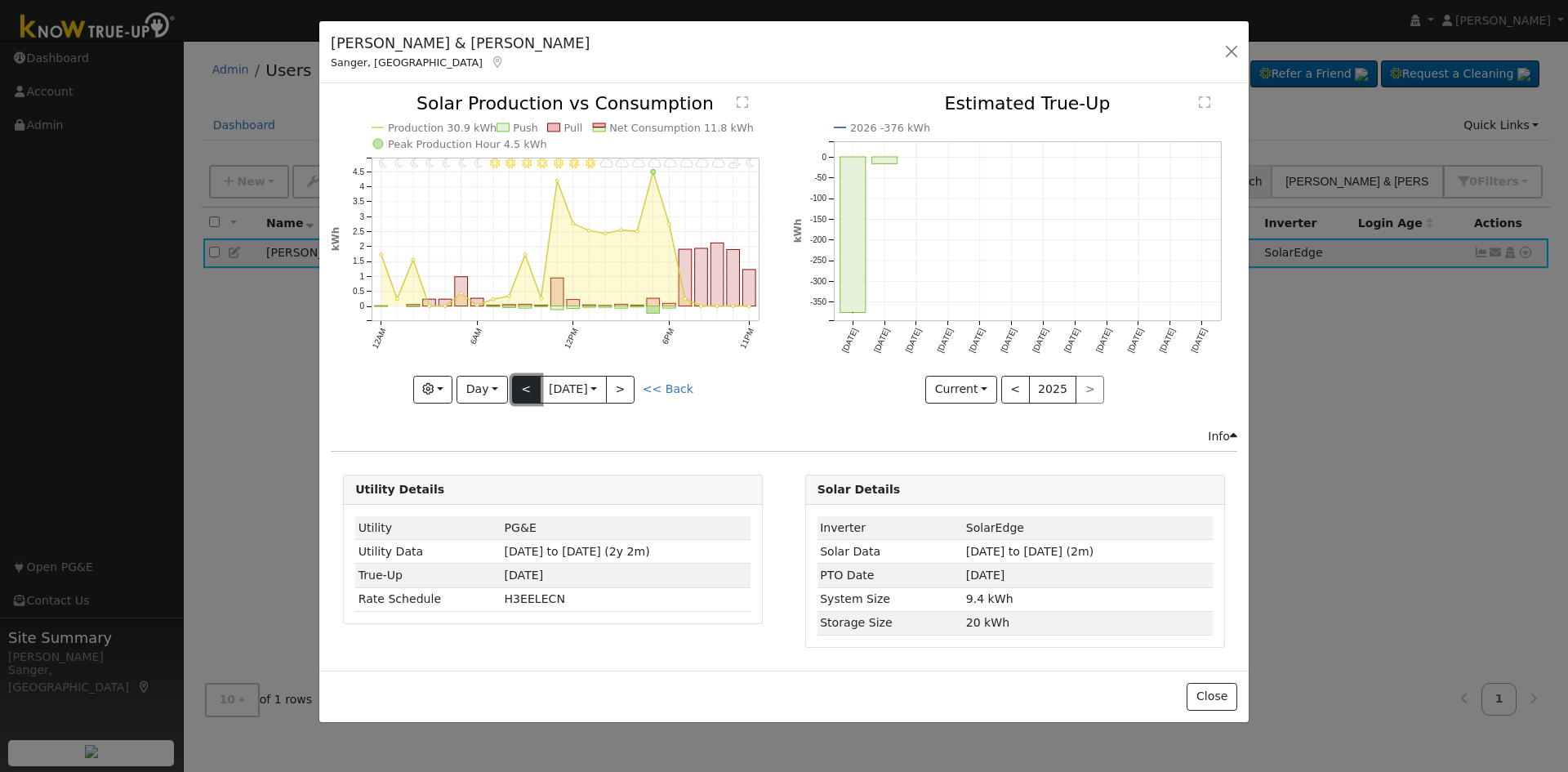
click at [530, 385] on button "<" at bounding box center [526, 389] width 28 height 28
type input "[DATE]"
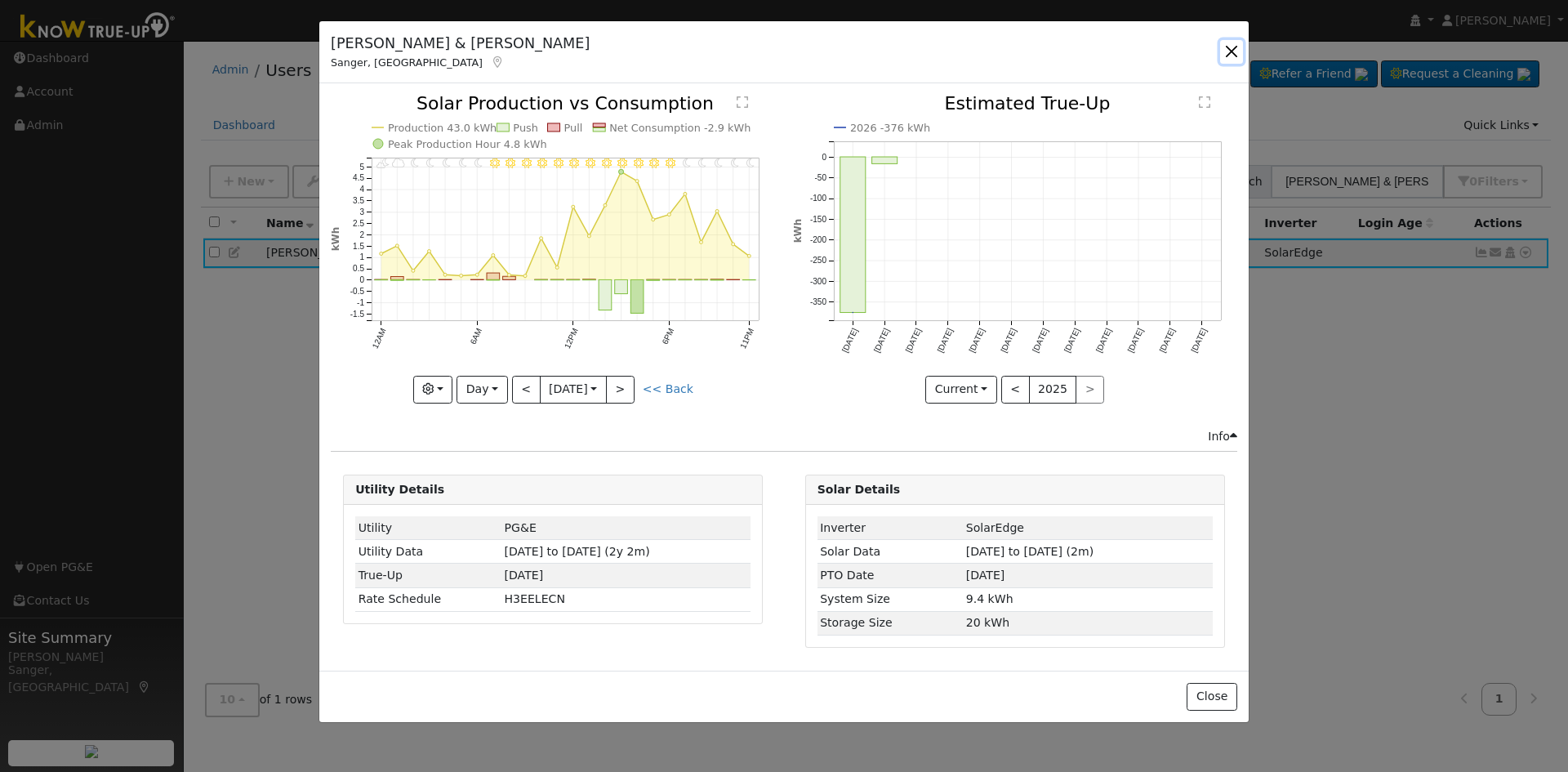
click at [1232, 45] on button "button" at bounding box center [1231, 51] width 23 height 23
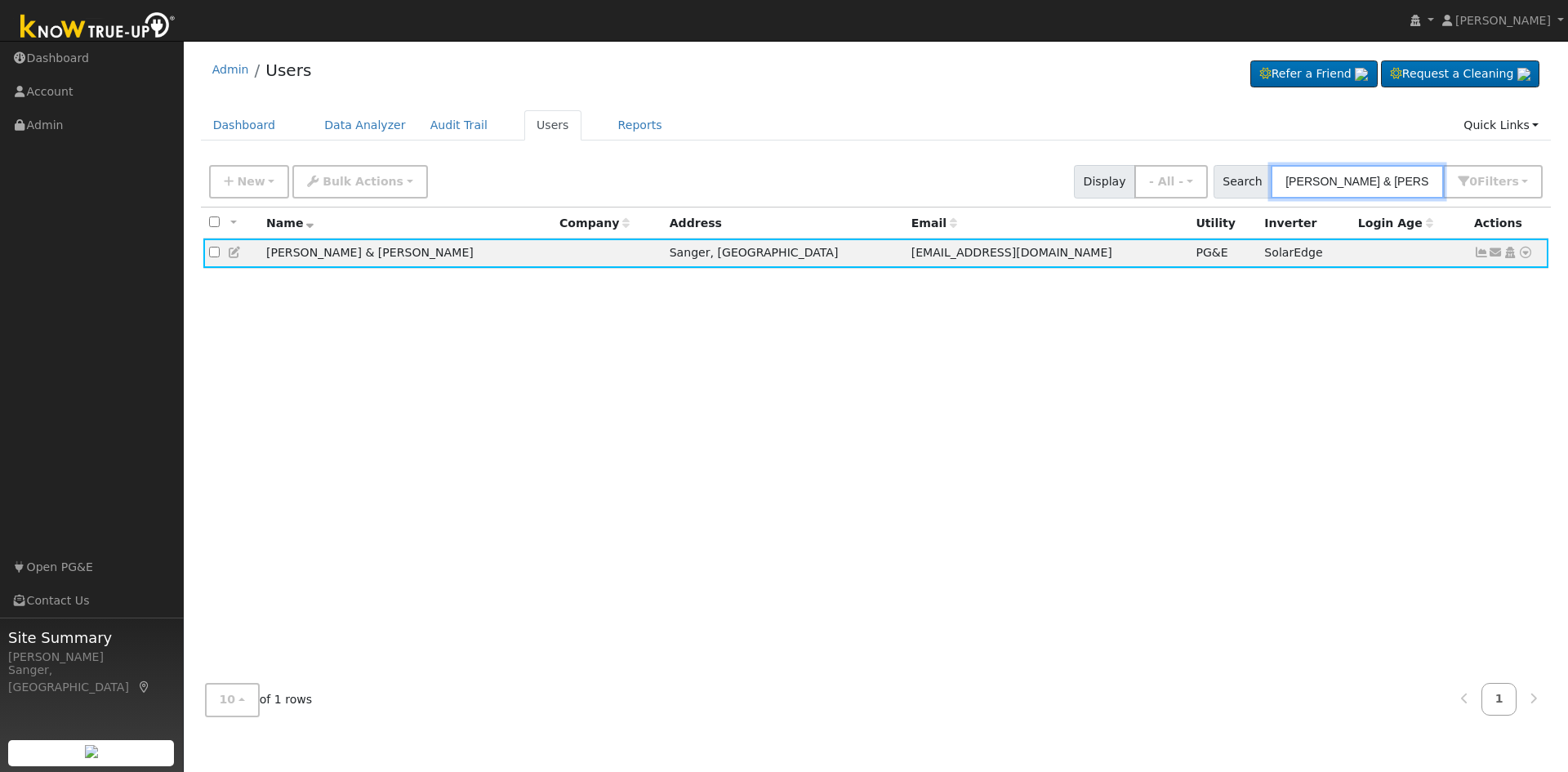
drag, startPoint x: 1435, startPoint y: 182, endPoint x: 1144, endPoint y: 185, distance: 291.0
click at [1145, 187] on div "New Add User Quick Add Quick Connect Quick Convert Lead Bulk Actions Send Email…" at bounding box center [875, 179] width 1340 height 39
paste input "[PERSON_NAME]"
type input "[PERSON_NAME]"
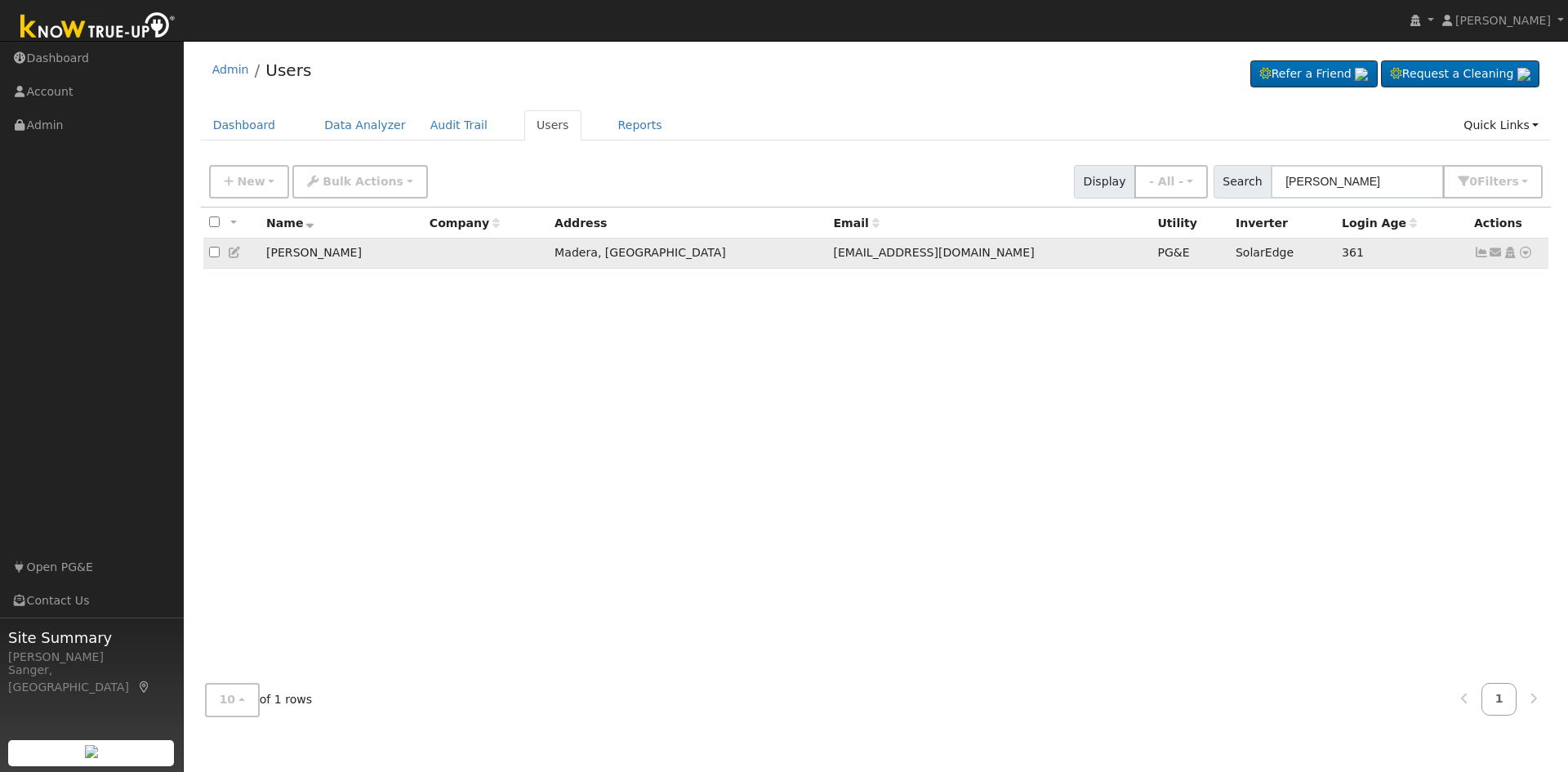
click at [1479, 254] on icon at bounding box center [1481, 252] width 15 height 12
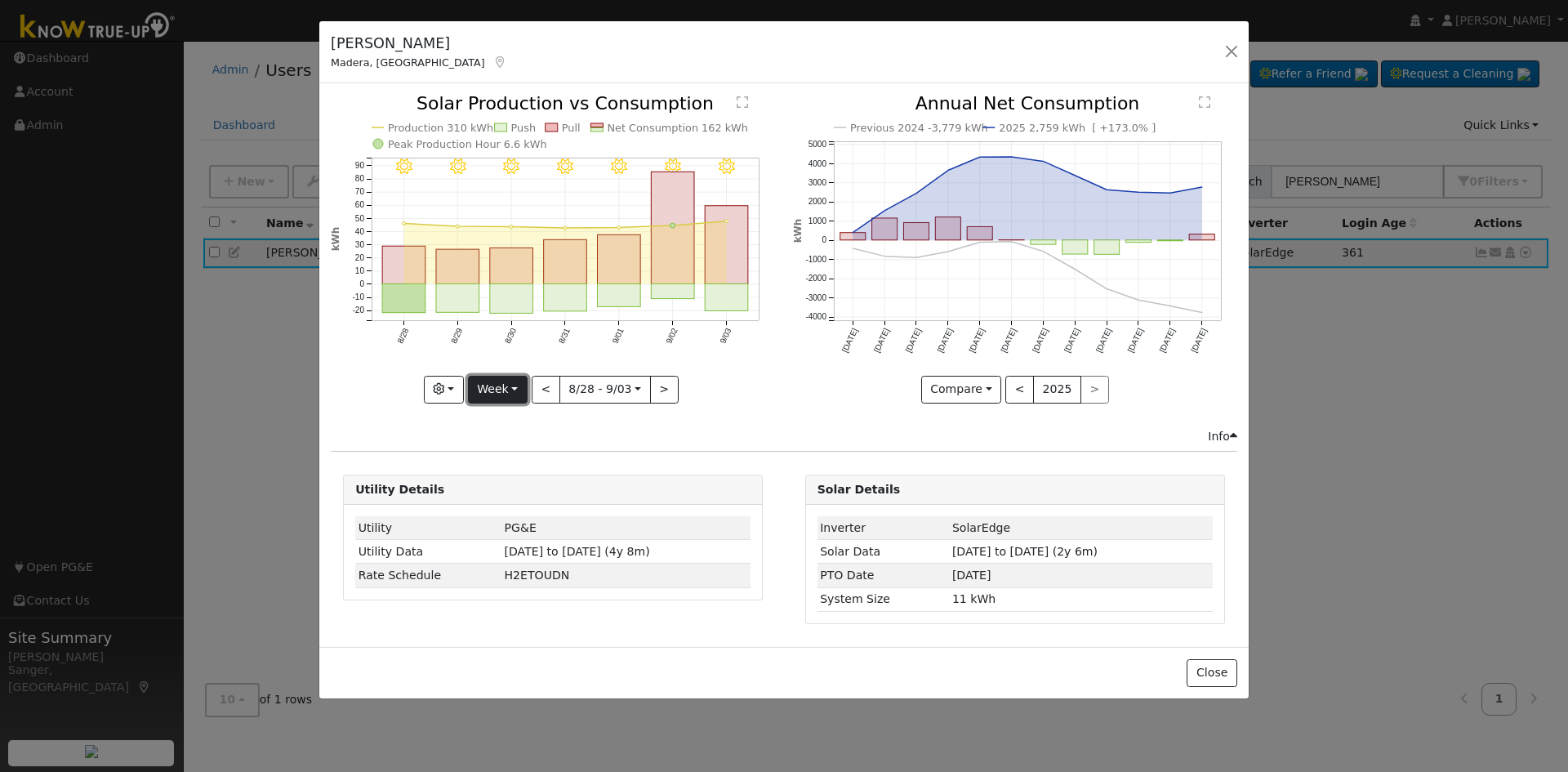
click at [496, 391] on button "Week" at bounding box center [497, 389] width 60 height 28
click at [509, 493] on link "Year" at bounding box center [526, 491] width 114 height 23
type input "[DATE]"
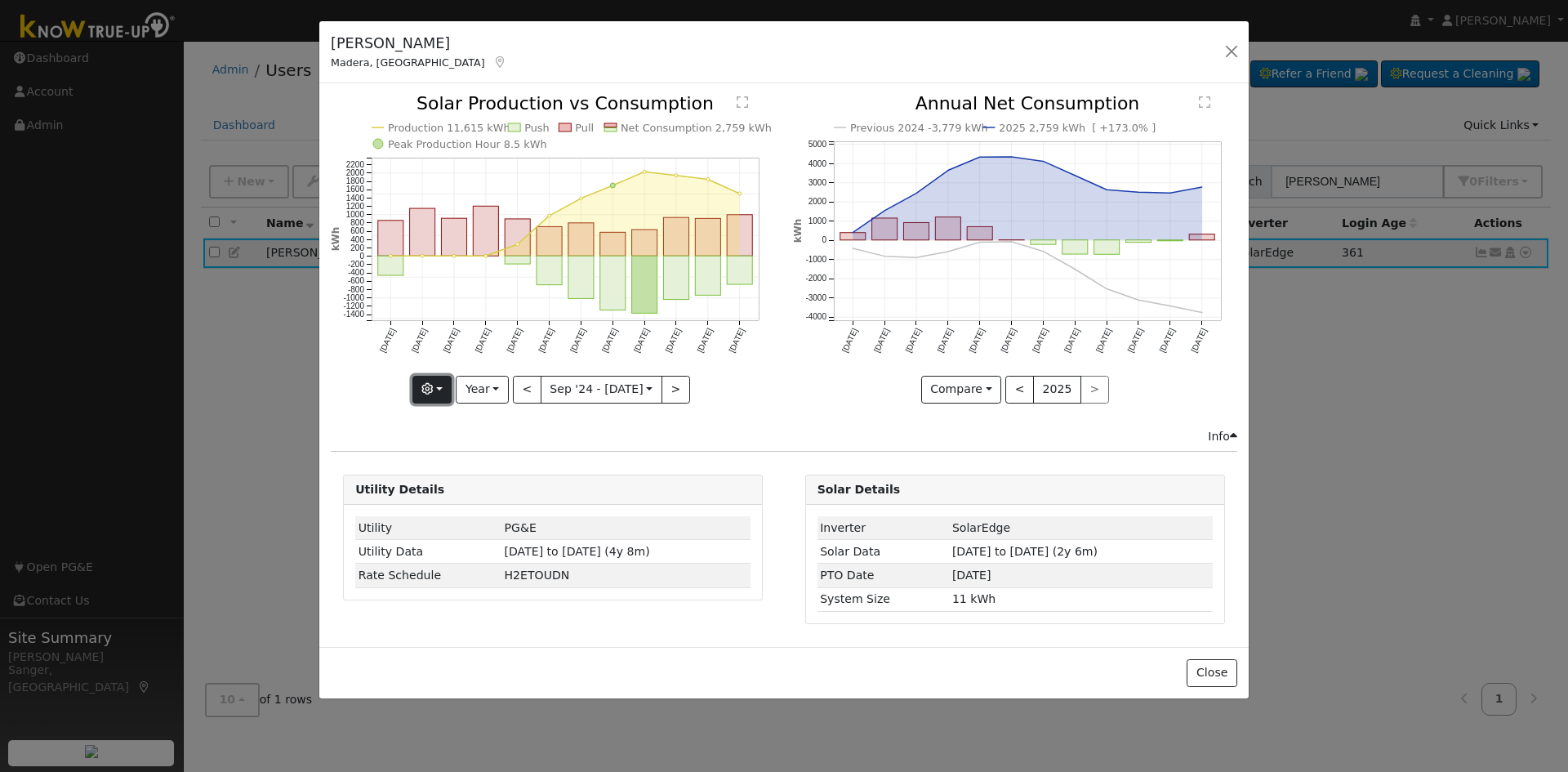
click at [432, 389] on icon "button" at bounding box center [427, 389] width 12 height 12
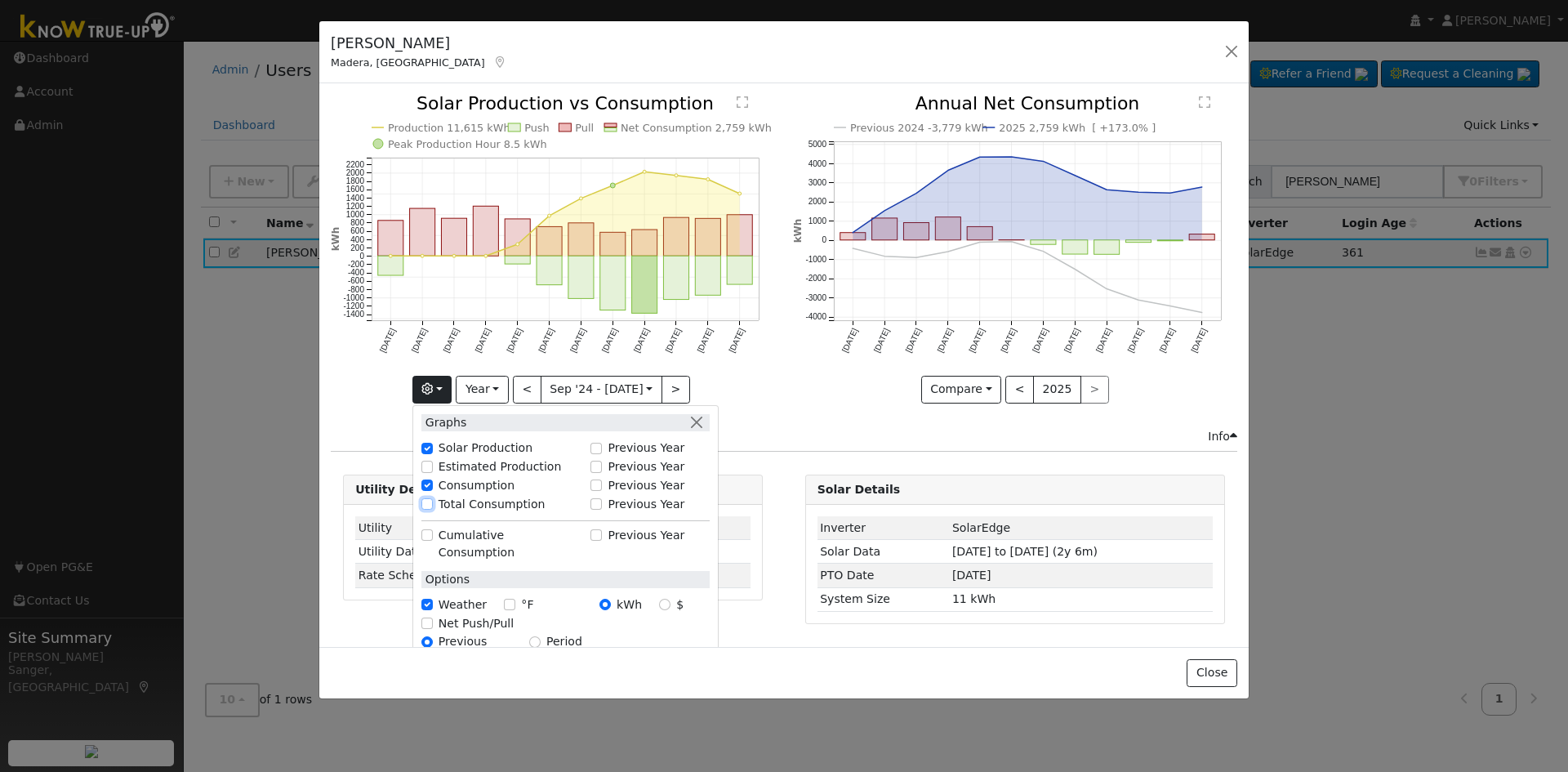
click at [431, 507] on input "Total Consumption" at bounding box center [427, 504] width 12 height 12
checkbox input "true"
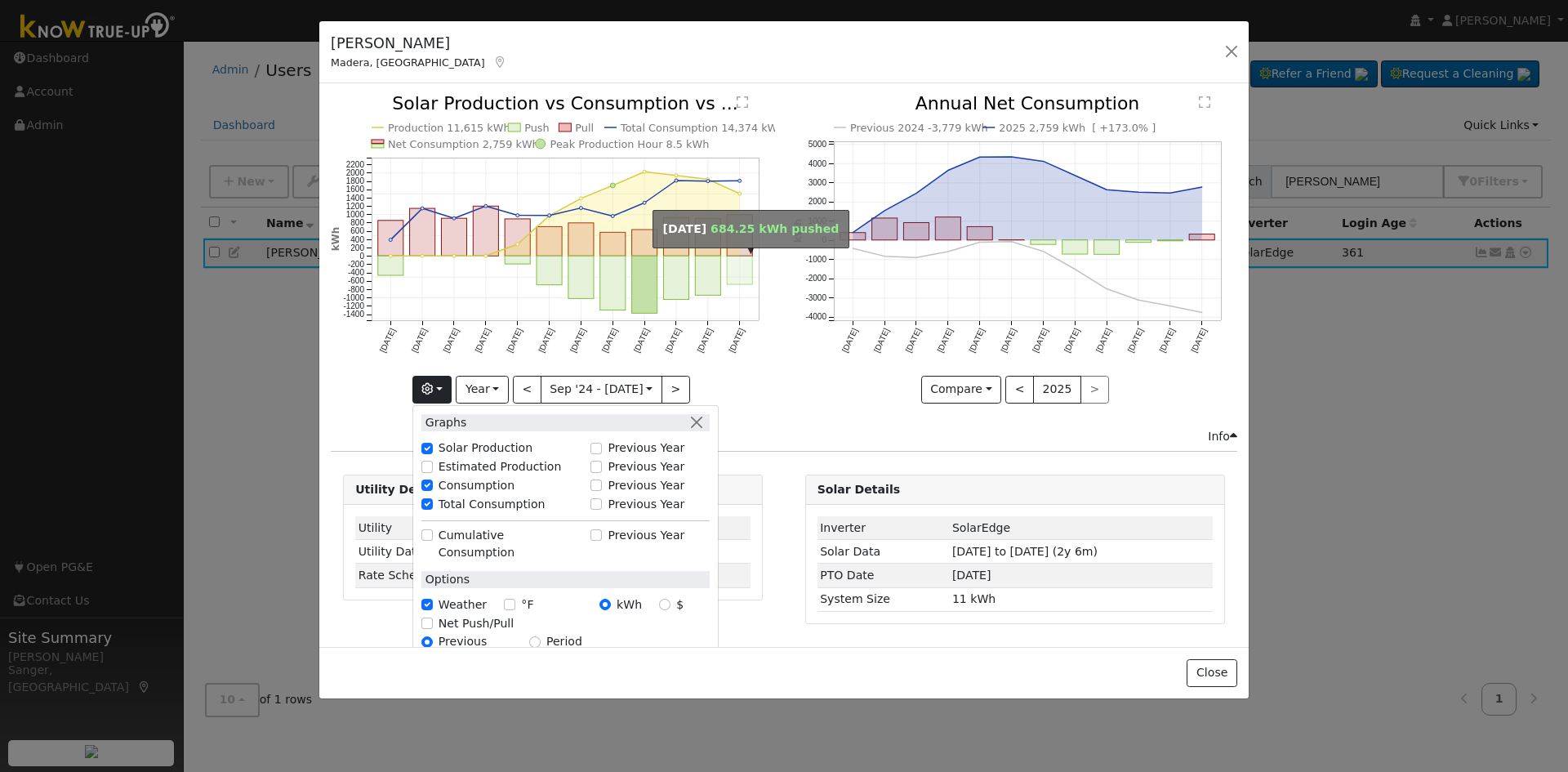
click at [736, 268] on rect "onclick=""" at bounding box center [741, 270] width 26 height 28
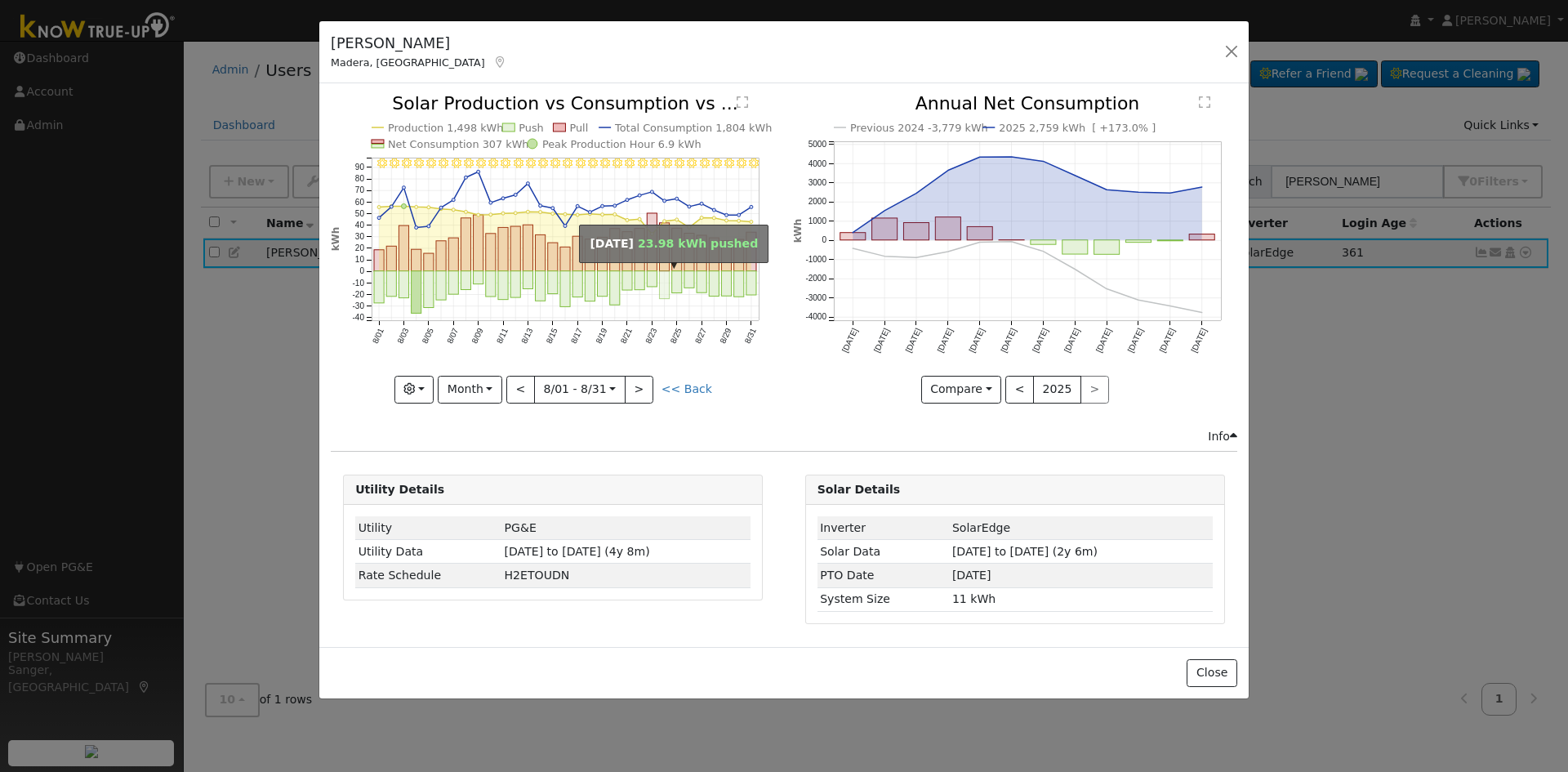
click at [662, 272] on rect "onclick=""" at bounding box center [665, 285] width 10 height 28
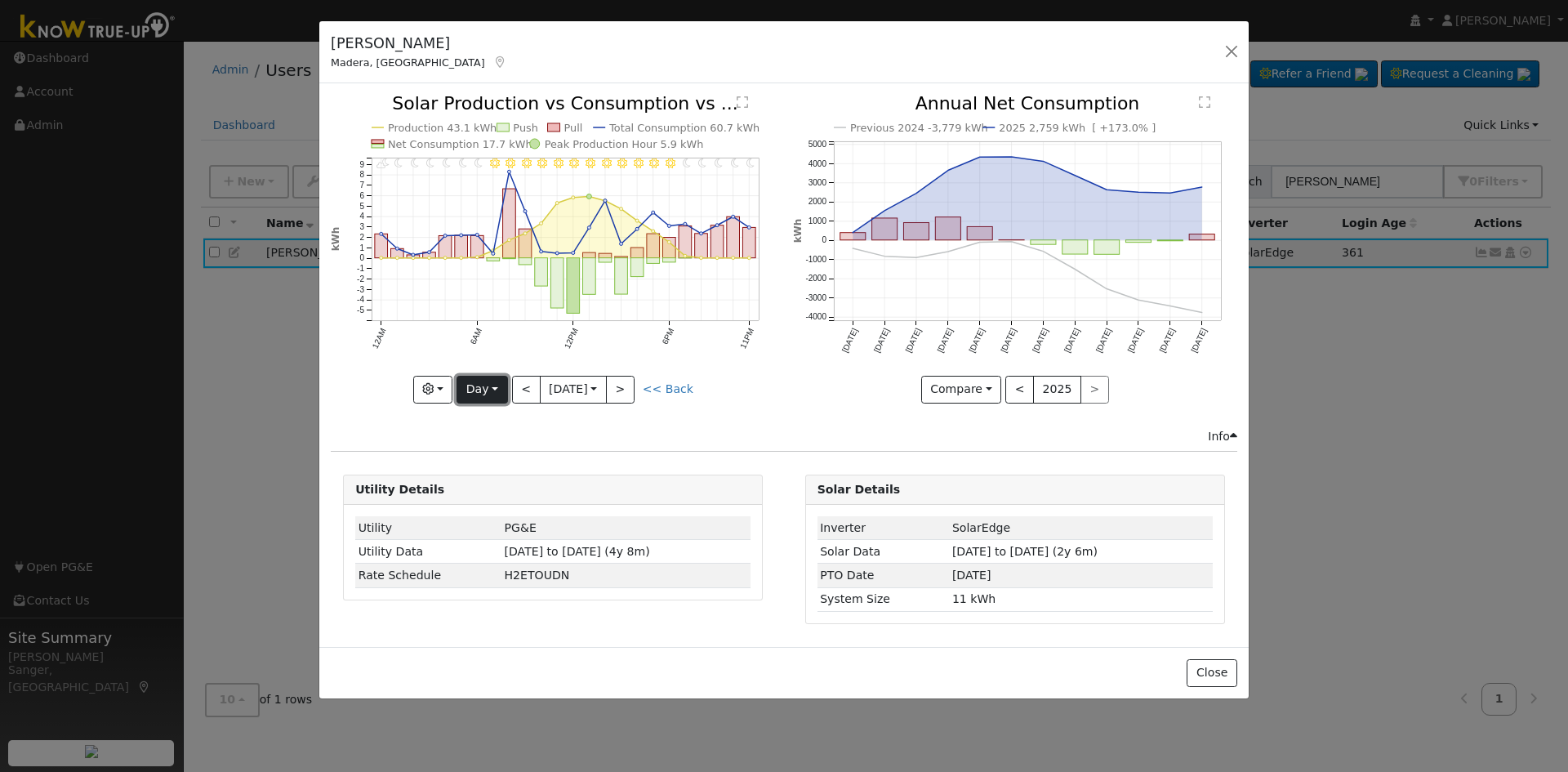
click at [465, 383] on button "Day" at bounding box center [482, 389] width 51 height 28
click at [505, 462] on link "Month" at bounding box center [514, 468] width 114 height 23
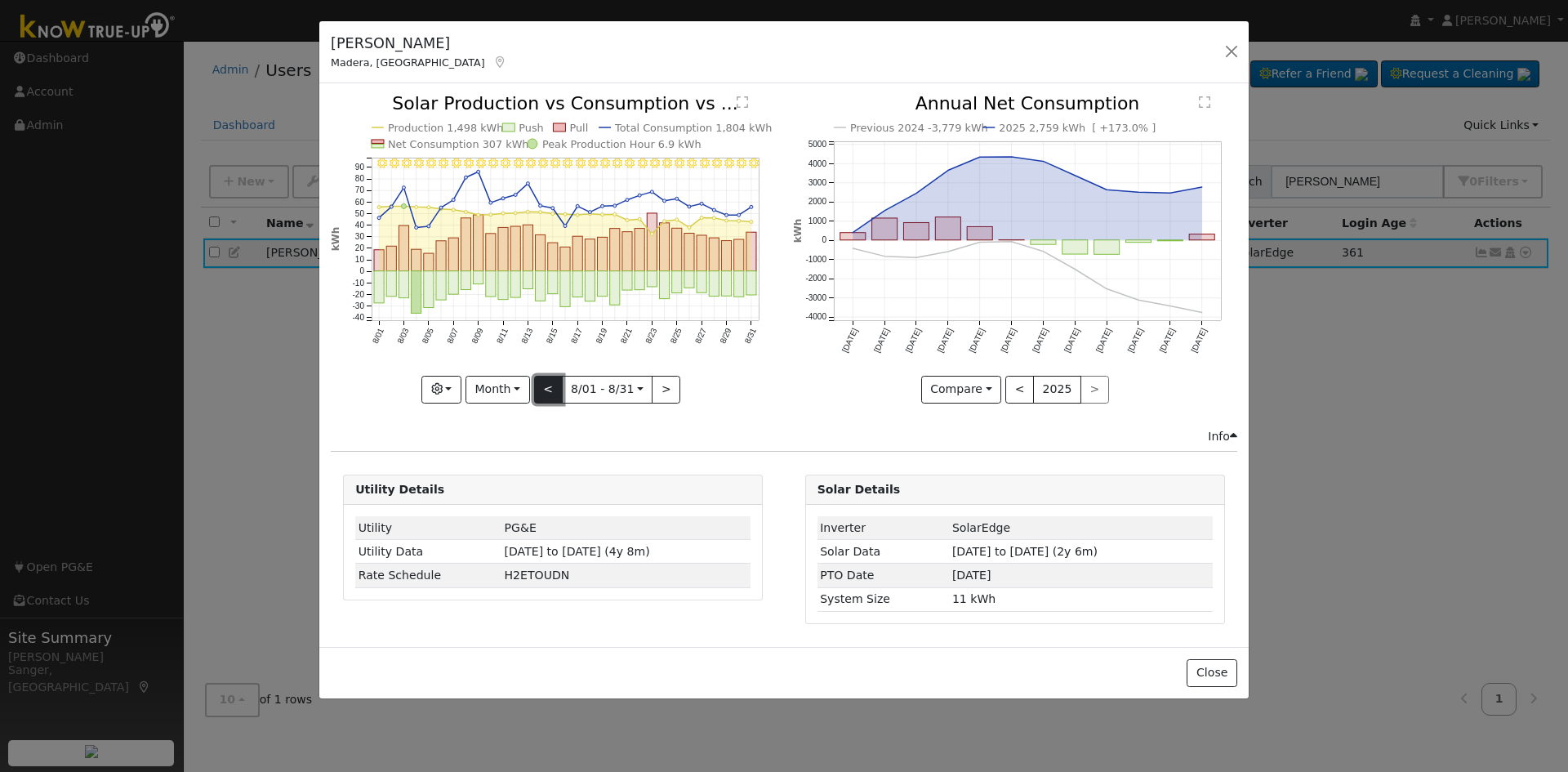
click at [543, 387] on button "<" at bounding box center [548, 389] width 28 height 28
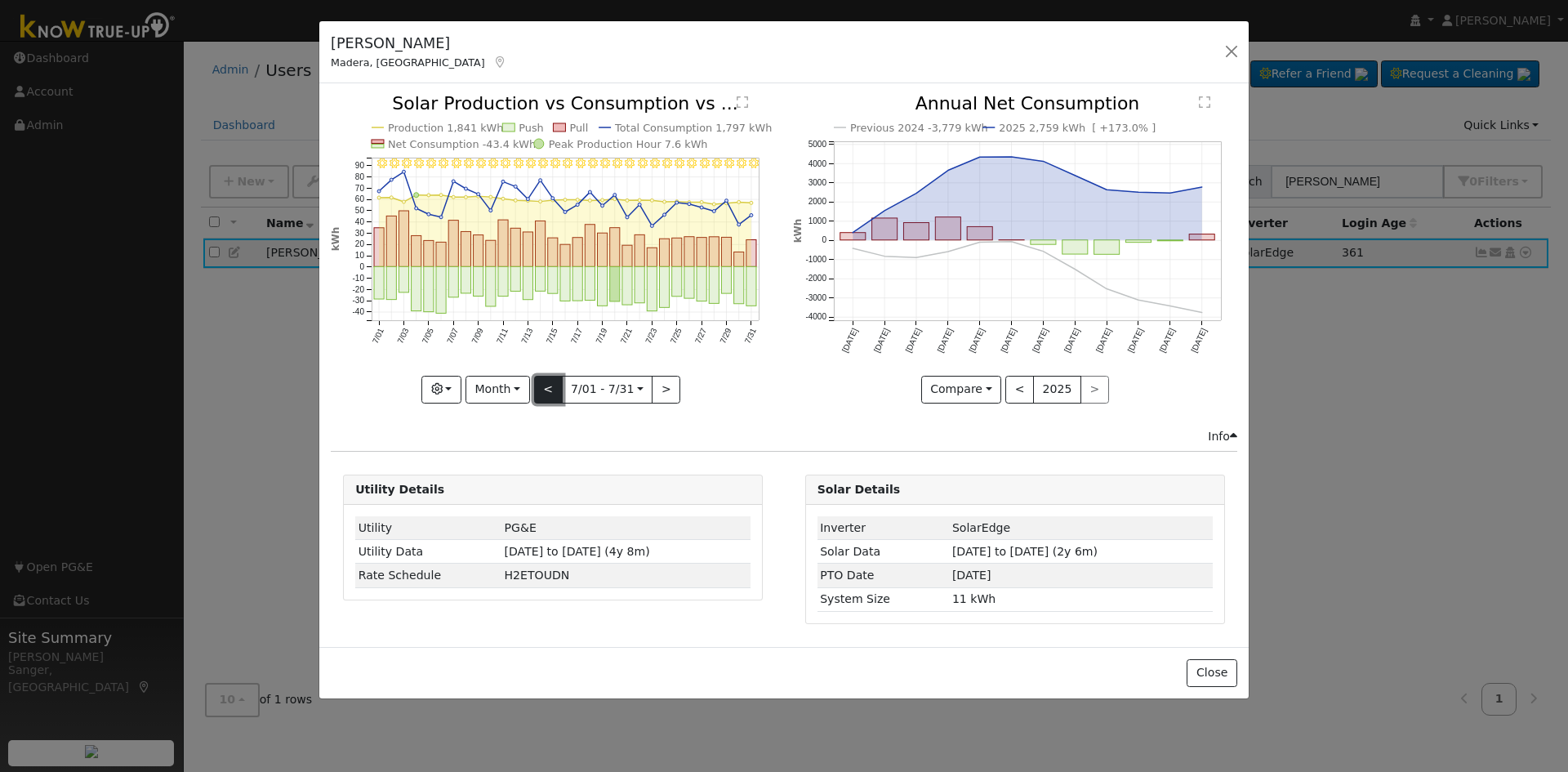
click at [543, 387] on button "<" at bounding box center [548, 389] width 28 height 28
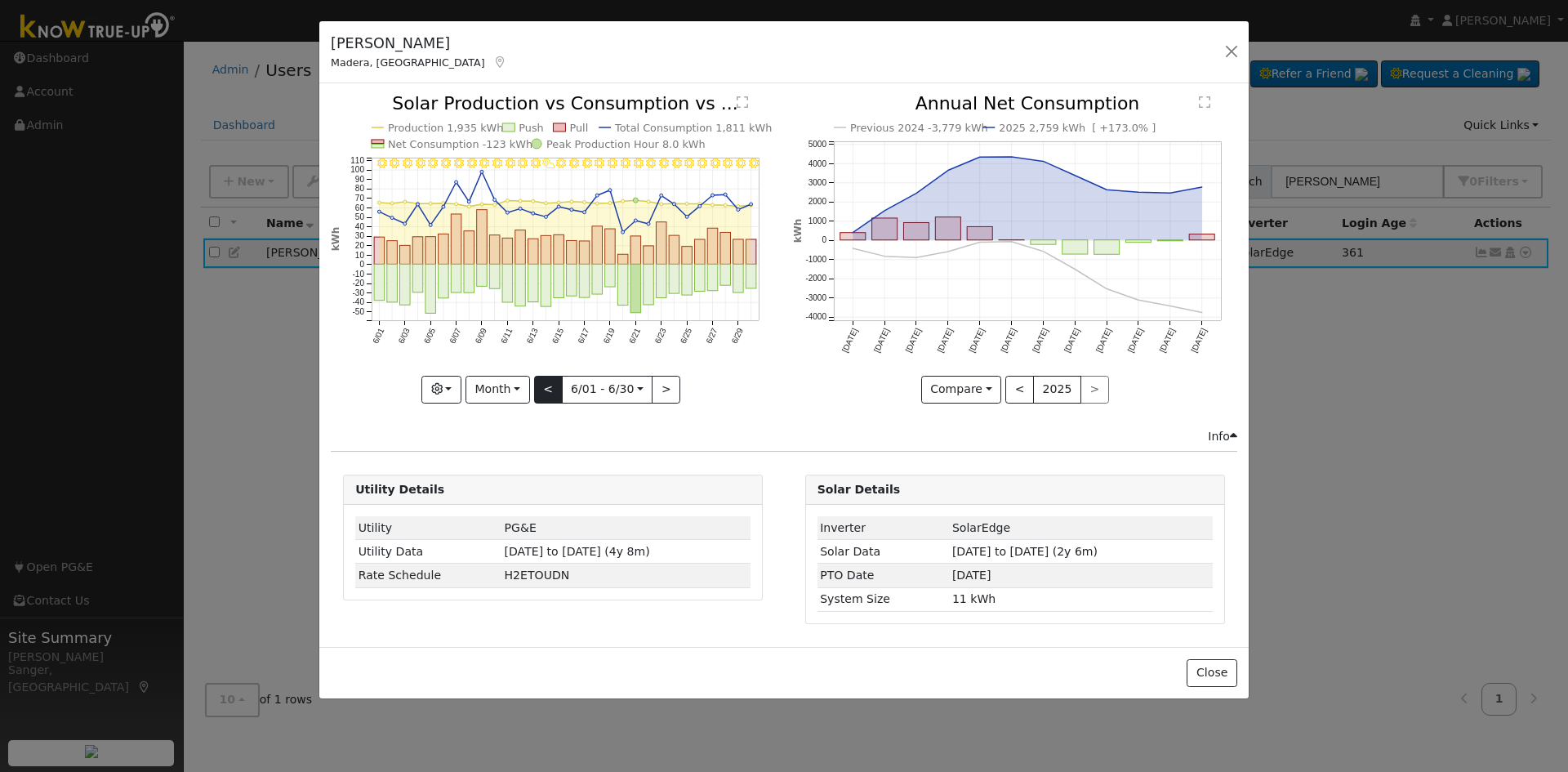
click at [543, 387] on div at bounding box center [553, 248] width 444 height 307
click at [543, 387] on button "<" at bounding box center [548, 389] width 28 height 28
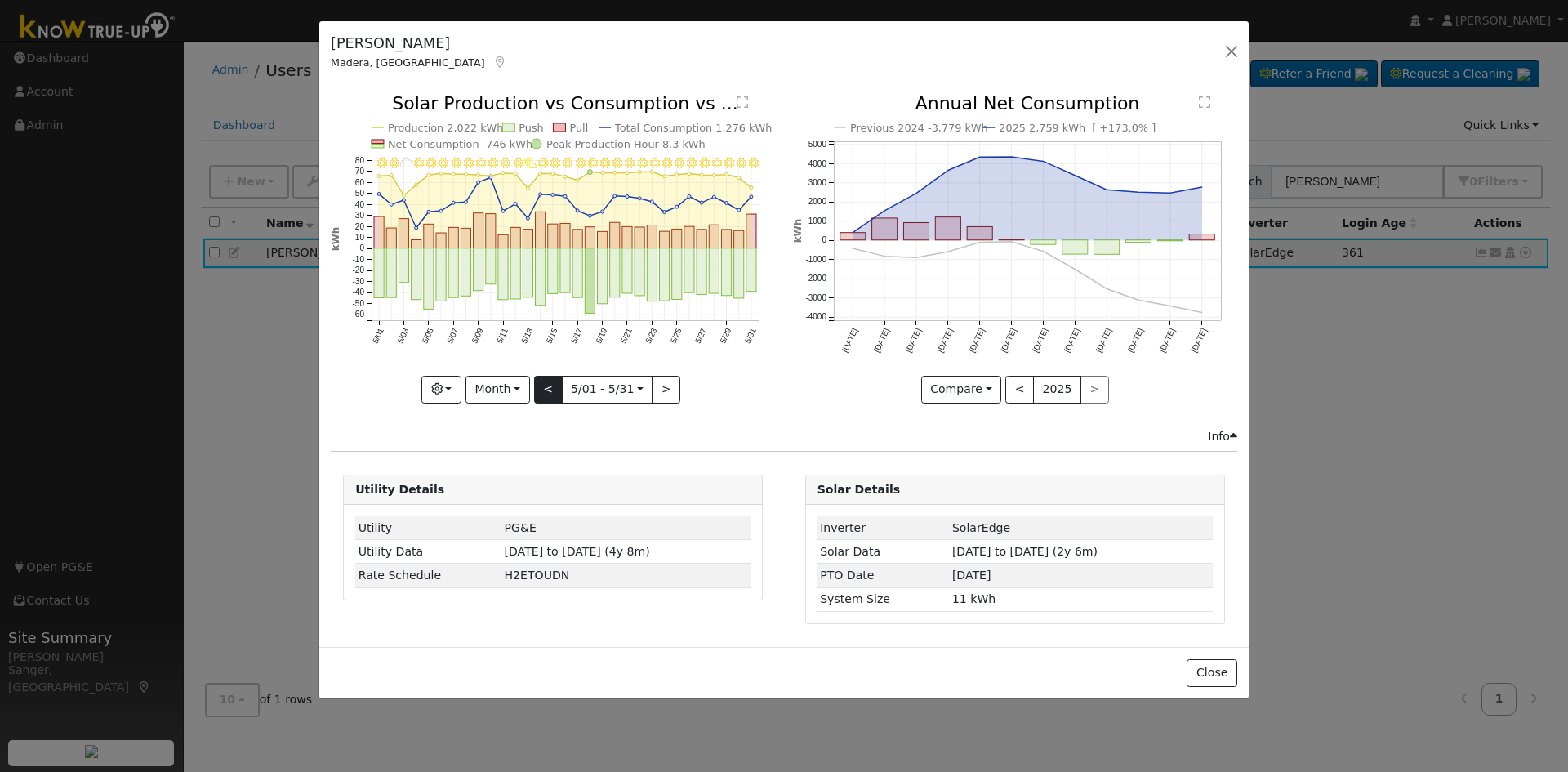
click at [543, 387] on div at bounding box center [553, 248] width 444 height 307
click at [544, 387] on button "<" at bounding box center [548, 389] width 28 height 28
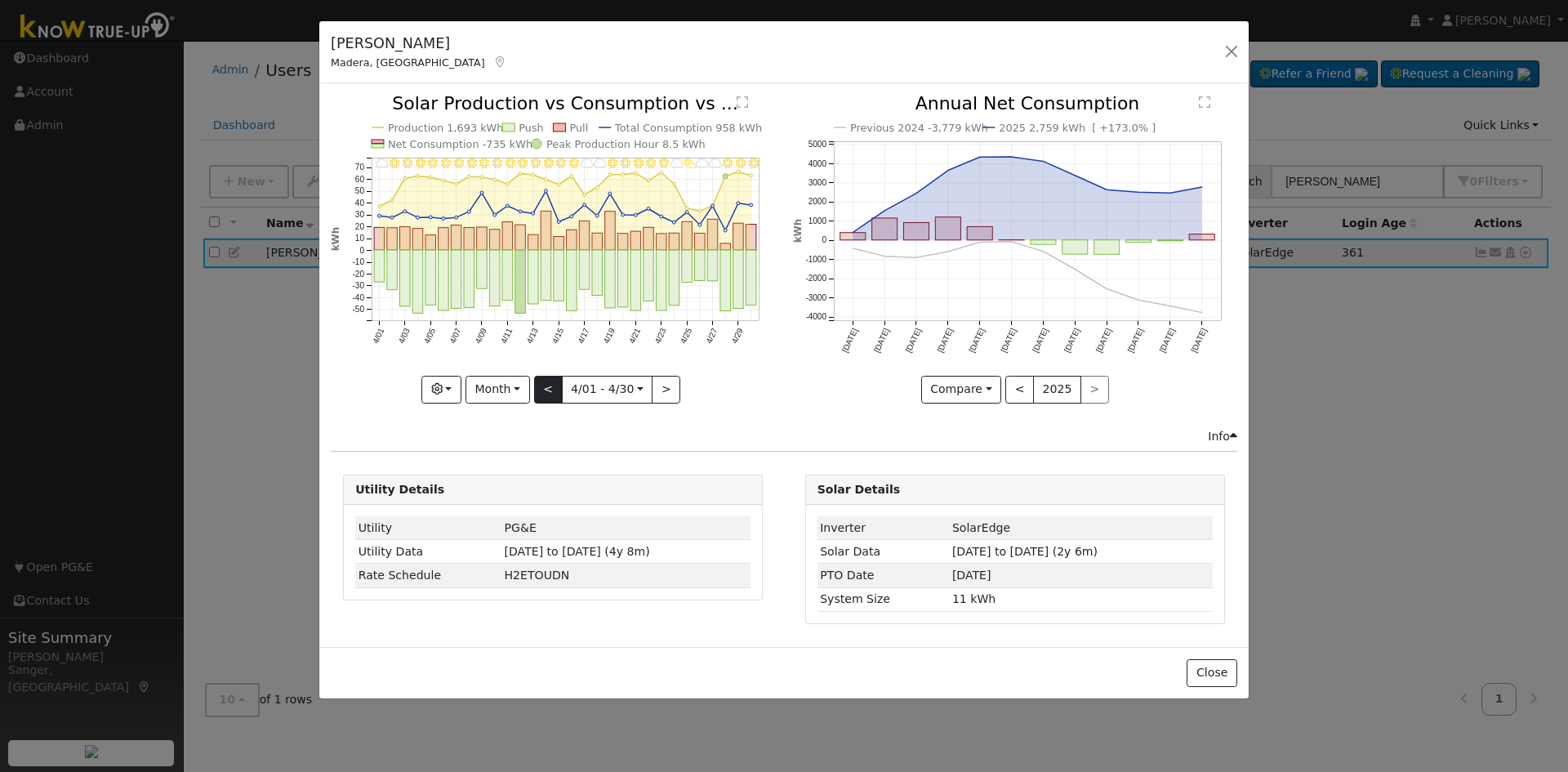
click at [544, 387] on div at bounding box center [553, 248] width 444 height 307
click at [544, 387] on button "<" at bounding box center [548, 389] width 28 height 28
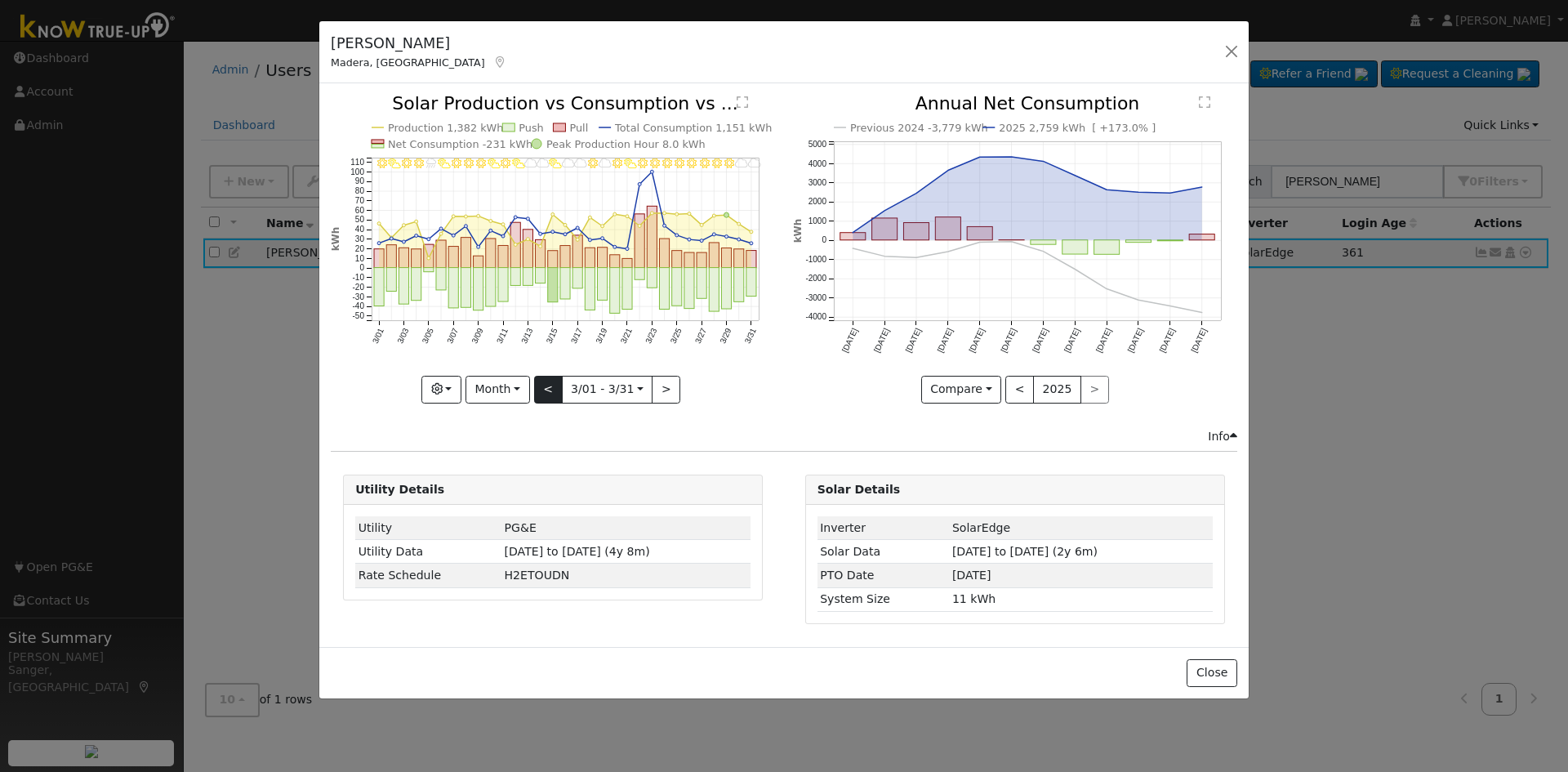
click at [544, 387] on div at bounding box center [553, 248] width 444 height 307
click at [544, 387] on button "<" at bounding box center [548, 389] width 28 height 28
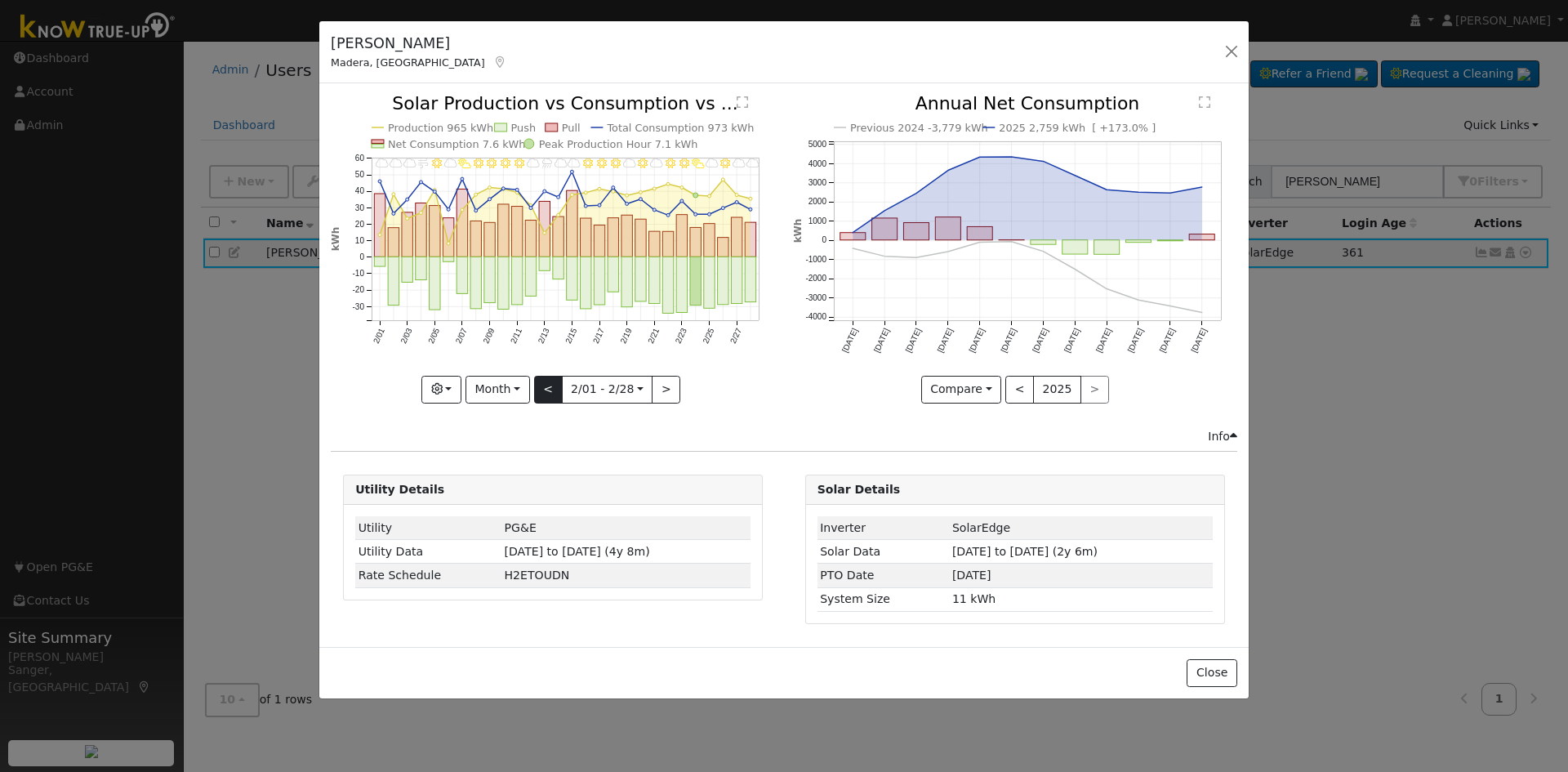
click at [544, 387] on div at bounding box center [553, 248] width 444 height 307
click at [544, 387] on button "<" at bounding box center [548, 389] width 28 height 28
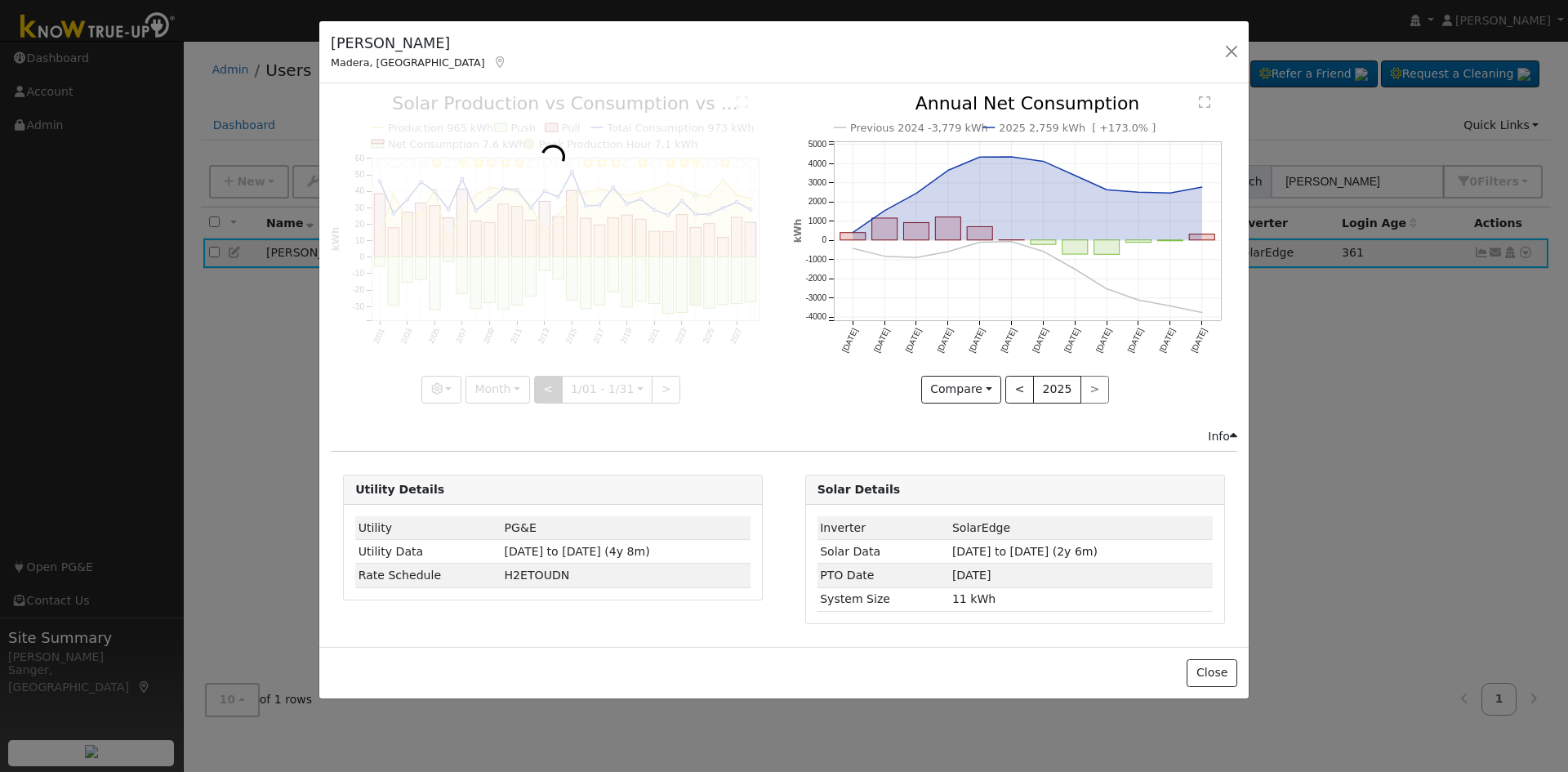
click at [544, 387] on div at bounding box center [553, 248] width 444 height 307
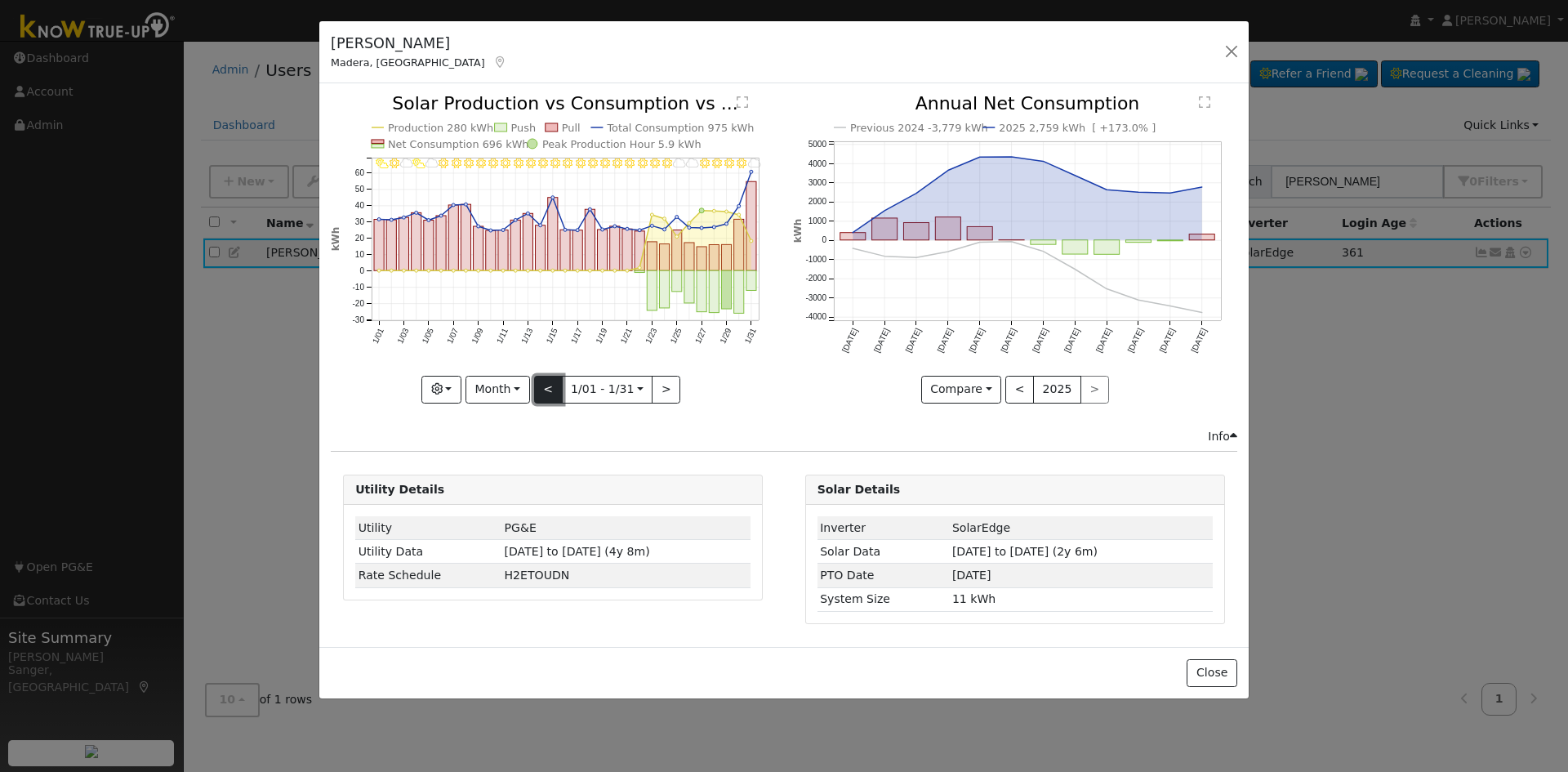
click at [544, 387] on button "<" at bounding box center [548, 389] width 28 height 28
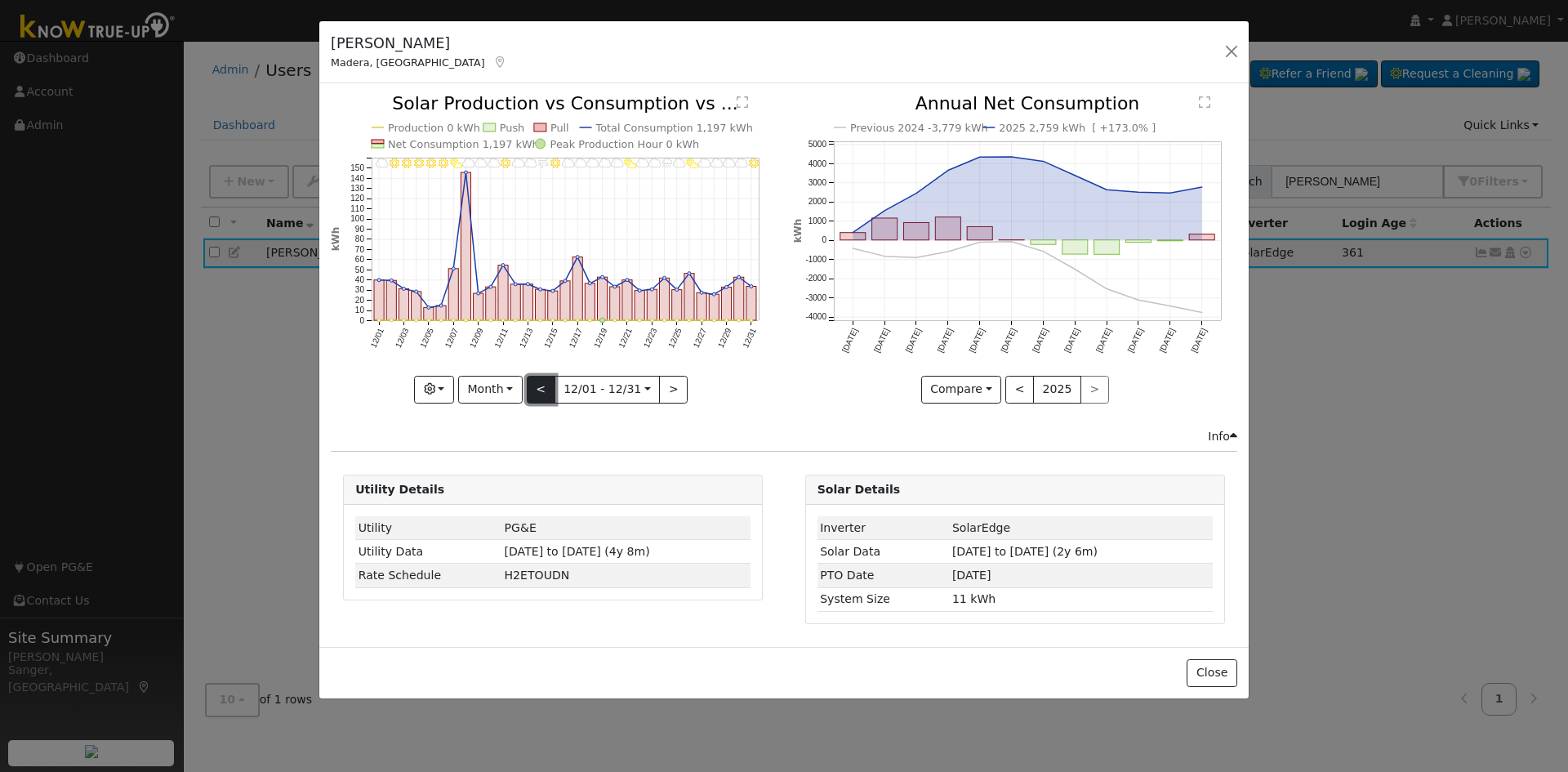
click at [544, 387] on button "<" at bounding box center [540, 389] width 28 height 28
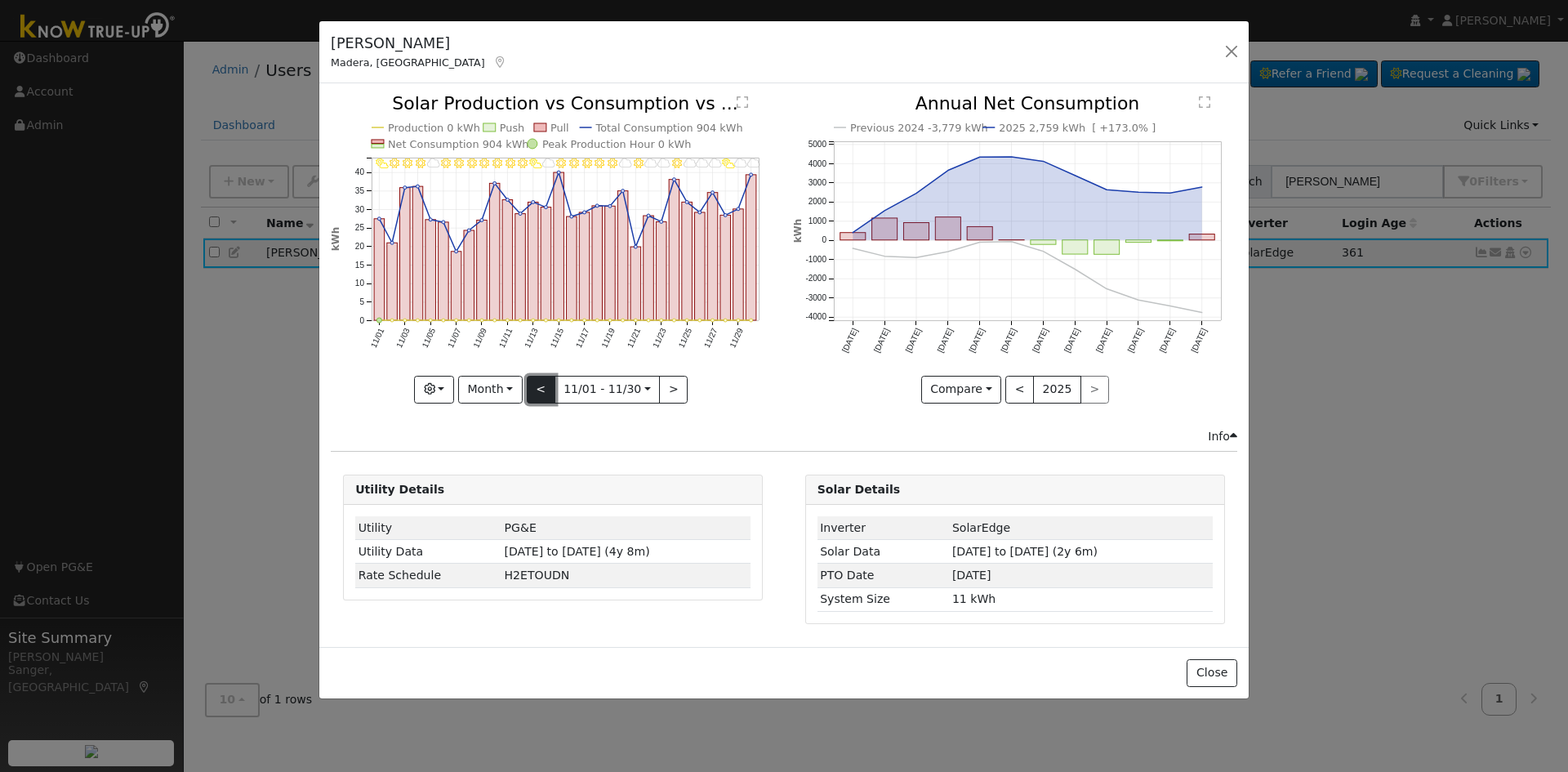
click at [544, 387] on button "<" at bounding box center [540, 389] width 28 height 28
type input "[DATE]"
select select "9"
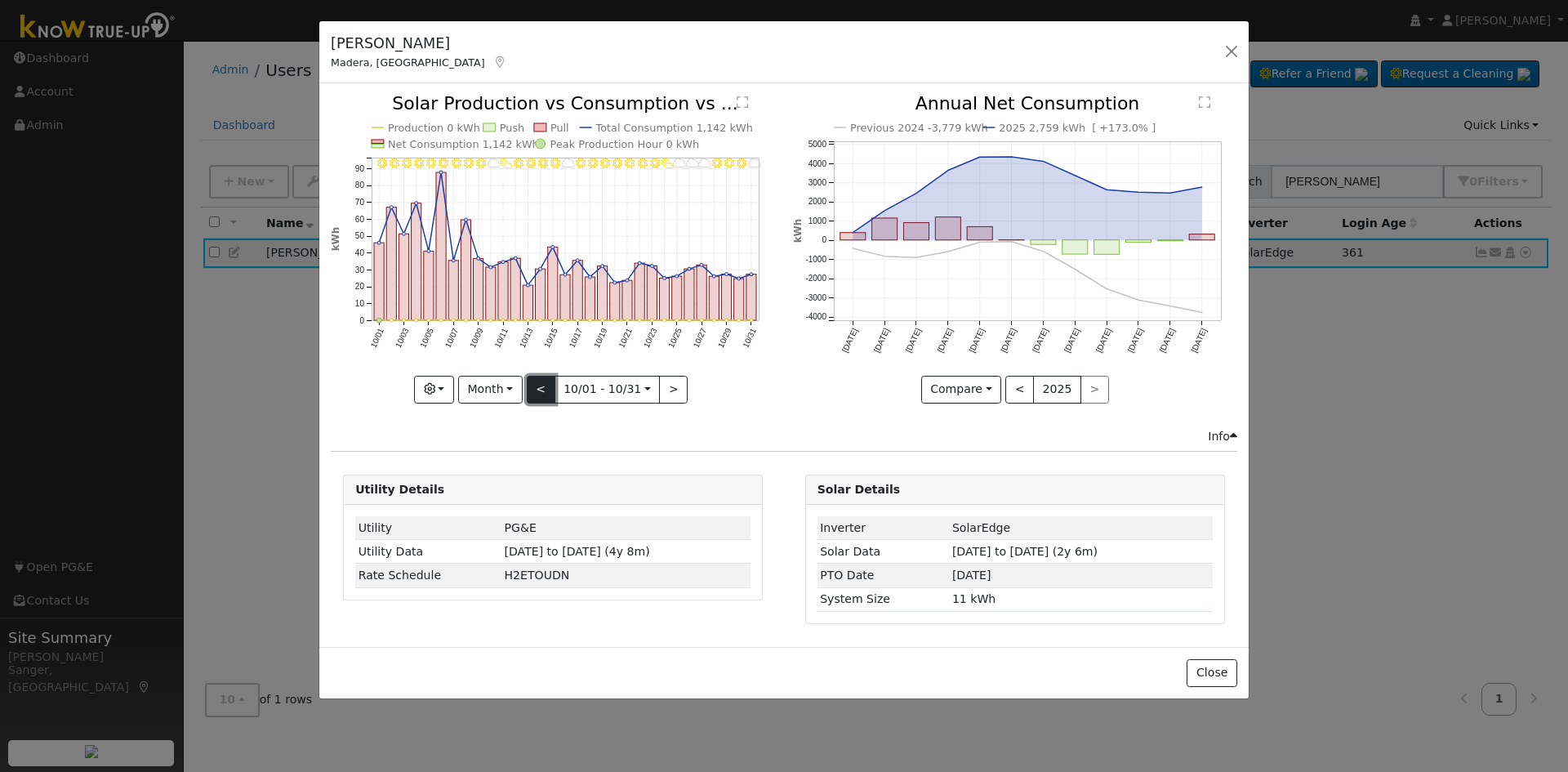
click at [544, 387] on button "<" at bounding box center [540, 389] width 28 height 28
type input "[DATE]"
select select "8"
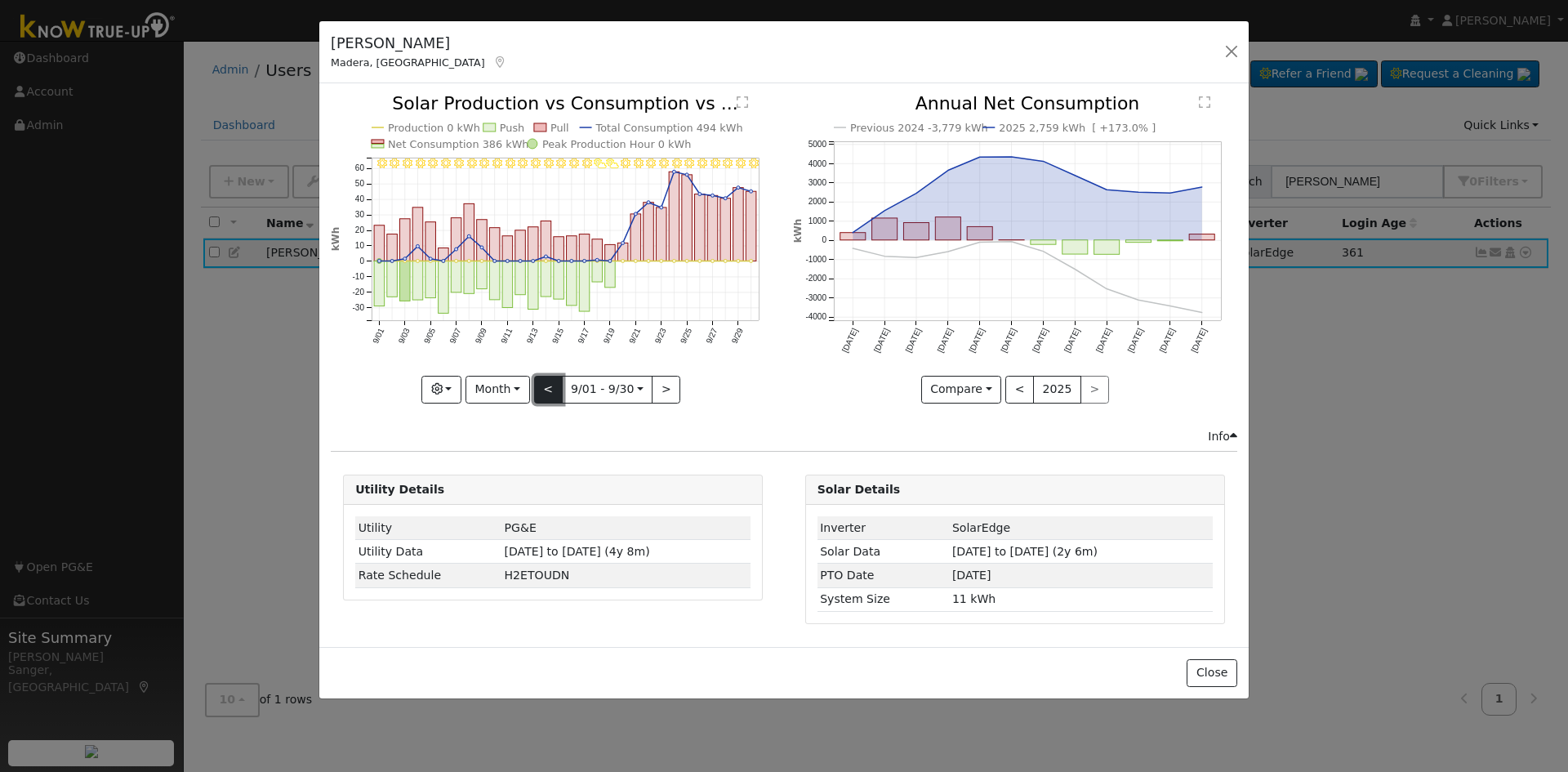
click at [544, 387] on button "<" at bounding box center [548, 389] width 28 height 28
type input "[DATE]"
select select "7"
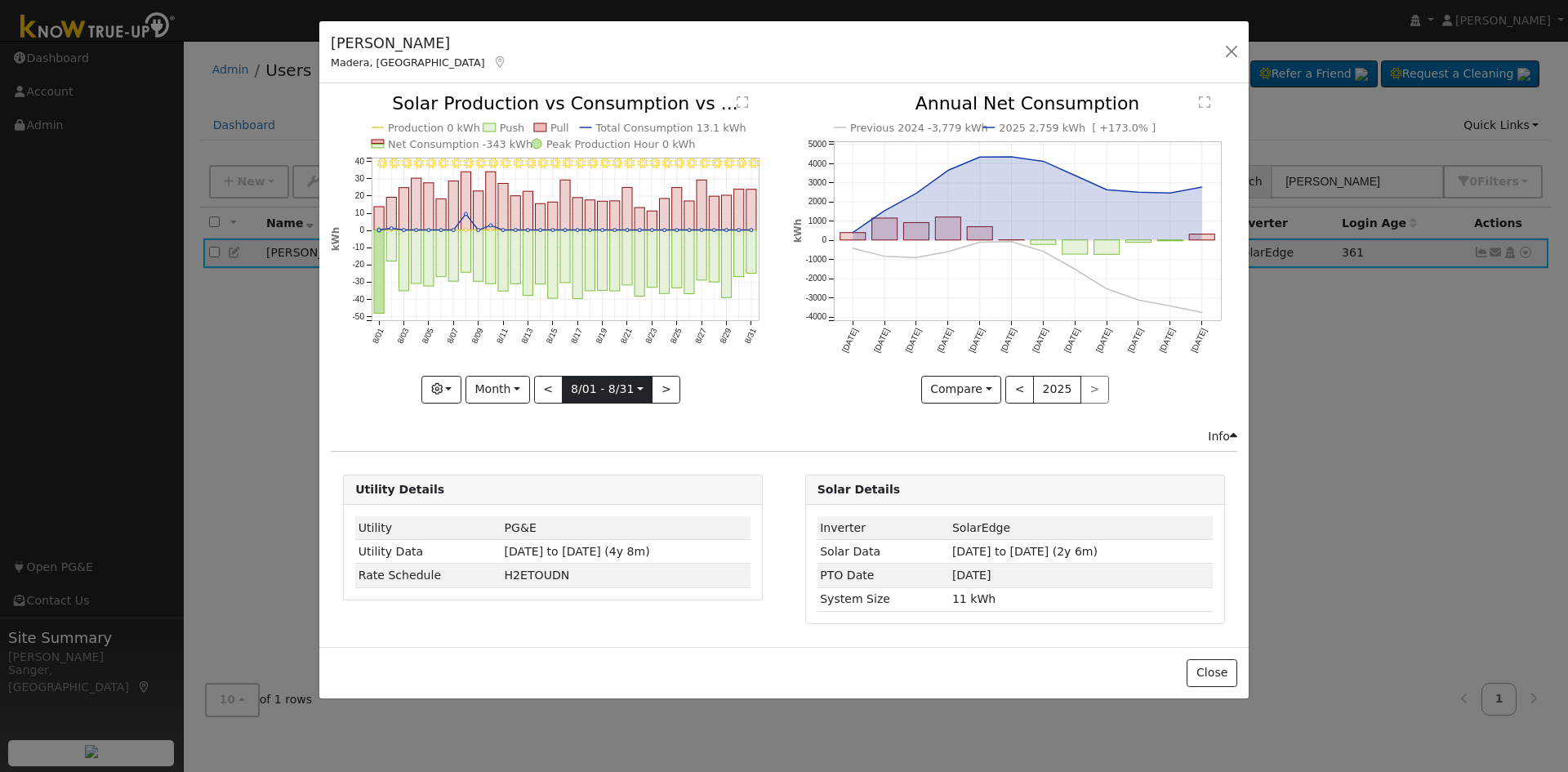
click at [597, 388] on input "[DATE]" at bounding box center [607, 389] width 89 height 27
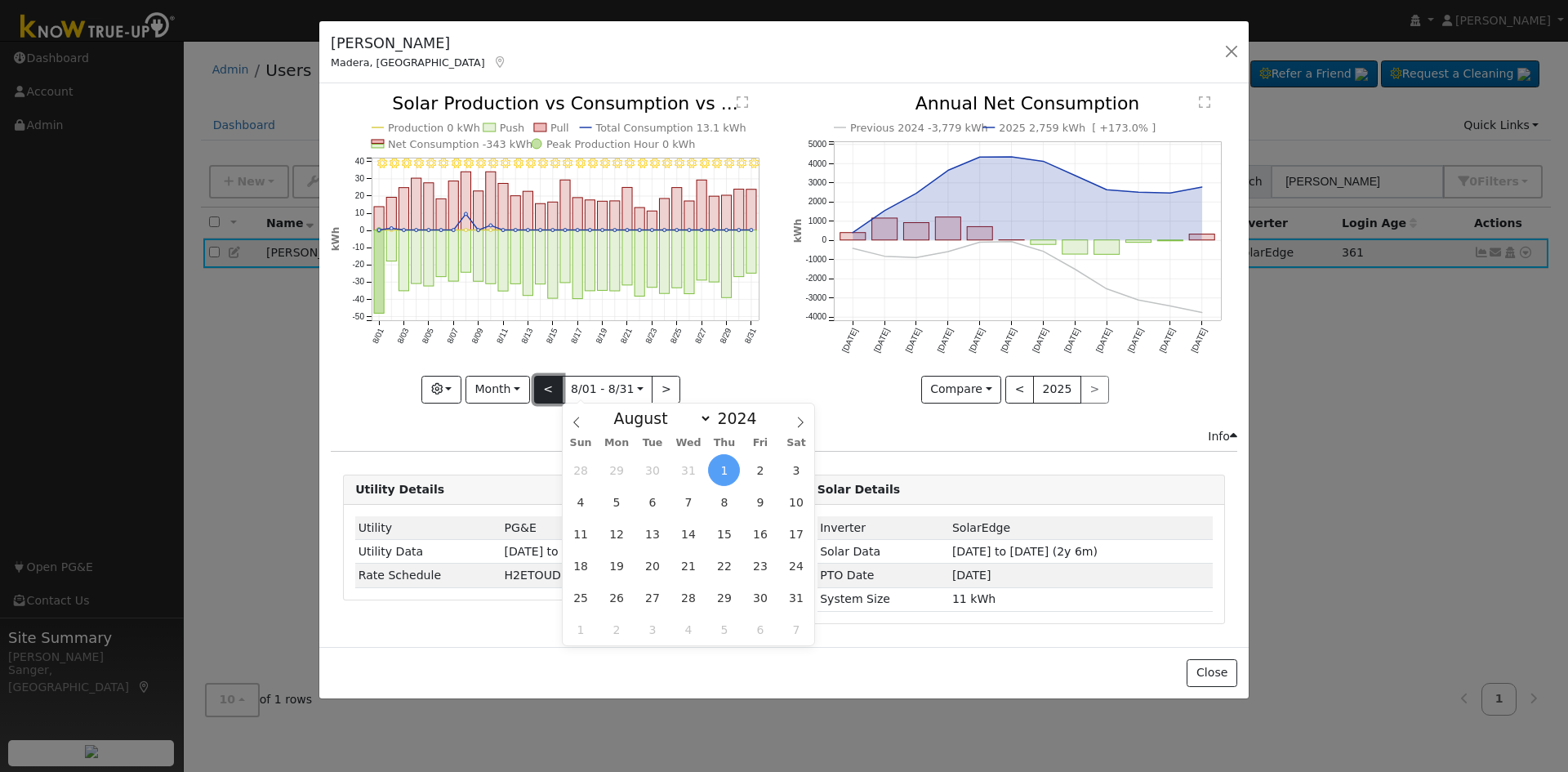
click at [549, 388] on button "<" at bounding box center [548, 389] width 28 height 28
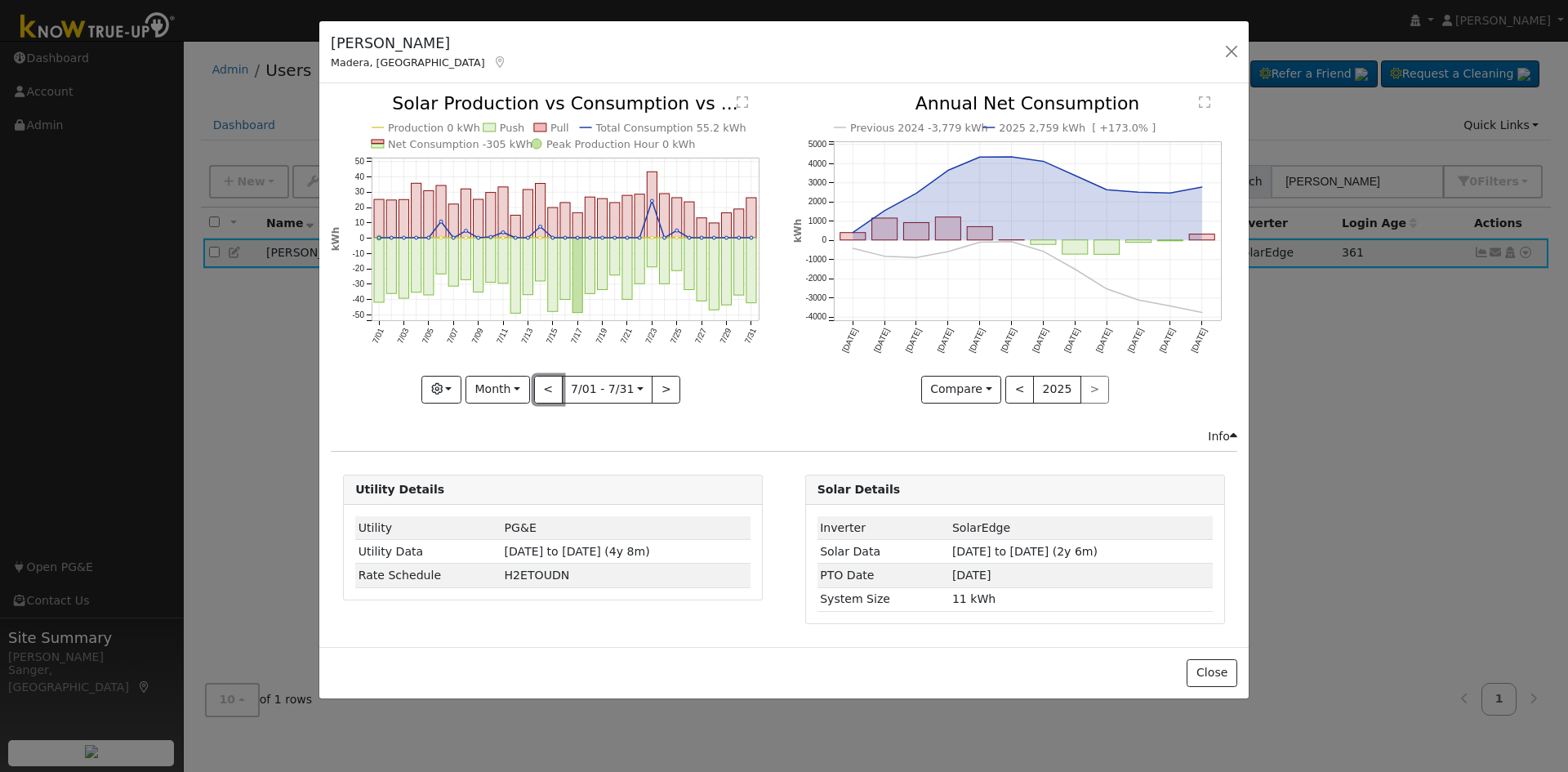
click at [549, 388] on button "<" at bounding box center [548, 389] width 28 height 28
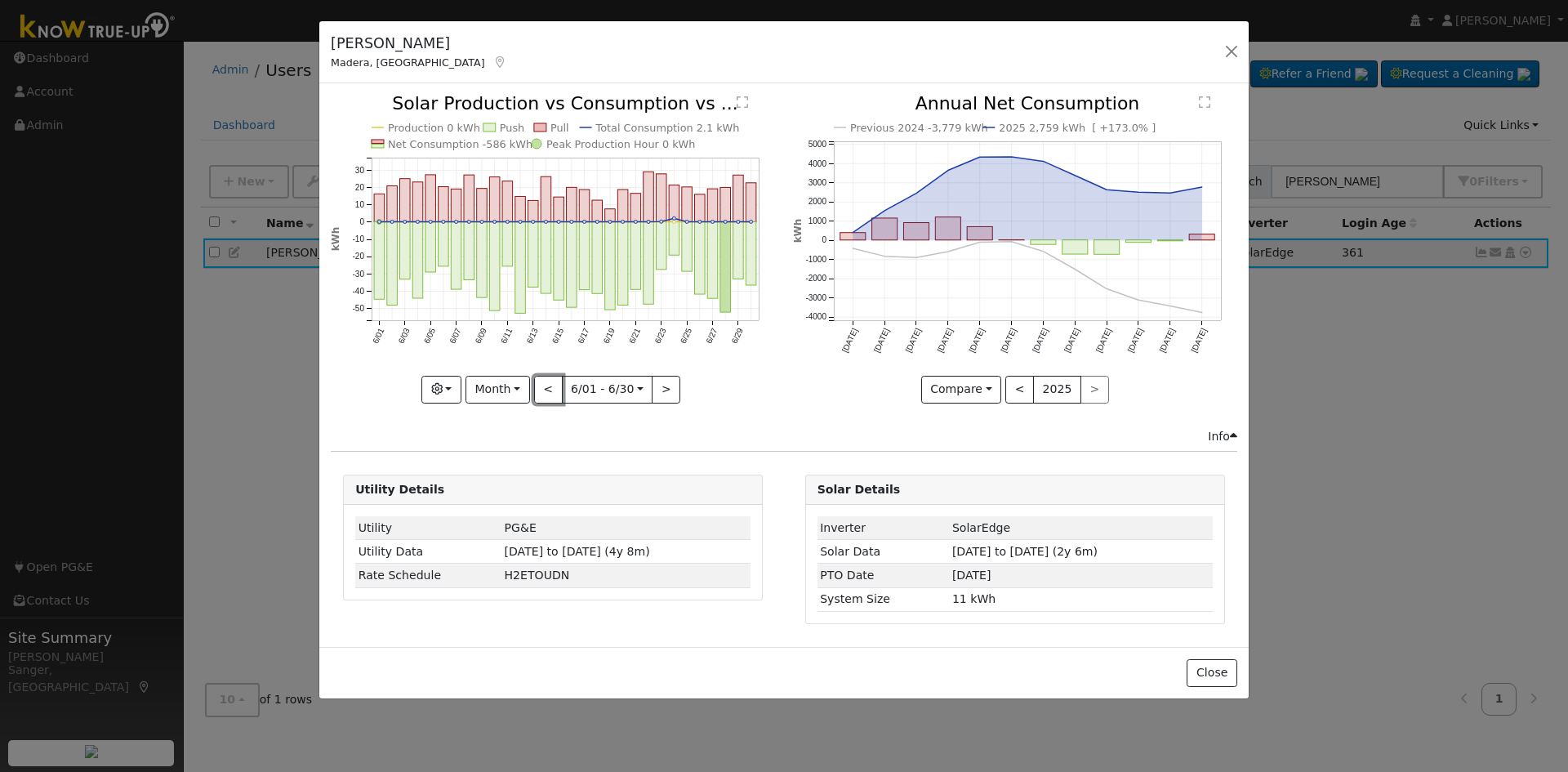
click at [549, 388] on button "<" at bounding box center [548, 389] width 28 height 28
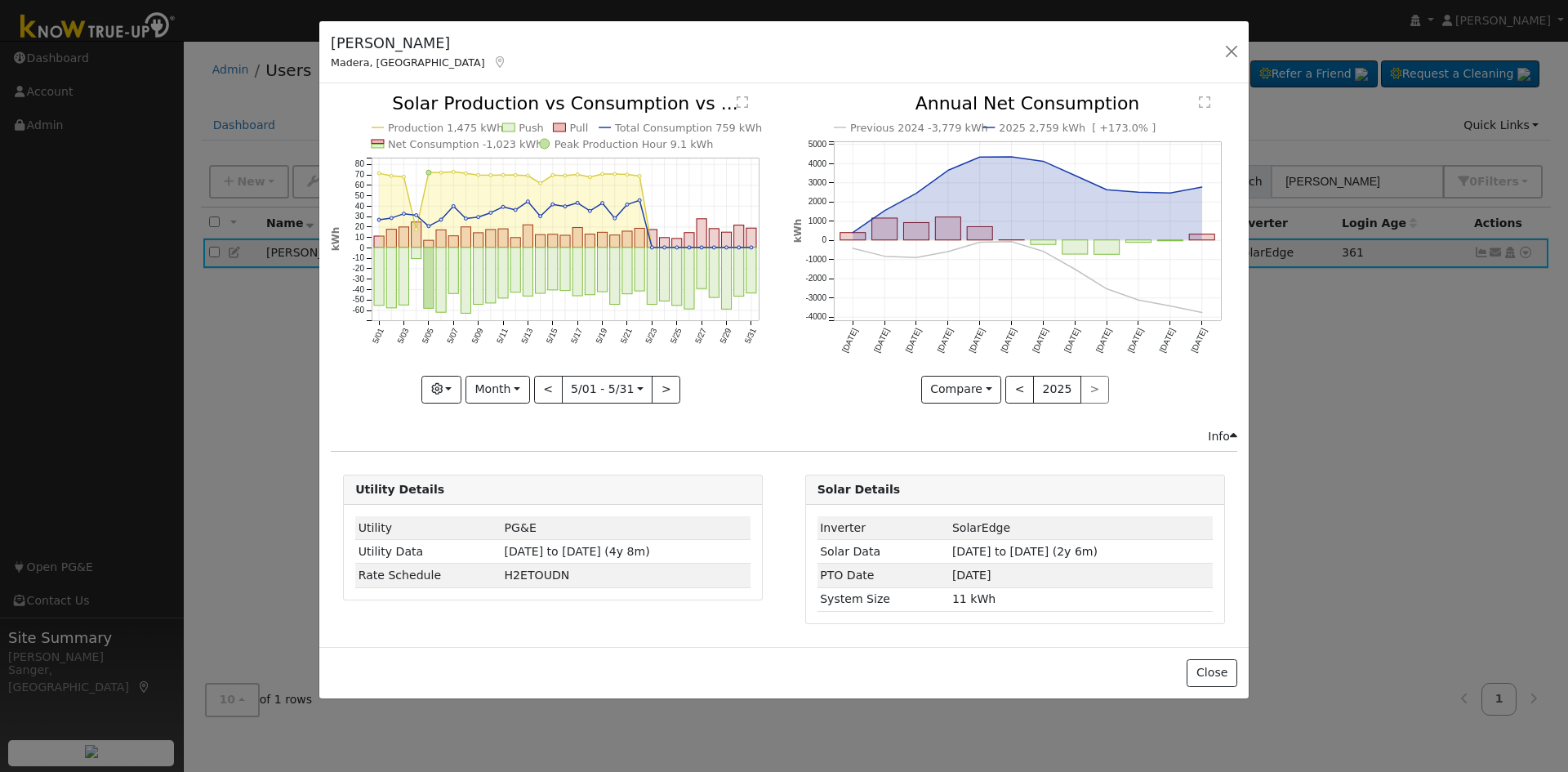
click at [549, 388] on div at bounding box center [553, 248] width 444 height 307
click at [549, 388] on button "<" at bounding box center [548, 389] width 28 height 28
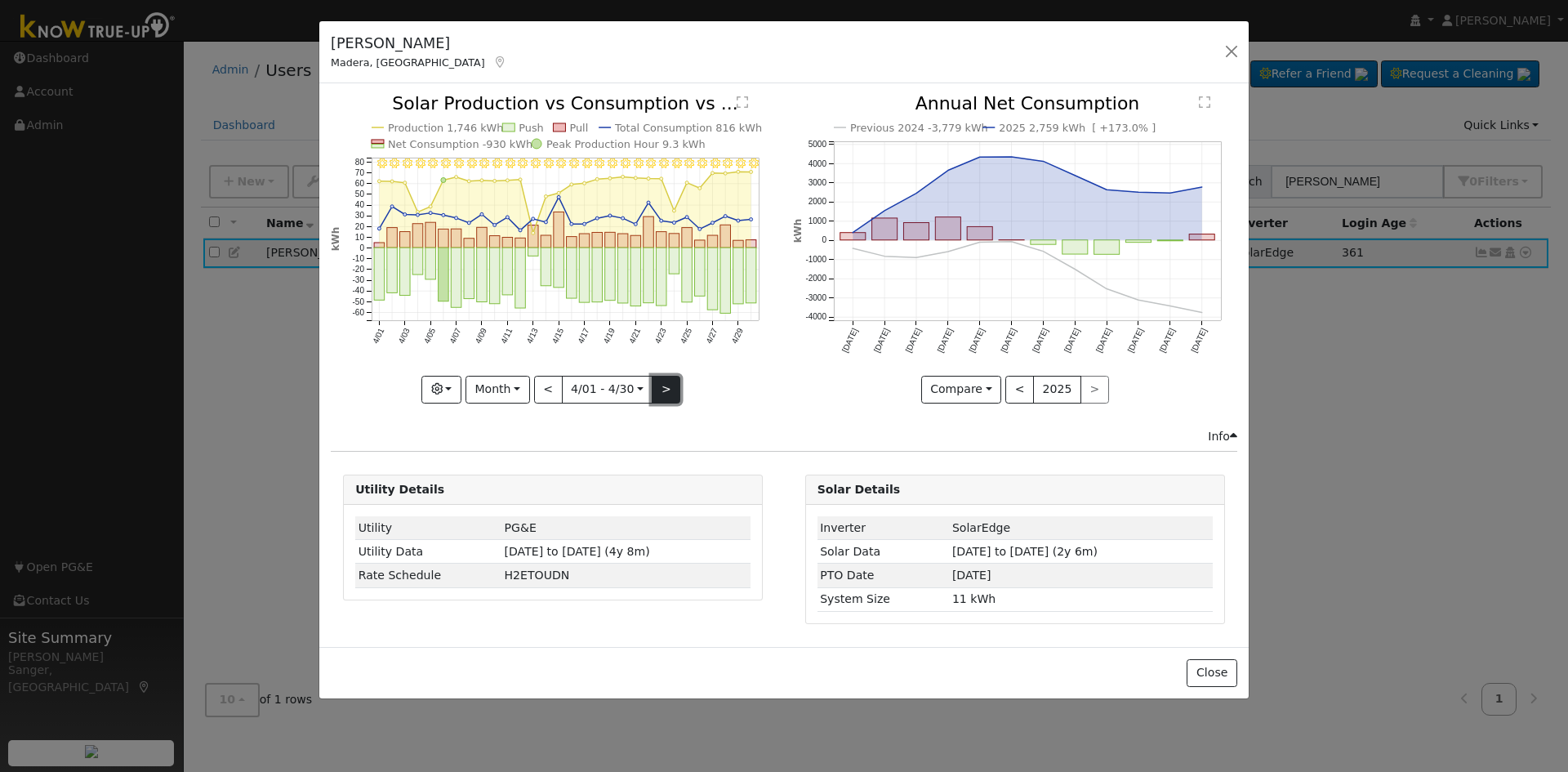
click at [669, 390] on button ">" at bounding box center [665, 389] width 28 height 28
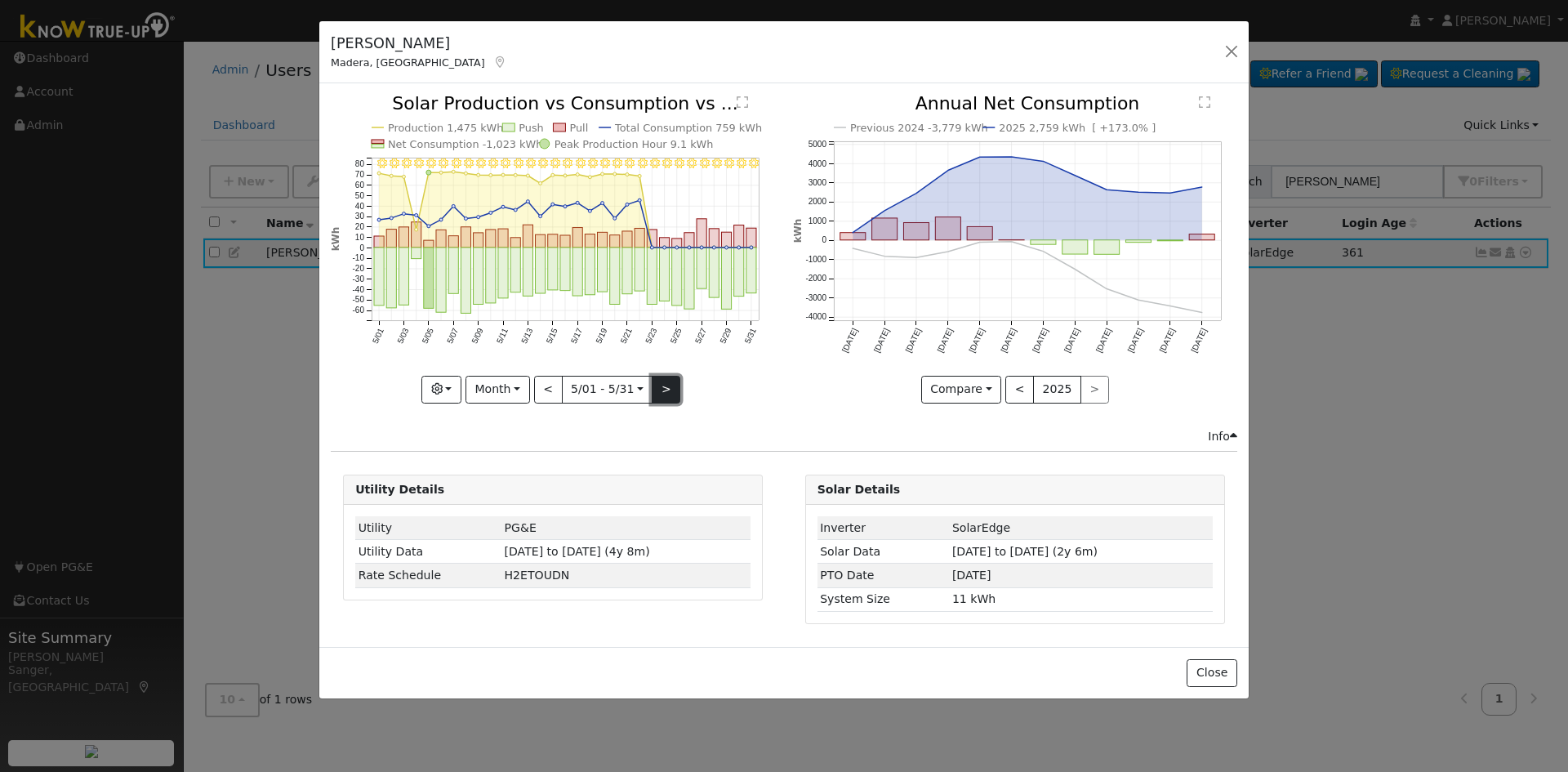
click at [669, 390] on button ">" at bounding box center [665, 389] width 28 height 28
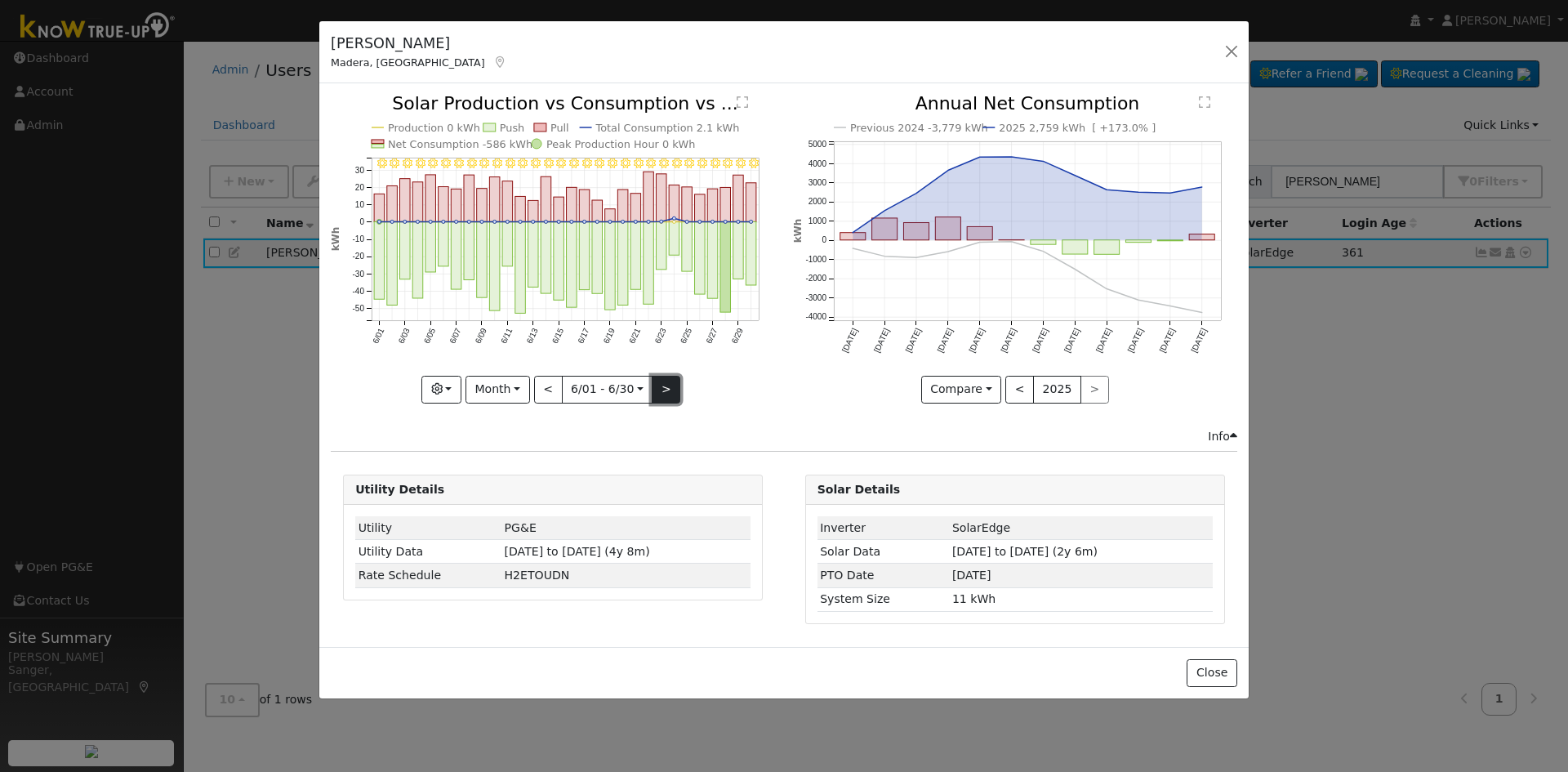
click at [669, 390] on button ">" at bounding box center [665, 389] width 28 height 28
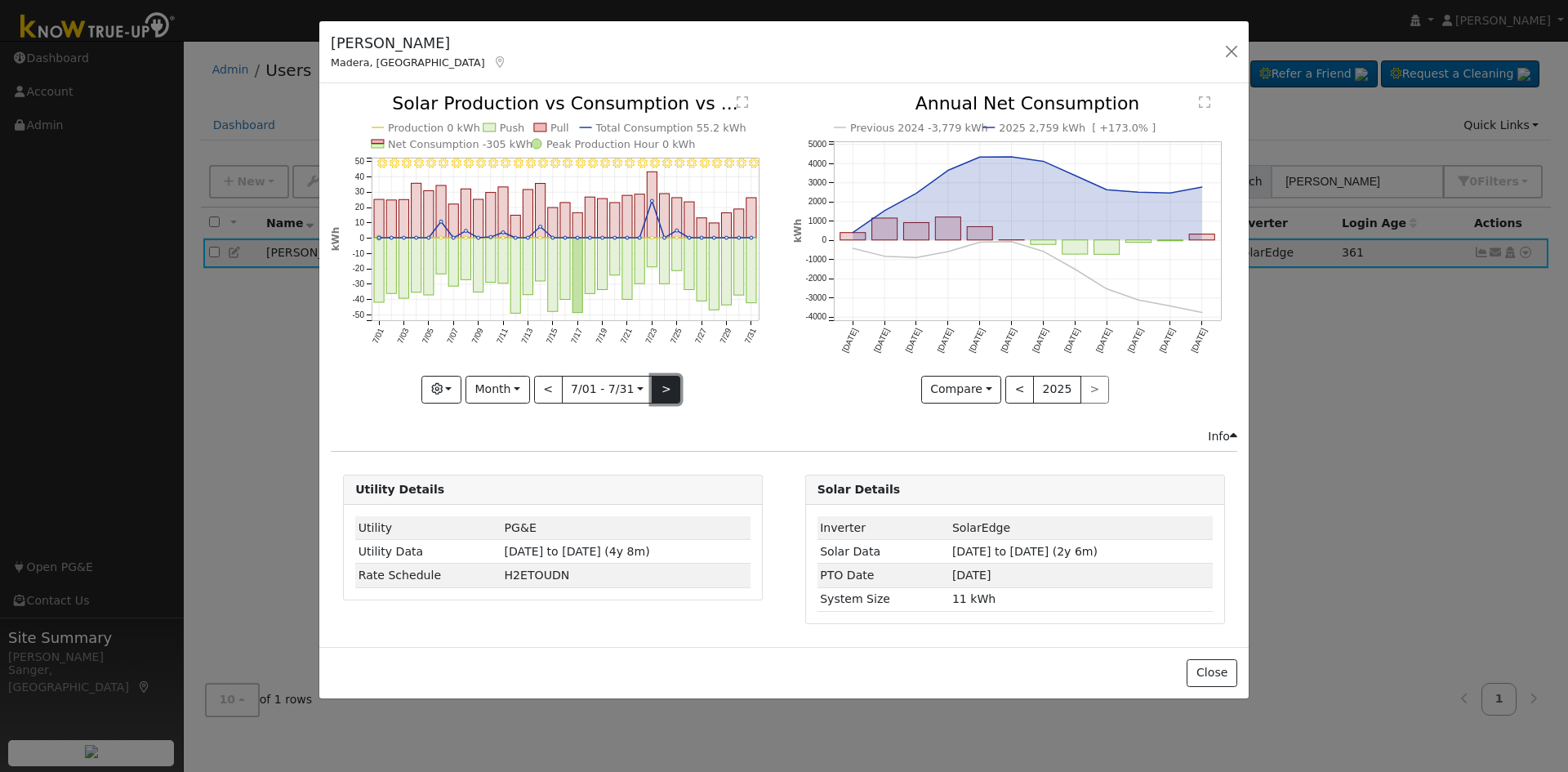
click at [669, 390] on button ">" at bounding box center [665, 389] width 28 height 28
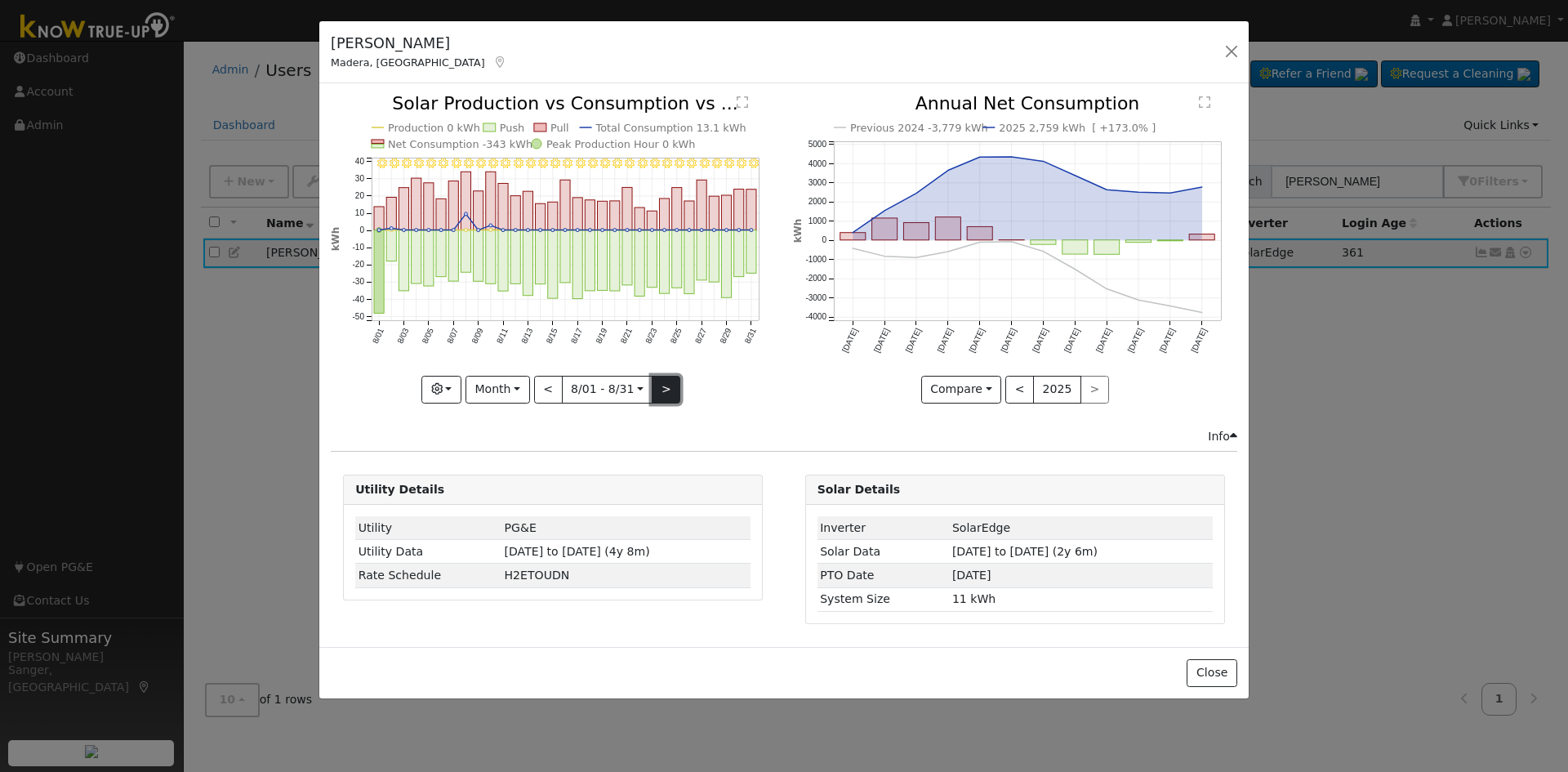
click at [669, 390] on button ">" at bounding box center [665, 389] width 28 height 28
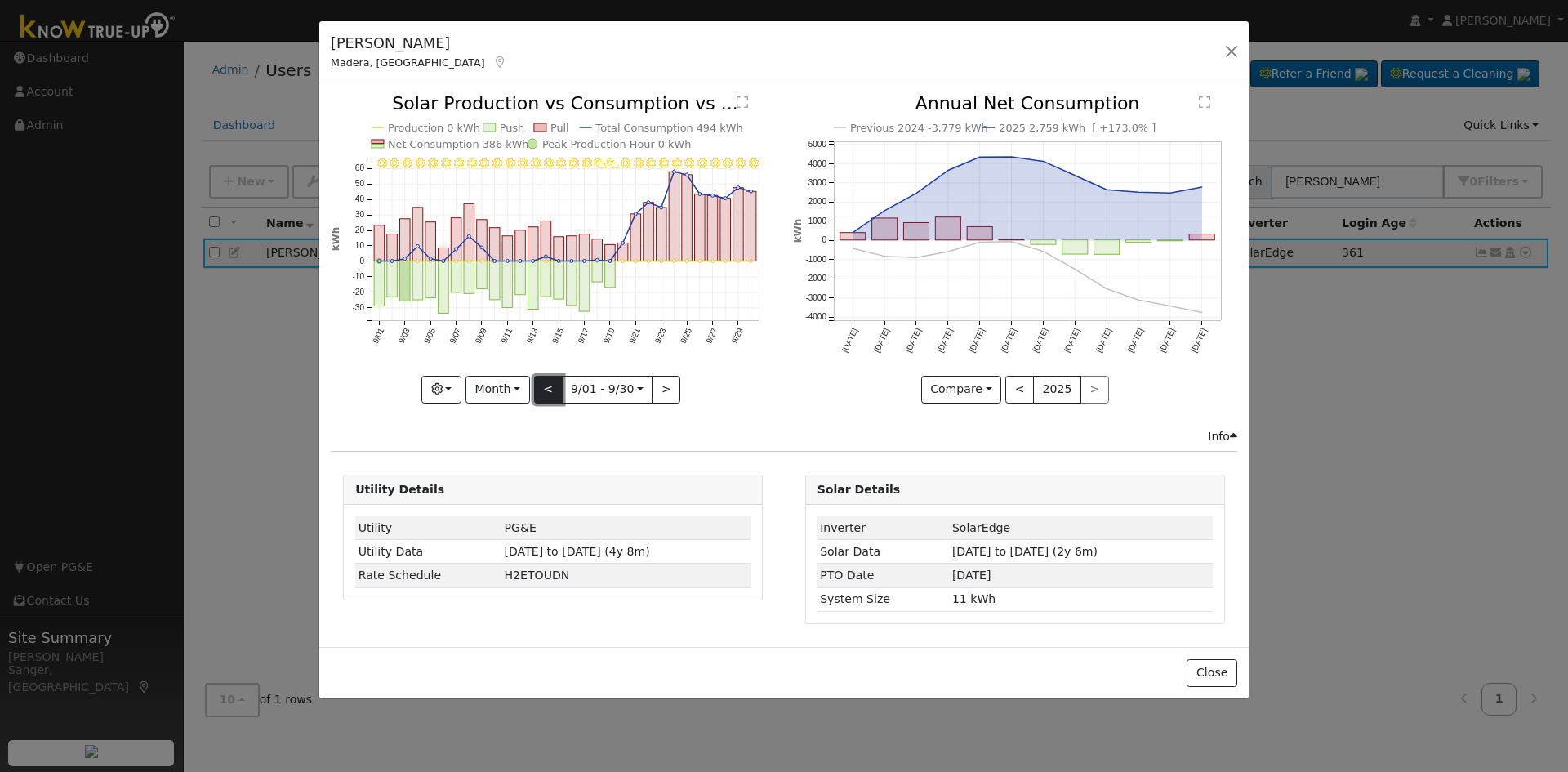
click at [546, 394] on button "<" at bounding box center [548, 389] width 28 height 28
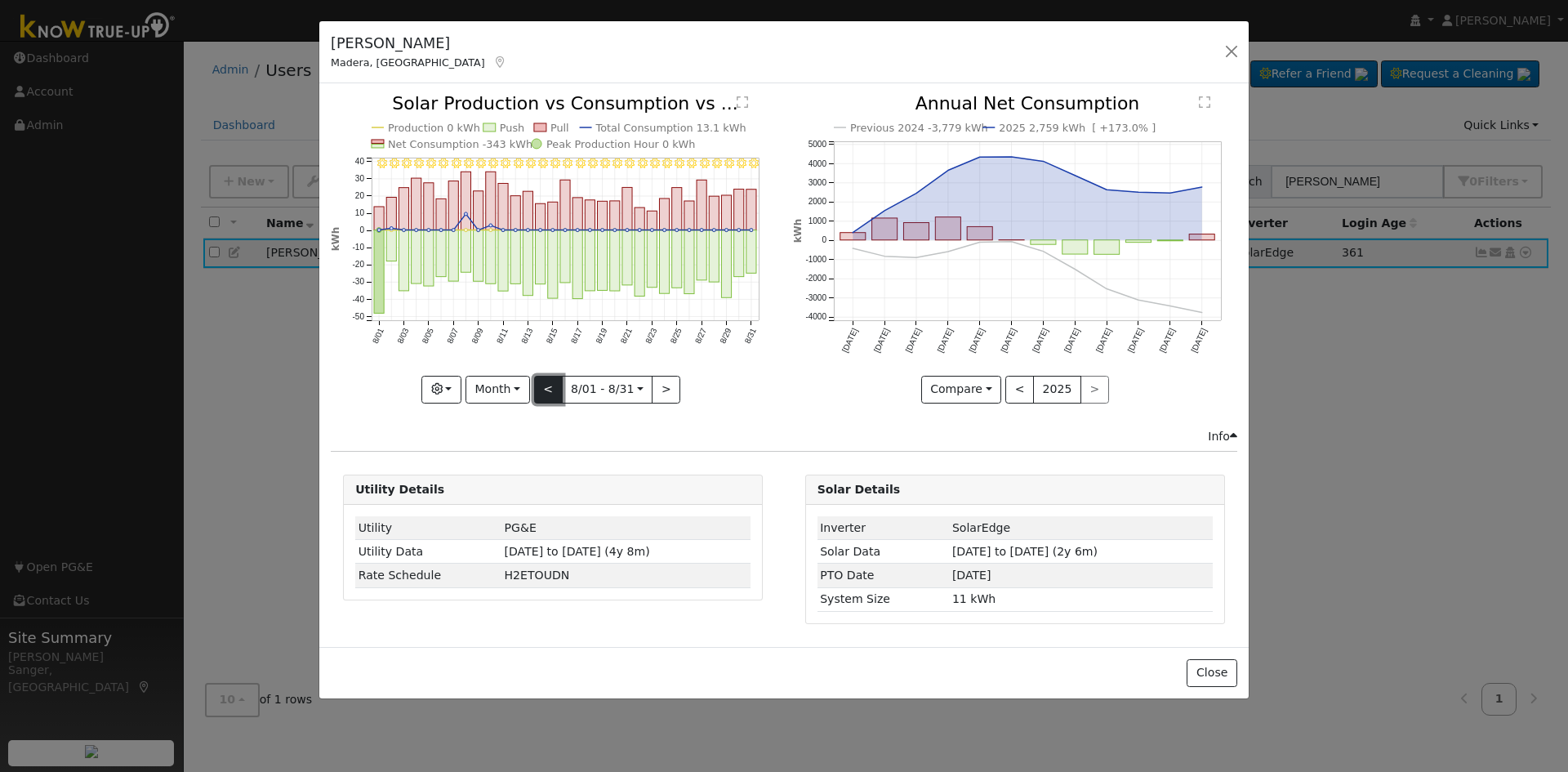
click at [546, 394] on button "<" at bounding box center [548, 389] width 28 height 28
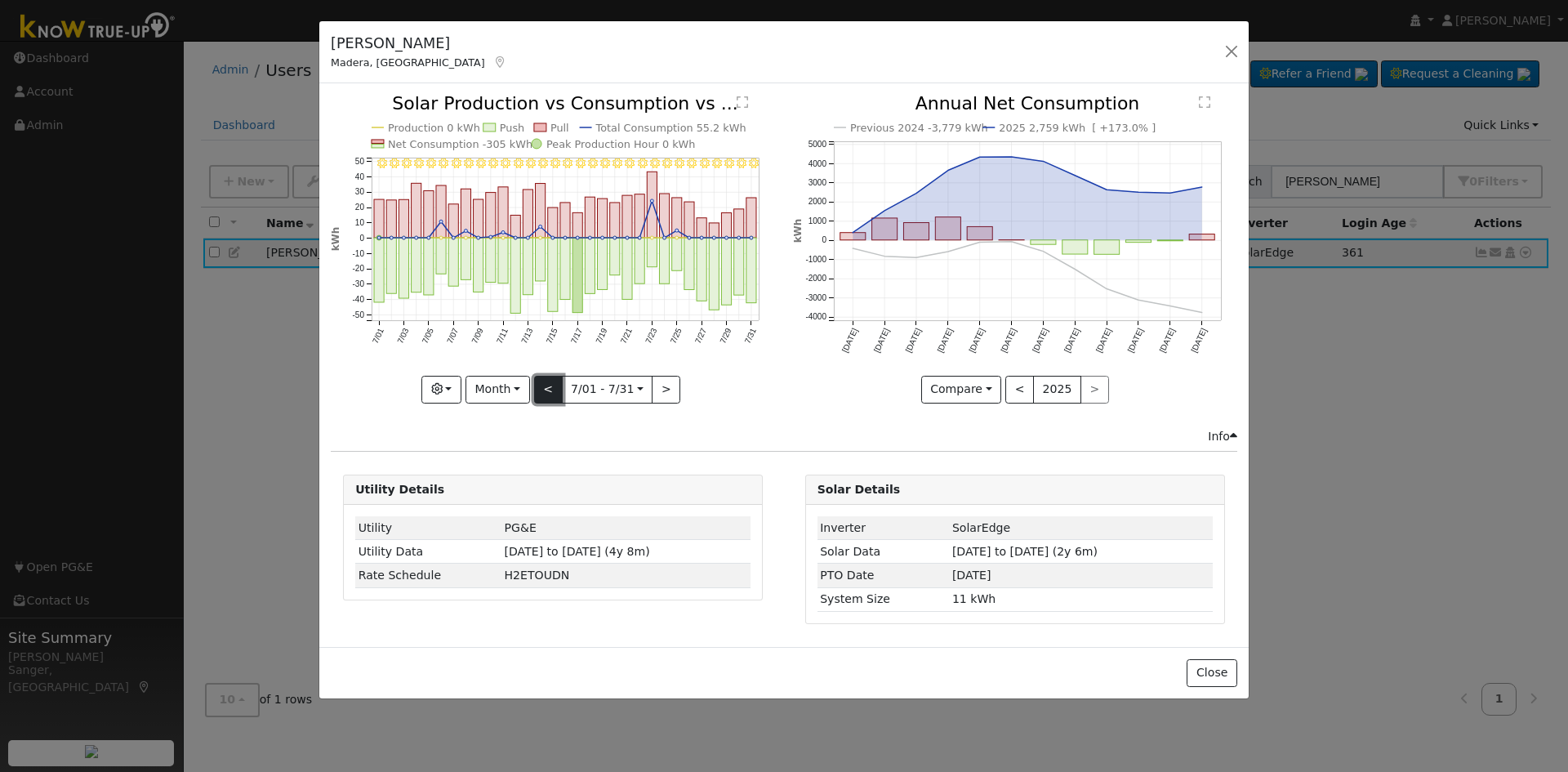
click at [546, 394] on button "<" at bounding box center [548, 389] width 28 height 28
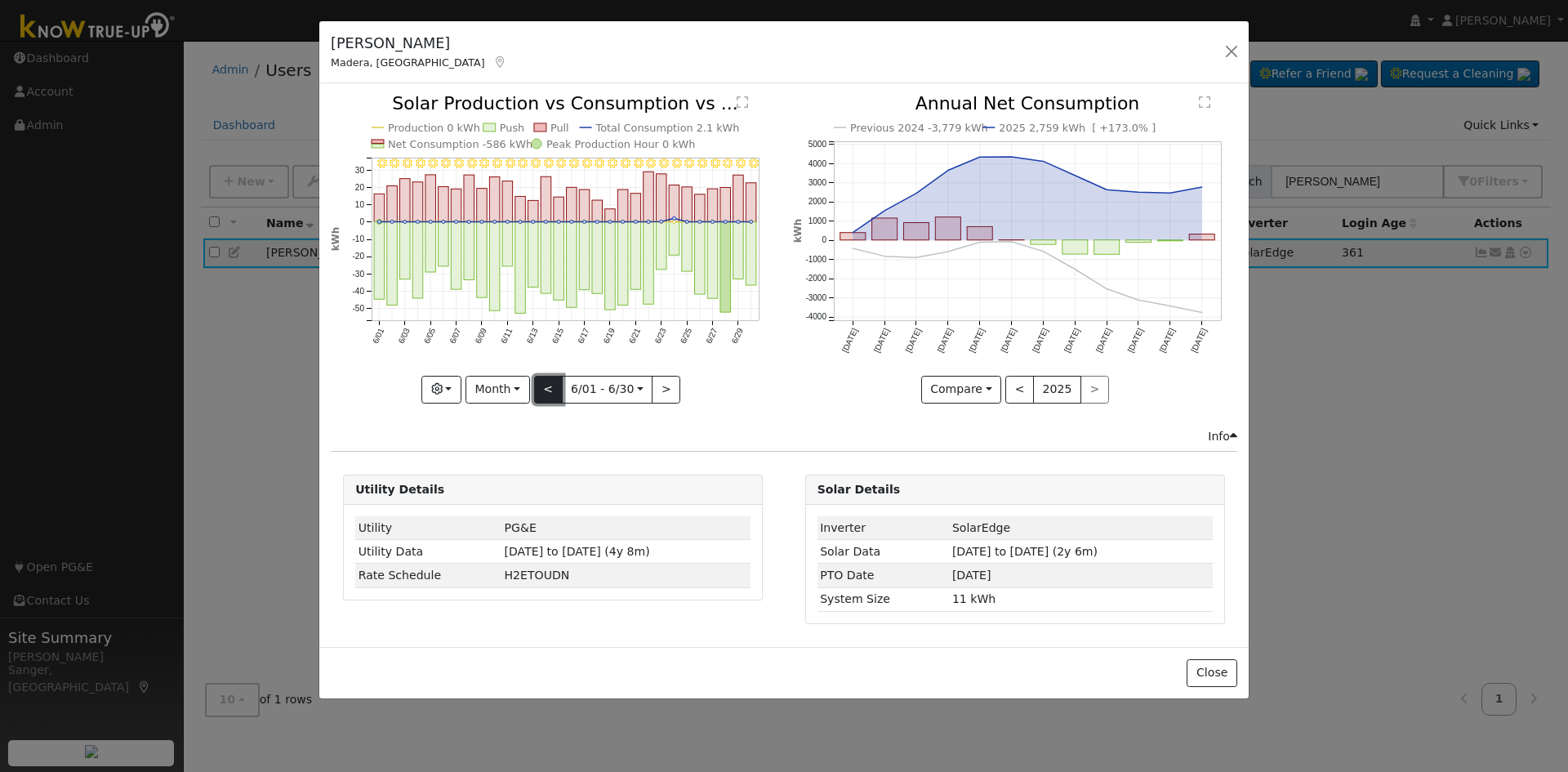
click at [546, 394] on button "<" at bounding box center [548, 389] width 28 height 28
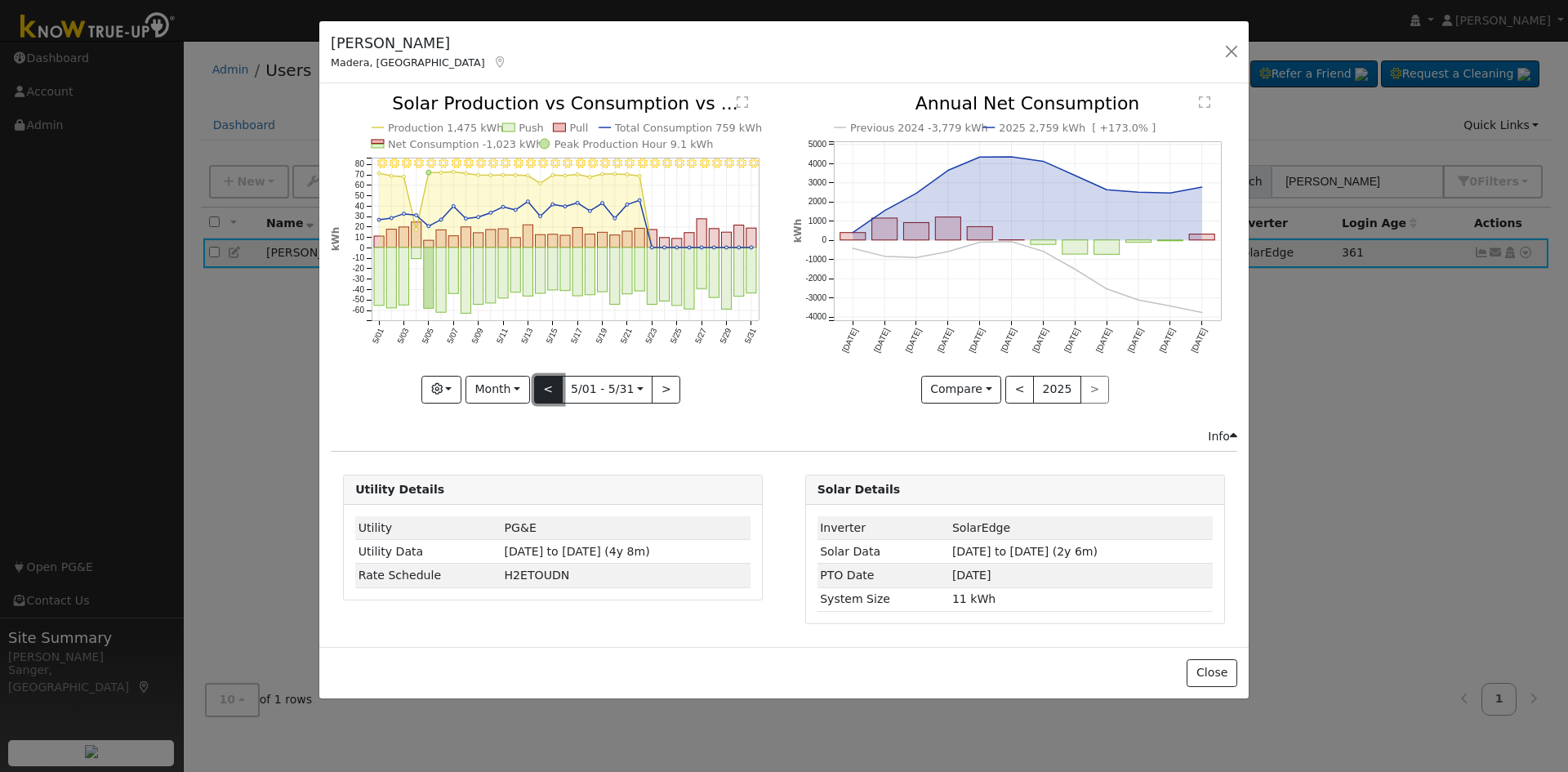
click at [546, 394] on button "<" at bounding box center [548, 389] width 28 height 28
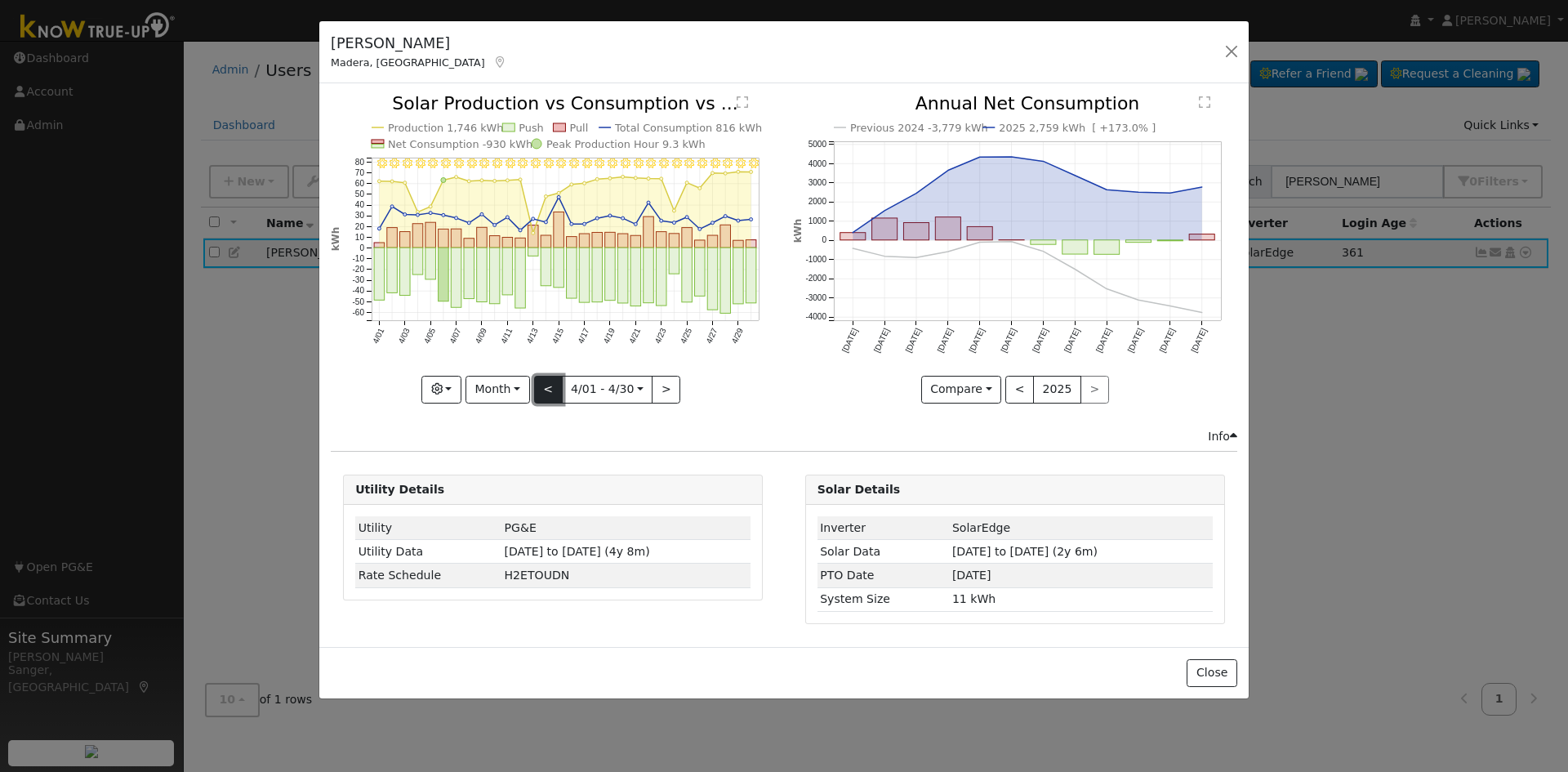
click at [546, 394] on button "<" at bounding box center [548, 389] width 28 height 28
type input "[DATE]"
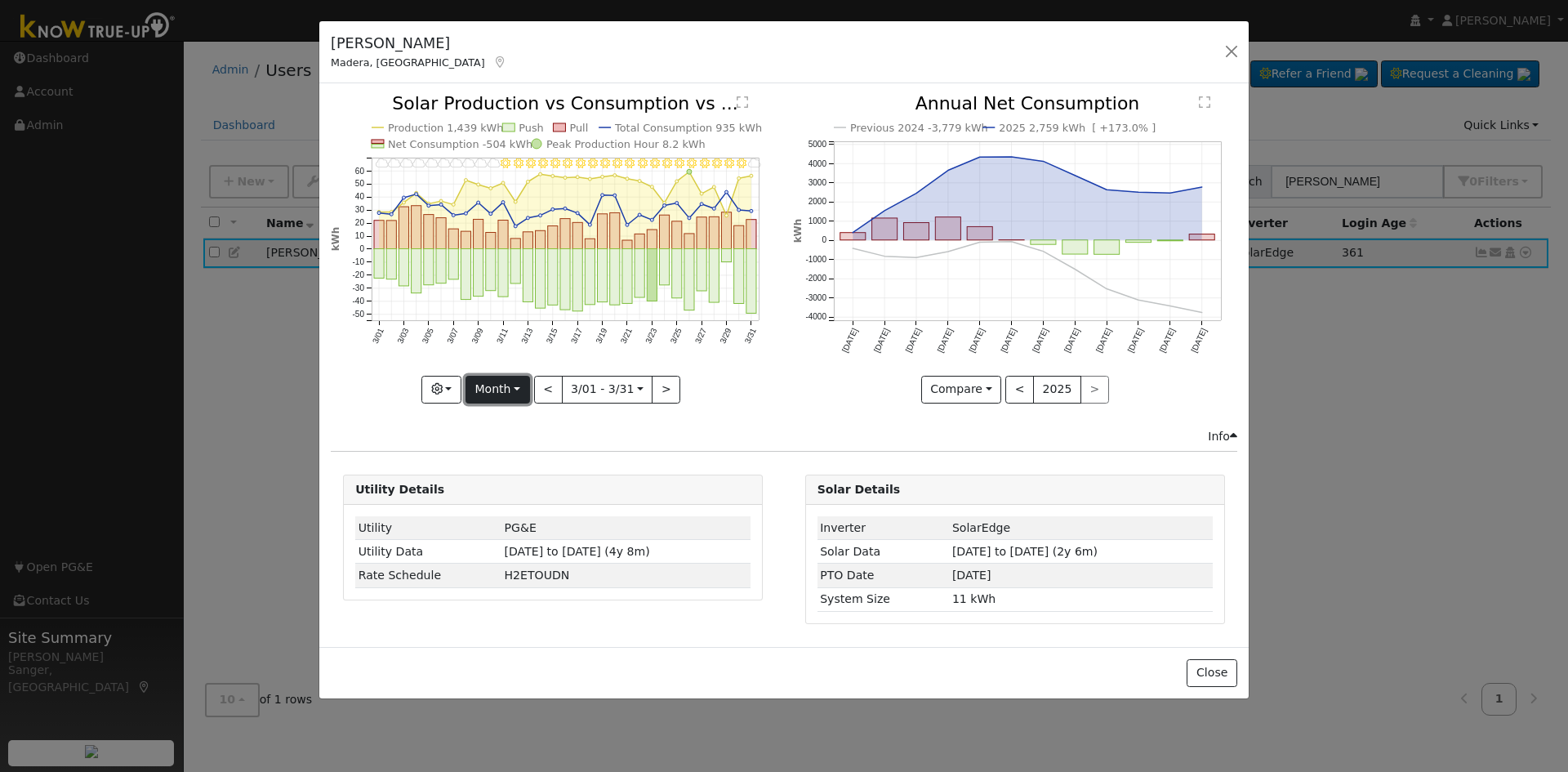
click at [492, 386] on button "Month" at bounding box center [498, 389] width 65 height 28
click at [511, 489] on link "Year" at bounding box center [524, 491] width 114 height 23
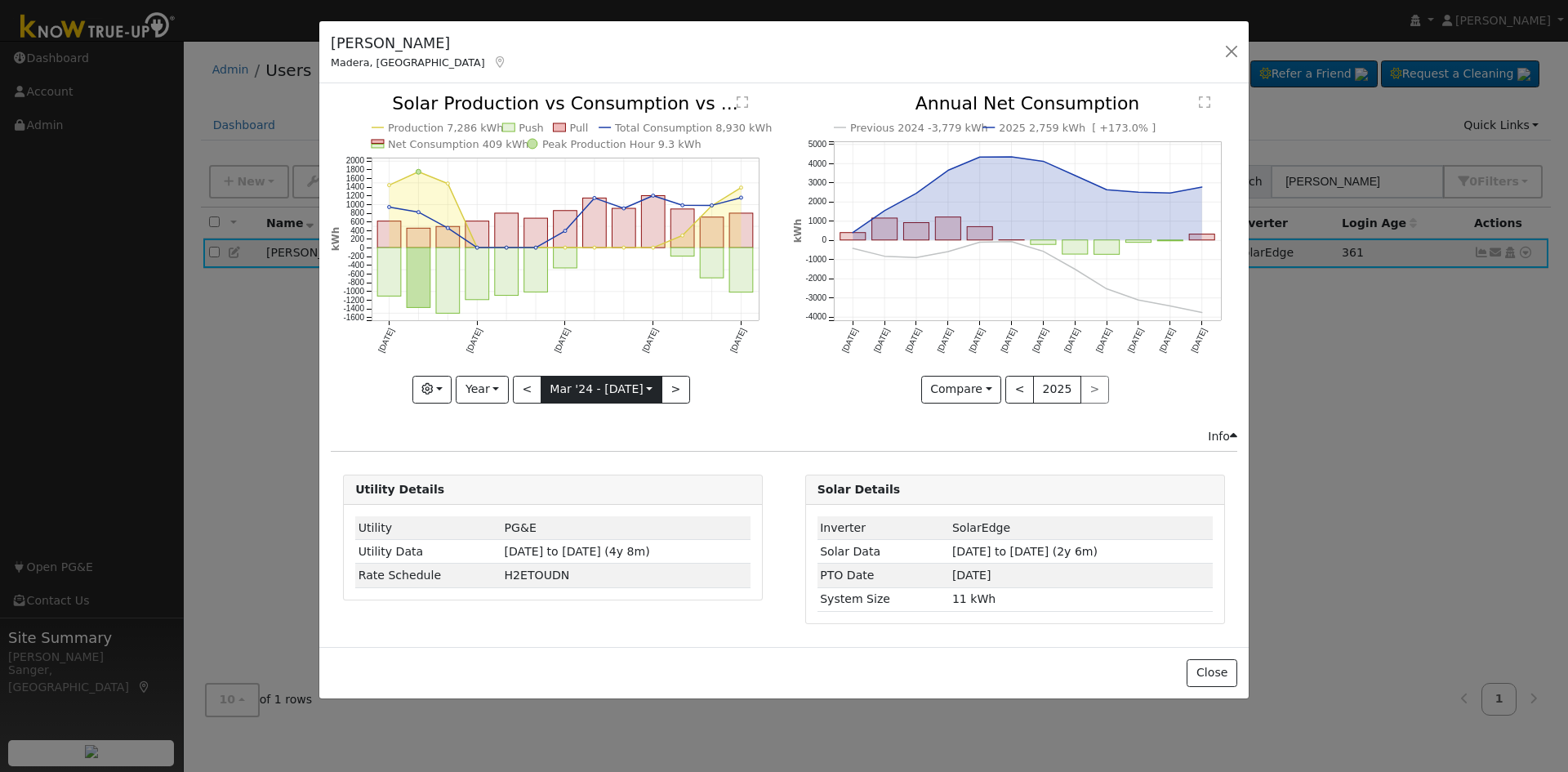
click at [579, 383] on input "[DATE]" at bounding box center [601, 389] width 120 height 27
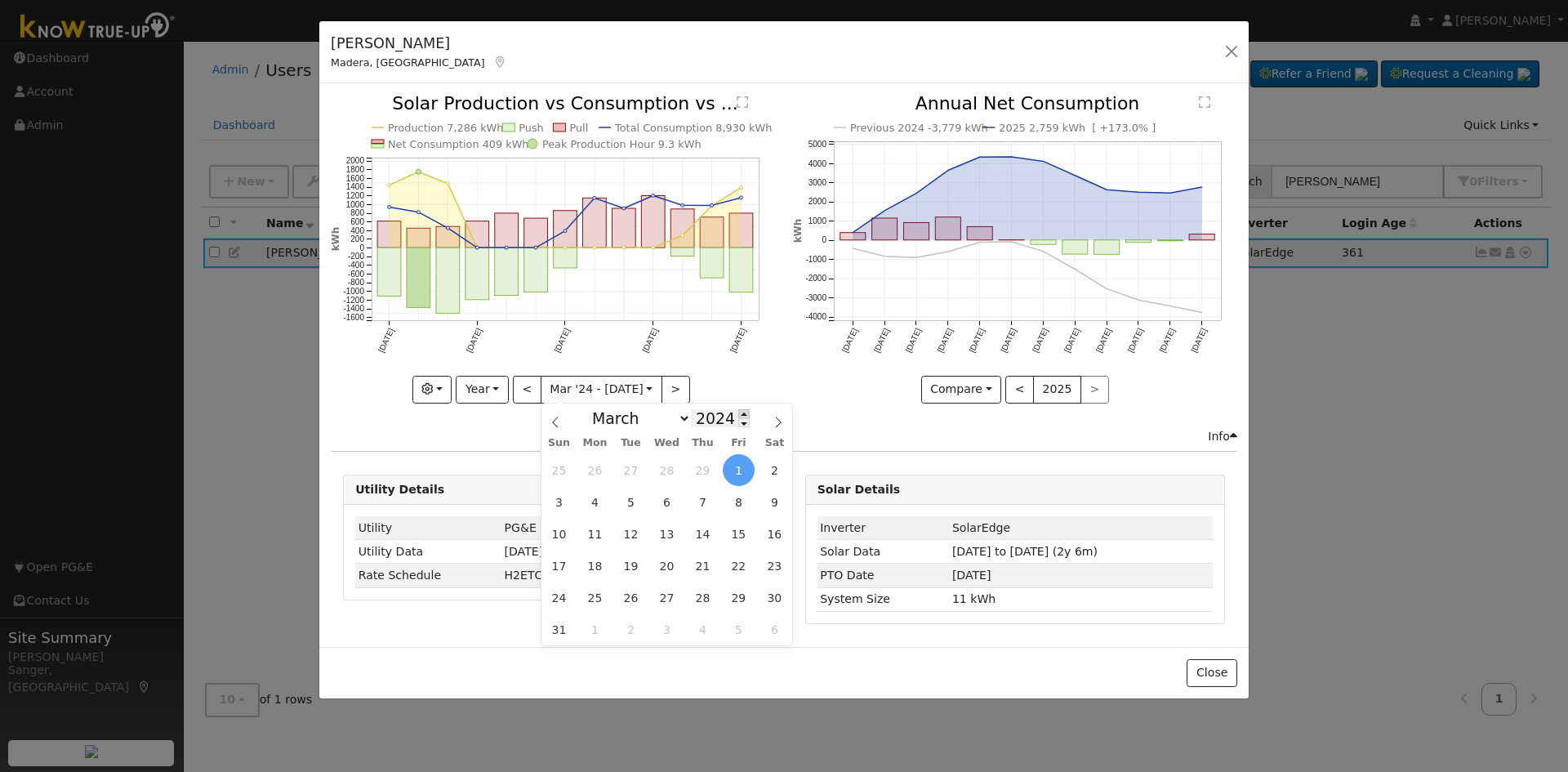
click at [738, 415] on span at bounding box center [744, 413] width 12 height 9
click at [738, 426] on span at bounding box center [744, 422] width 12 height 9
type input "2023"
click at [618, 564] on span "21" at bounding box center [631, 565] width 31 height 31
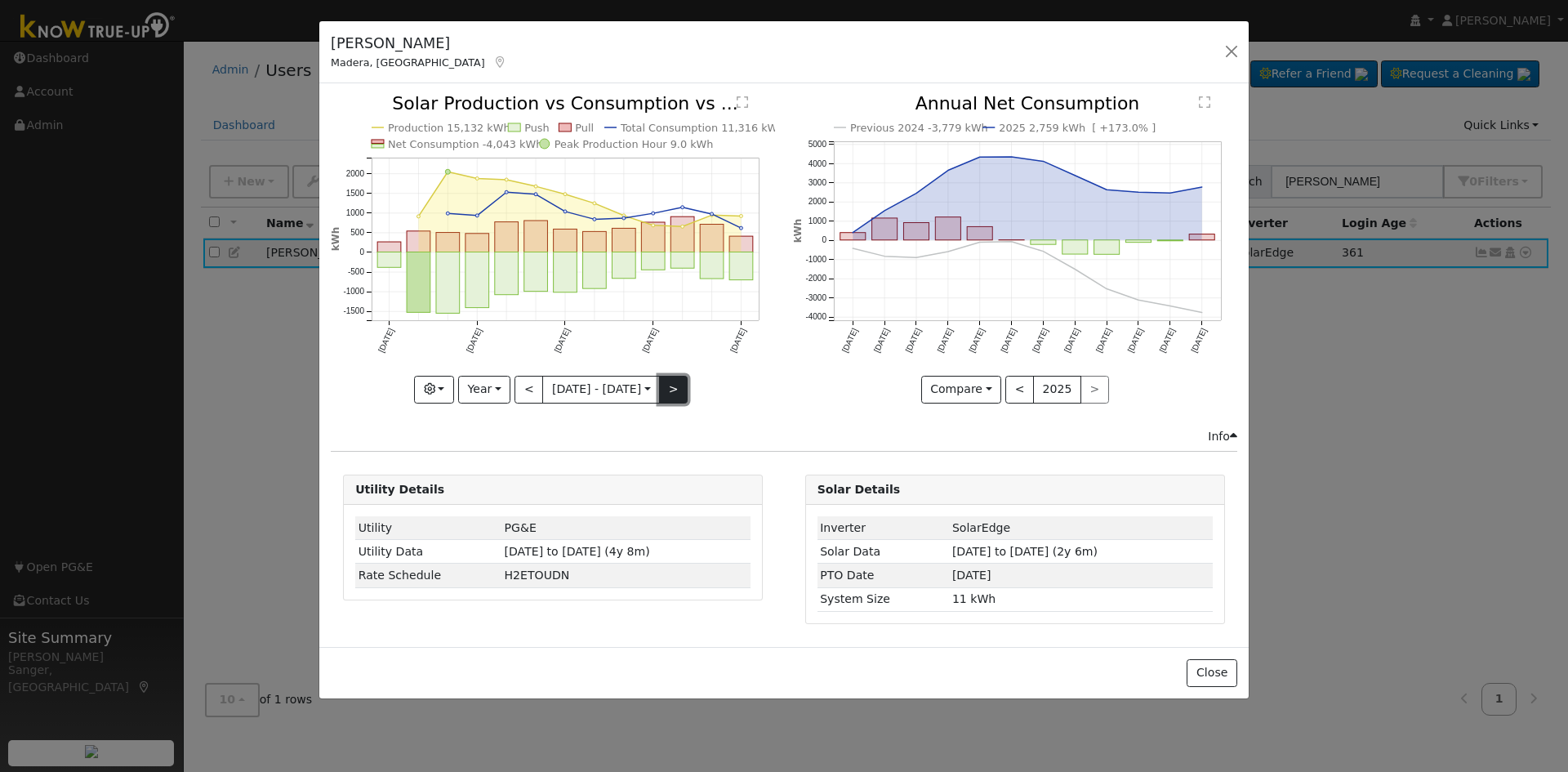
click at [682, 391] on button ">" at bounding box center [673, 389] width 28 height 28
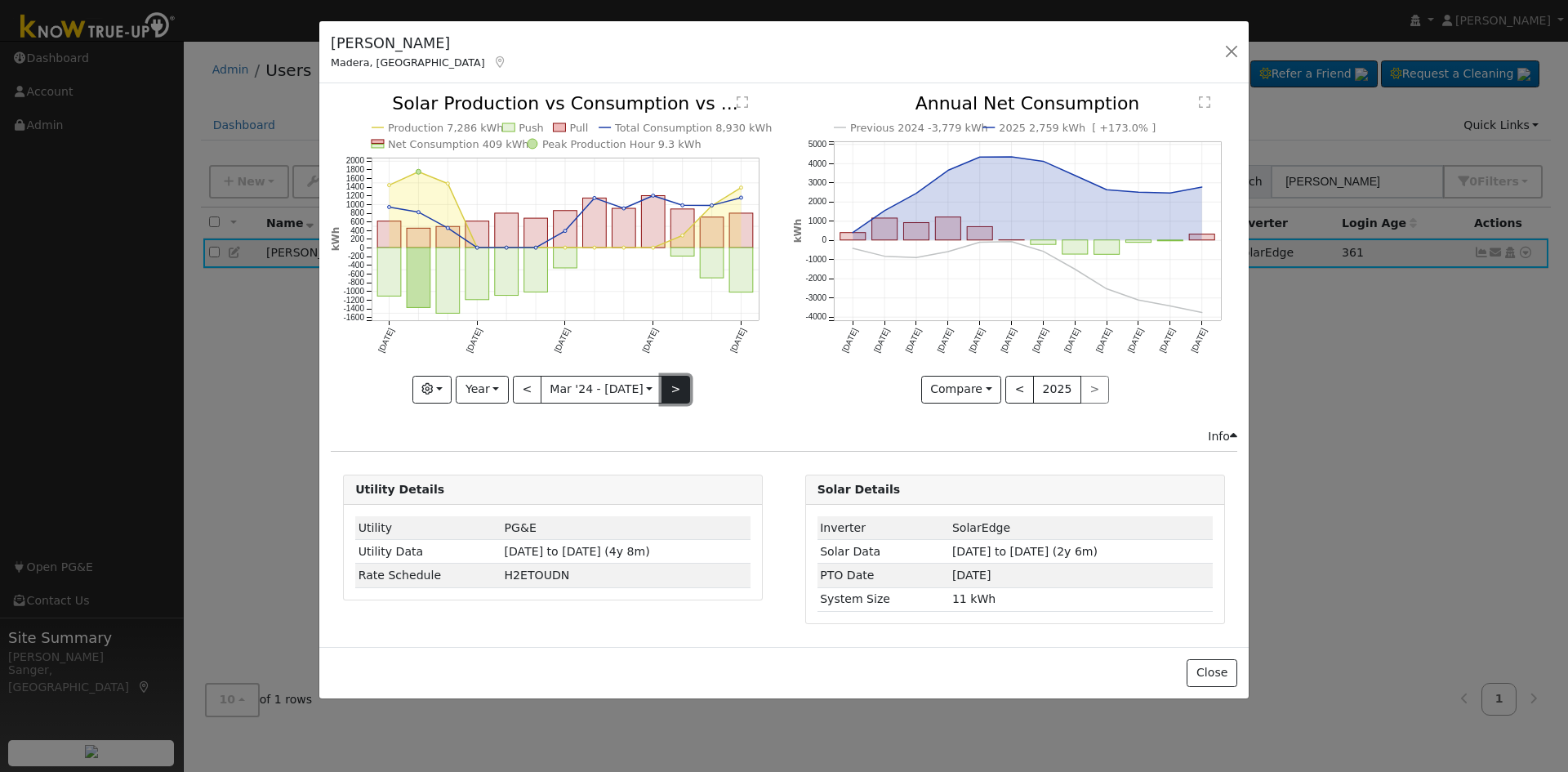
click at [682, 391] on button ">" at bounding box center [675, 389] width 28 height 28
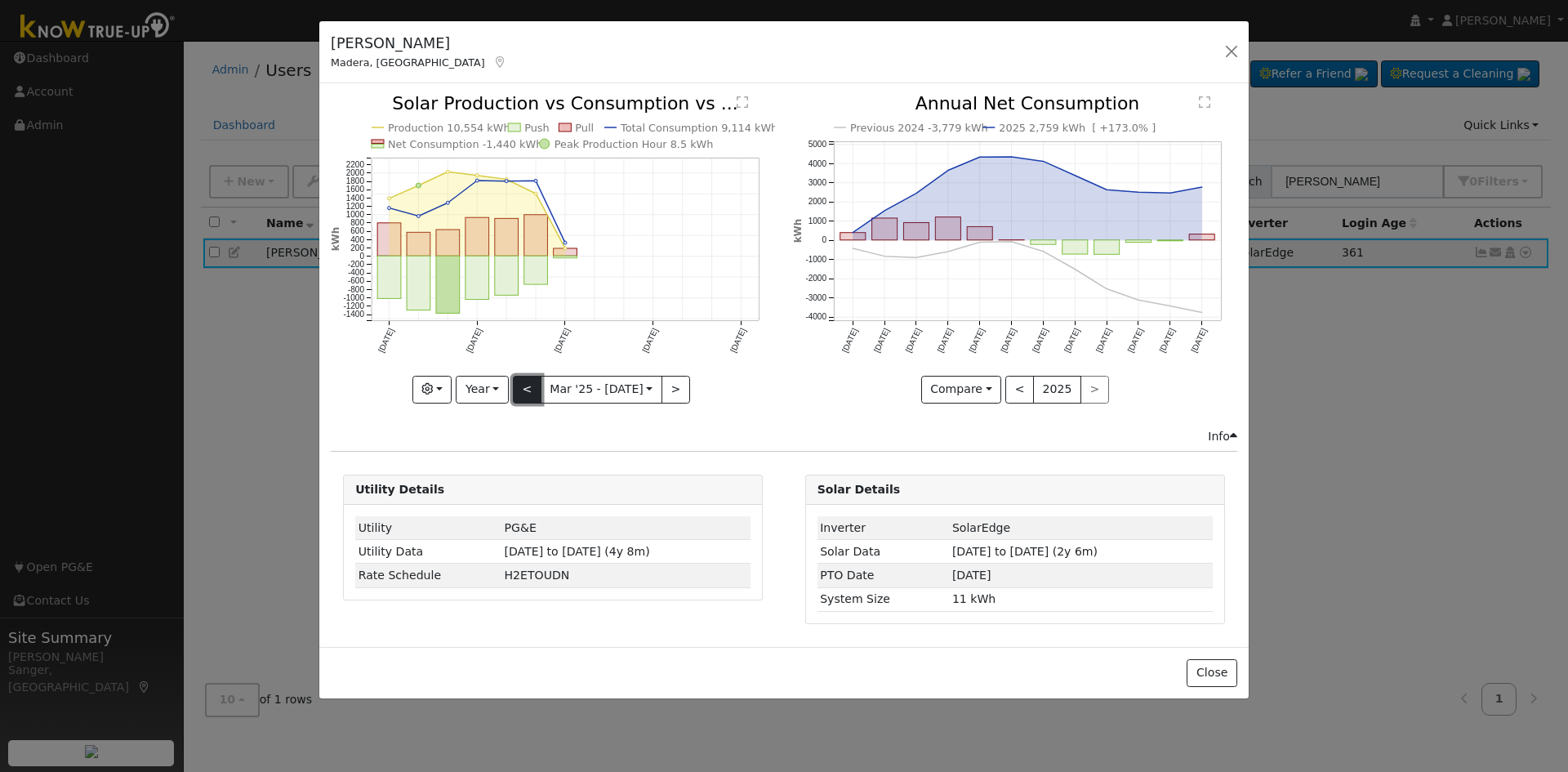
click at [525, 383] on button "<" at bounding box center [527, 389] width 28 height 28
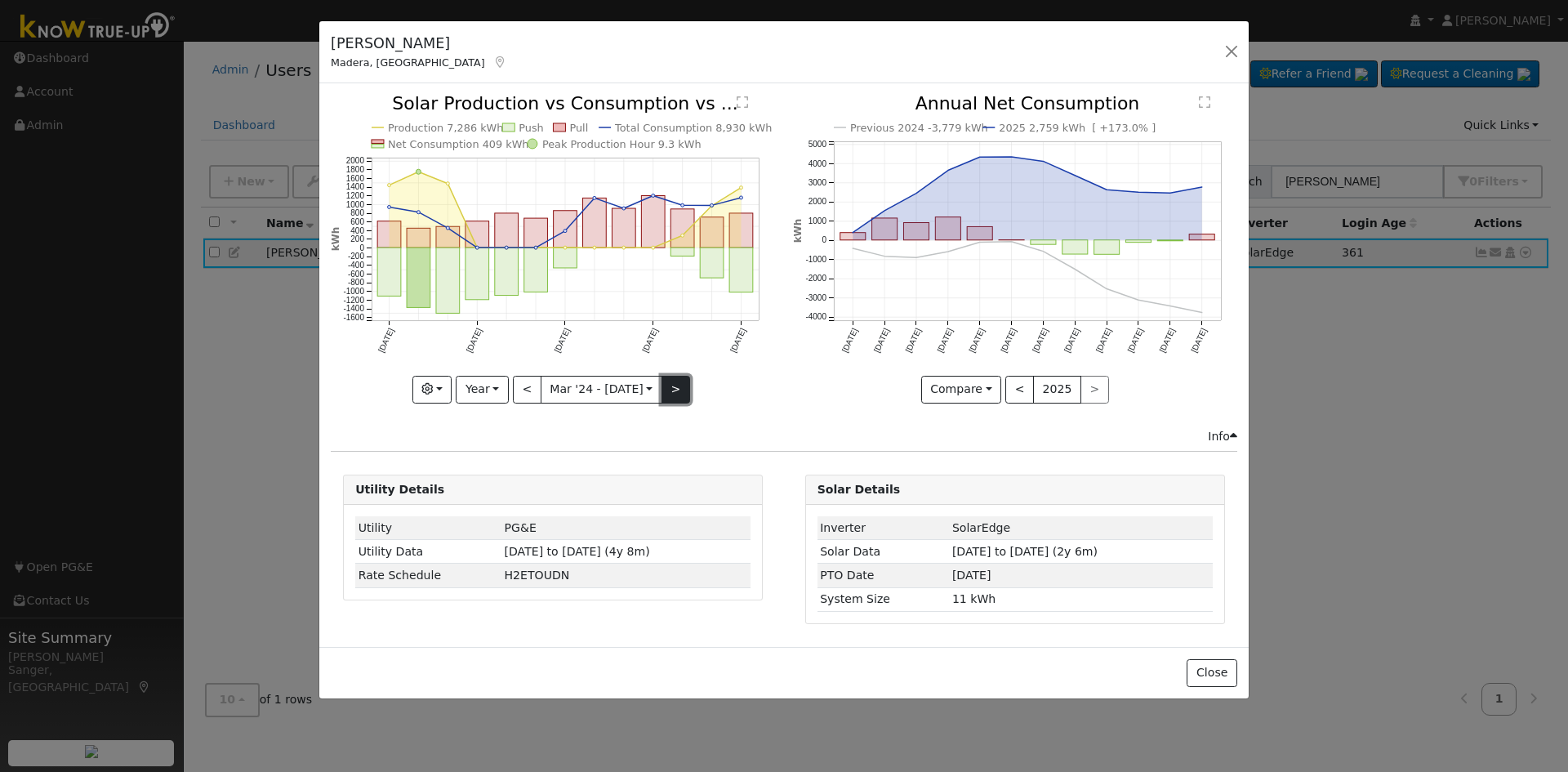
click at [675, 383] on button ">" at bounding box center [675, 389] width 28 height 28
type input "[DATE]"
